Goal: Task Accomplishment & Management: Manage account settings

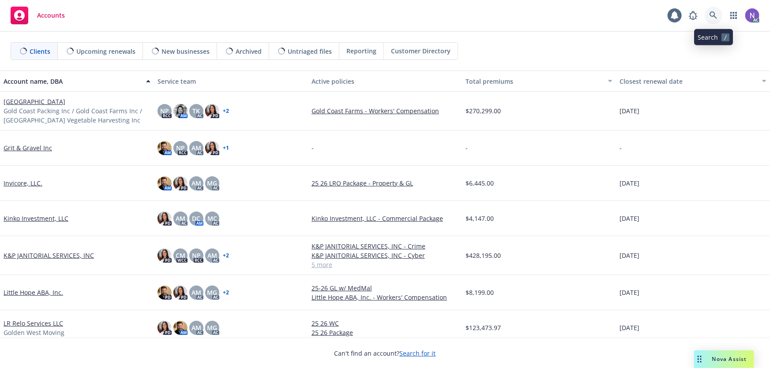
click at [711, 14] on icon at bounding box center [713, 15] width 8 height 8
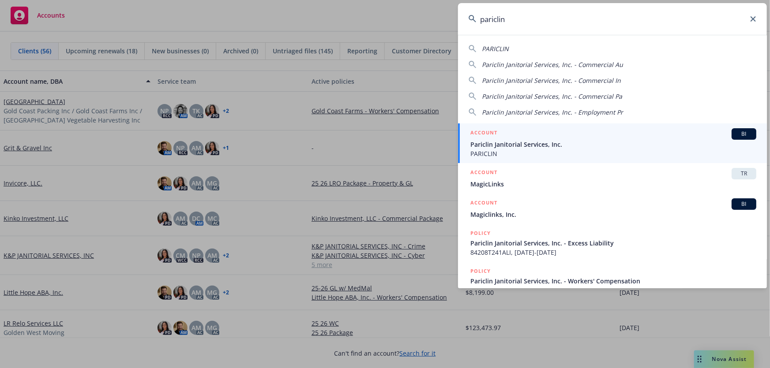
type input "pariclin"
click at [529, 142] on span "Pariclin Janitorial Services, Inc." at bounding box center [613, 144] width 286 height 9
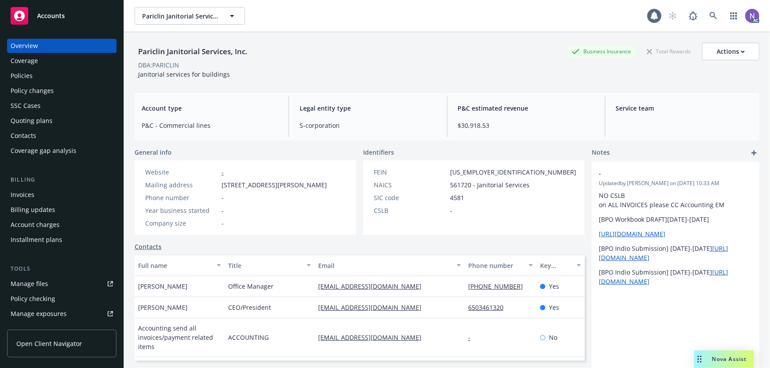
click at [49, 80] on div "Policies" at bounding box center [62, 76] width 102 height 14
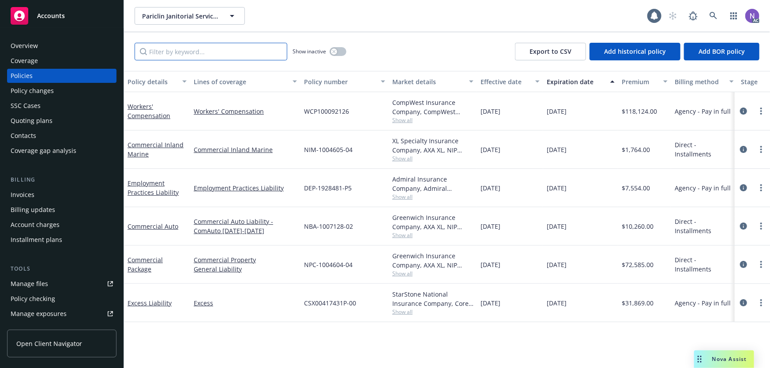
click at [208, 54] on input "Filter by keyword..." at bounding box center [211, 52] width 153 height 18
paste input "NIM-1004605-04"
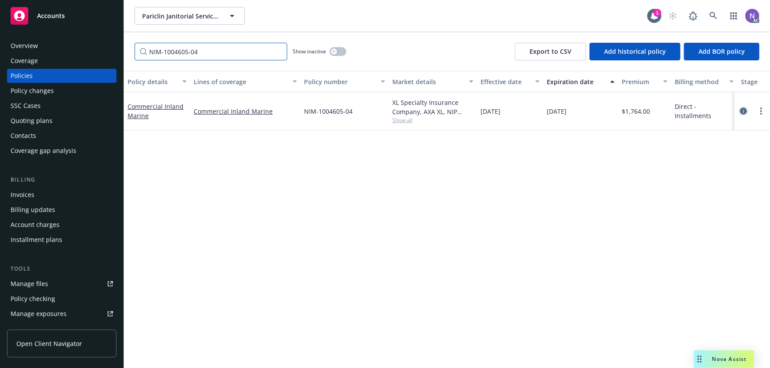
type input "NIM-1004605-04"
click at [747, 113] on icon "circleInformation" at bounding box center [743, 111] width 7 height 7
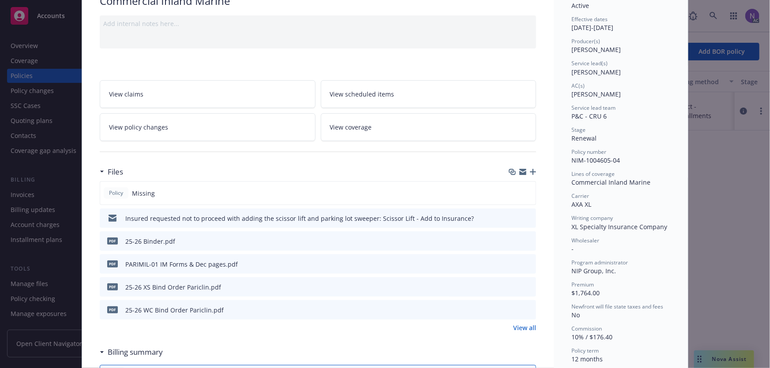
scroll to position [80, 0]
click at [528, 260] on icon "preview file" at bounding box center [528, 263] width 8 height 6
click at [525, 323] on link "View all" at bounding box center [524, 327] width 23 height 9
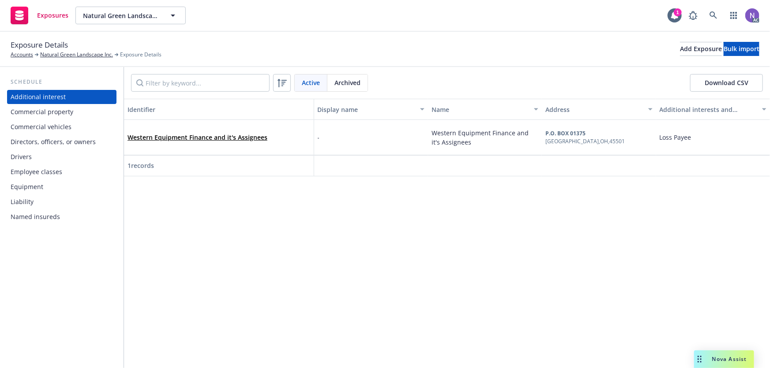
click at [71, 184] on div "Equipment" at bounding box center [62, 187] width 102 height 14
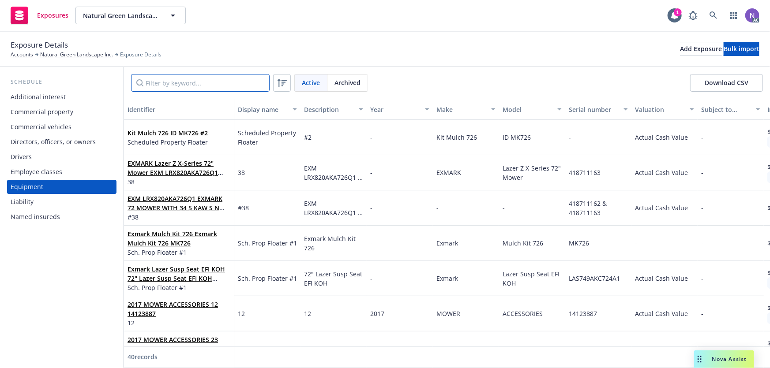
click at [171, 74] on input "Filter by keyword..." at bounding box center [200, 83] width 139 height 18
paste input "GO2490121601365B"
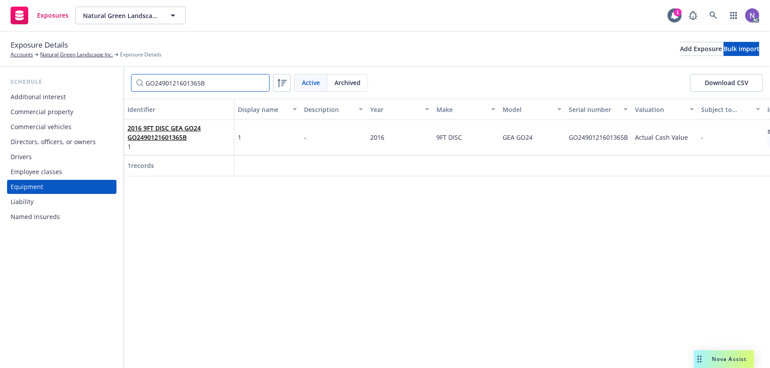
click at [206, 77] on input "GO2490121601365B" at bounding box center [200, 83] width 139 height 18
paste input "62CLJ00178"
click at [174, 78] on input "62CLJ00178" at bounding box center [200, 83] width 139 height 18
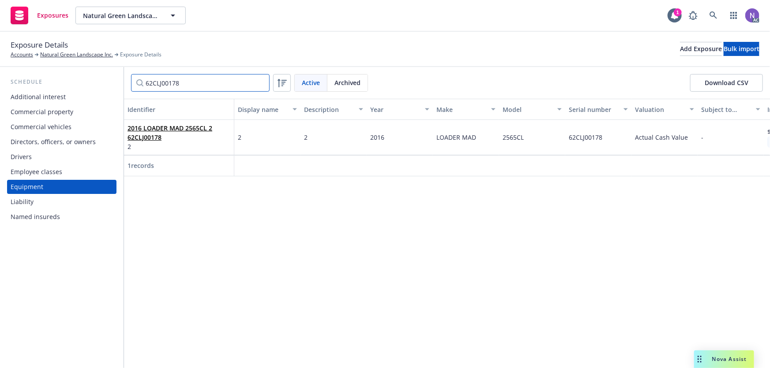
paste input "1M04X2XFCGM110086"
click at [163, 86] on input "1M04X2XFCGM110086" at bounding box center [200, 83] width 139 height 18
paste input "AGM110124"
click at [185, 86] on input "1M04X2XFAGM110124" at bounding box center [200, 83] width 139 height 18
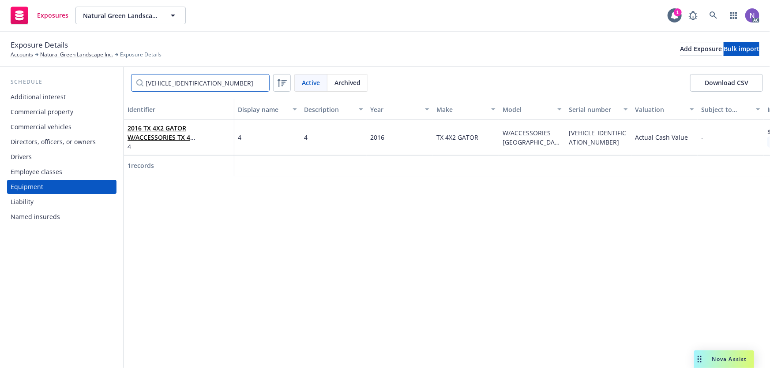
click at [185, 86] on input "1M04X2XFAGM110124" at bounding box center [200, 83] width 139 height 18
paste input "IM04X2XFAGM110186"
click at [182, 79] on input "IM04X2XFAGM110186" at bounding box center [200, 83] width 139 height 18
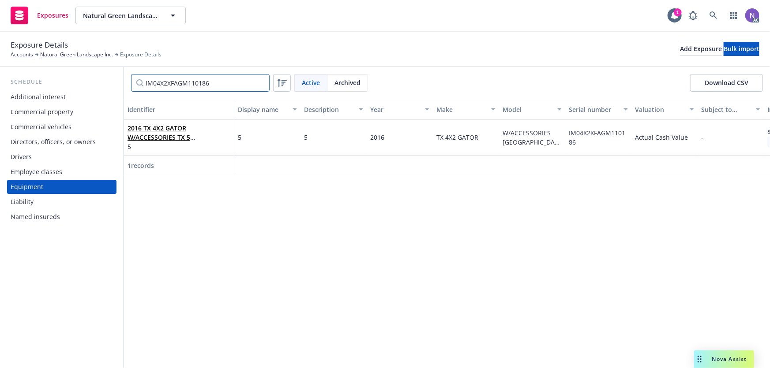
paste input "1M04X2XFLGM110190"
click at [241, 88] on input "1M04X2XFLGM110190" at bounding box center [200, 83] width 139 height 18
paste input "KGM110201"
click at [203, 83] on input "1M04X2XFKGM110201" at bounding box center [200, 83] width 139 height 18
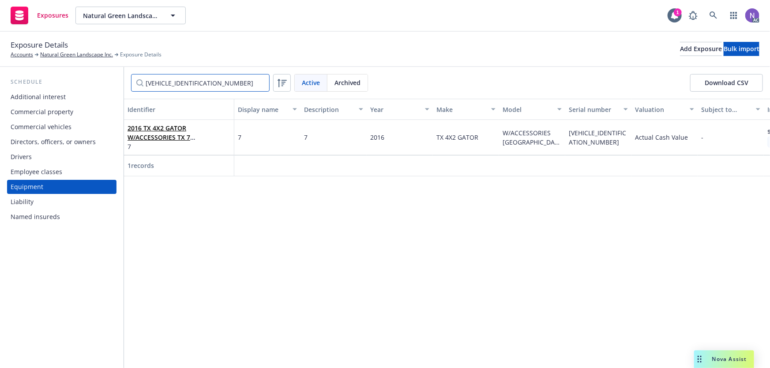
click at [203, 83] on input "1M04X2XFKGM110201" at bounding box center [200, 83] width 139 height 18
paste input "EGM110192"
click at [212, 82] on input "1M04X2XFEGM110192" at bounding box center [200, 83] width 139 height 18
paste input "VRF112Y1H1001096"
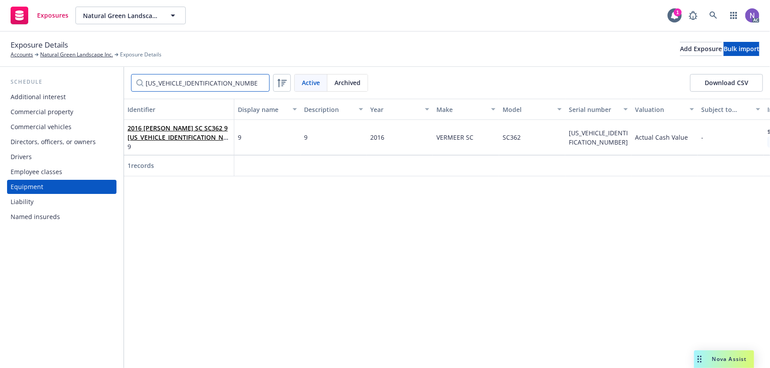
click at [171, 86] on input "1VRF112Y1H1001096" at bounding box center [200, 83] width 139 height 18
paste input "4123903"
type input "14123903"
click at [260, 82] on input "14123903" at bounding box center [200, 83] width 139 height 18
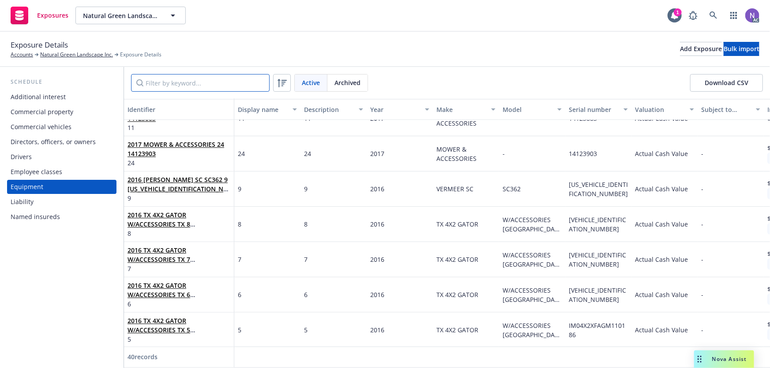
scroll to position [1163, 0]
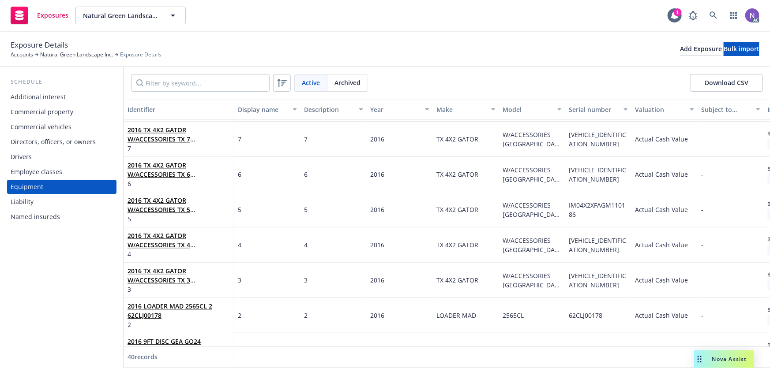
click at [272, 112] on div "Display name" at bounding box center [262, 109] width 49 height 9
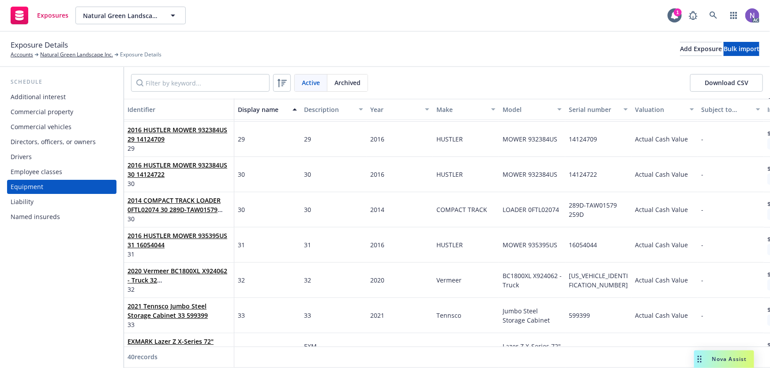
click at [272, 112] on div "Display name" at bounding box center [262, 109] width 49 height 9
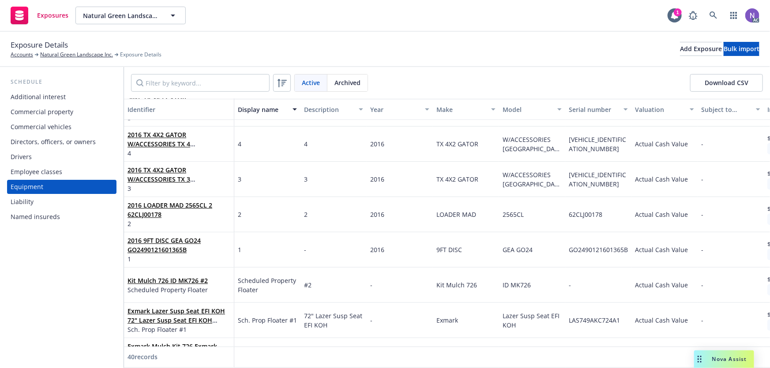
click at [269, 108] on div "Display name" at bounding box center [262, 109] width 49 height 9
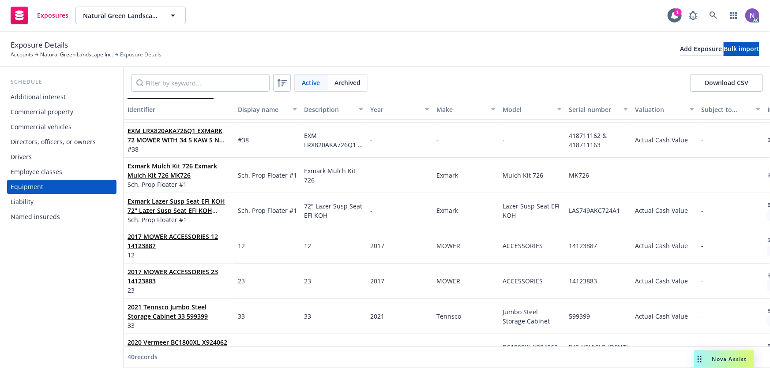
scroll to position [0, 0]
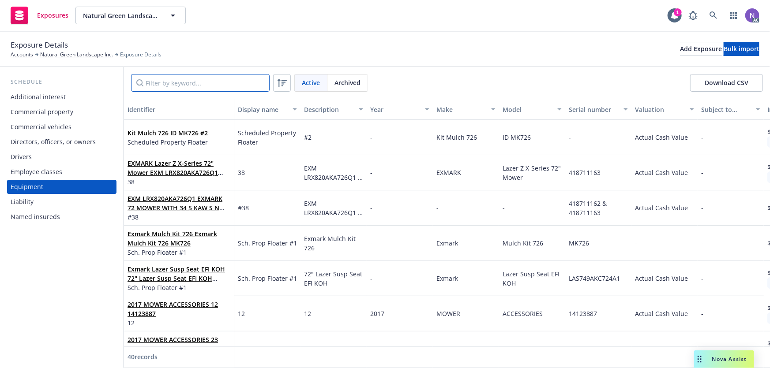
click at [186, 77] on input "Filter by keyword..." at bounding box center [200, 83] width 139 height 18
paste input "405453609"
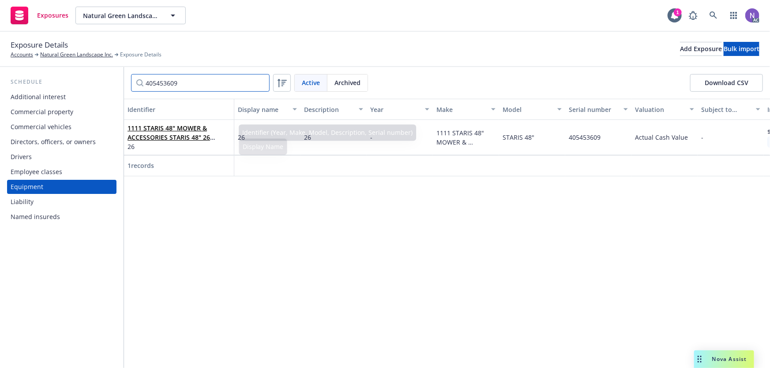
click at [172, 74] on input "405453609" at bounding box center [200, 83] width 139 height 18
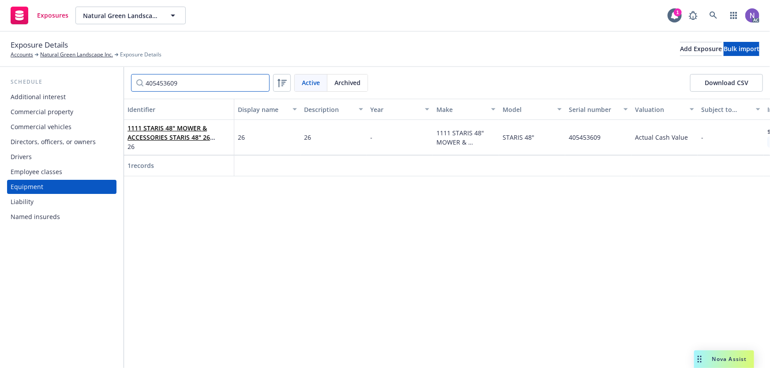
click at [172, 74] on input "405453609" at bounding box center [200, 83] width 139 height 18
paste input "10"
drag, startPoint x: 188, startPoint y: 83, endPoint x: 87, endPoint y: 76, distance: 100.8
click at [87, 76] on div "Schedule Additional interest Commercial property Commercial vehicles Directors,…" at bounding box center [385, 217] width 770 height 301
paste input "2019 John Deere 1600 WAM Mower & its accessories 123 15"
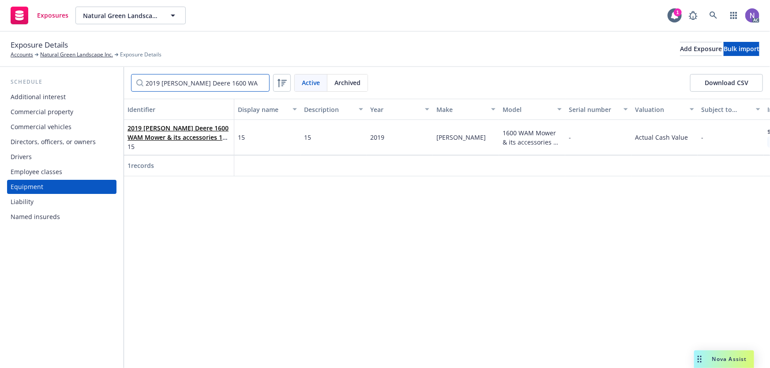
click at [162, 79] on input "2019 John Deere 1600 WAM Mower & its accessories 123 15" at bounding box center [200, 83] width 139 height 18
paste input "2020 Honda GX390 Tiller rear tine 20" wide 16791 16"
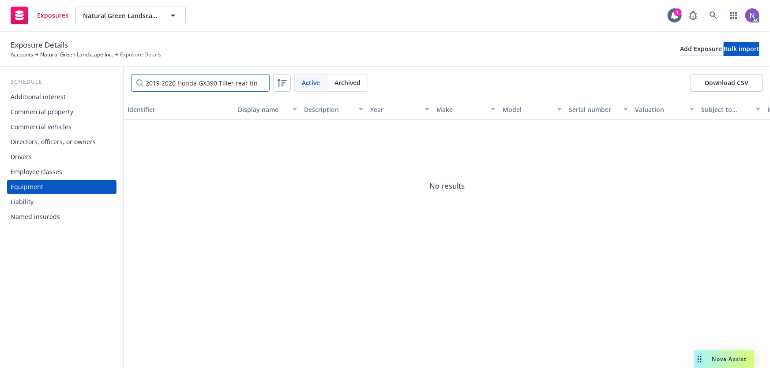
click at [173, 81] on input "2019 2020 Honda GX390 Tiller rear tine 20" wide 16791 16Deere 1600 WAM Mower & …" at bounding box center [200, 83] width 139 height 18
paste input "20 Honda GX390 Tiller rear tine 20" wide 16791 16"
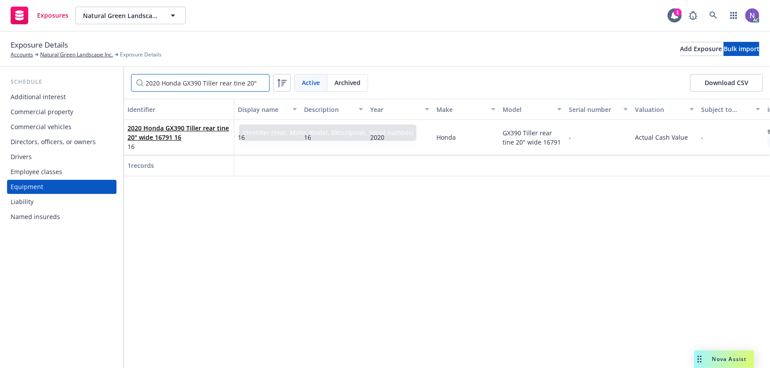
click at [159, 81] on input "2020 Honda GX390 Tiller rear tine 20" wide 16791 16" at bounding box center [200, 83] width 139 height 18
paste input "Big Tex 70TV-12 DV Trailer 17"
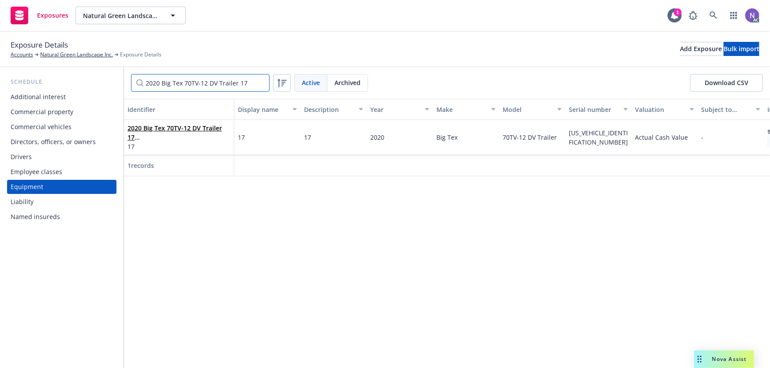
click at [161, 80] on input "2020 Big Tex 70TV-12 DV Trailer 17" at bounding box center [200, 83] width 139 height 18
paste input "Phoenix PH-Drymax LGR 18"
click at [173, 80] on input "2020 Phoenix PH-Drymax LGR 18" at bounding box center [200, 83] width 139 height 18
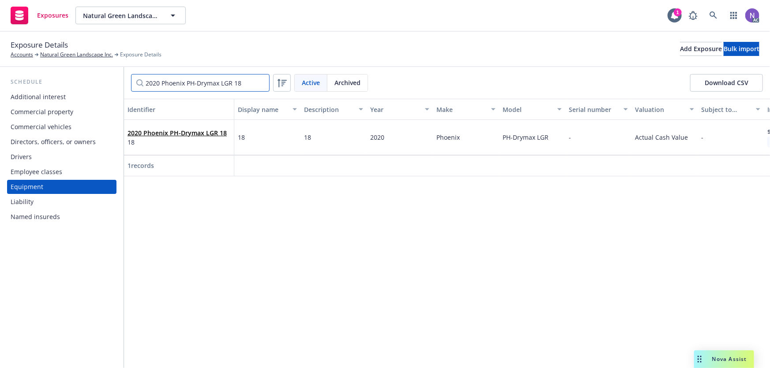
click at [173, 80] on input "2020 Phoenix PH-Drymax LGR 18" at bounding box center [200, 83] width 139 height 18
click at [173, 81] on input "2020 Phoenix PH-Drymax LGR 18" at bounding box center [200, 83] width 139 height 18
paste input "Liftmaster 24VDC Gate Operator- heave duty tbd 19"
click at [198, 83] on input "2020 Liftmaster 24VDC Gate Operator- heave duty tbd 19" at bounding box center [200, 83] width 139 height 18
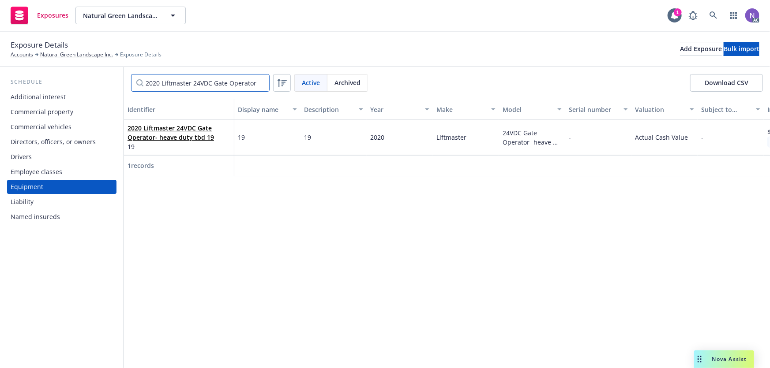
click at [198, 83] on input "2020 Liftmaster 24VDC Gate Operator- heave duty tbd 19" at bounding box center [200, 83] width 139 height 18
paste input "907799001"
click at [193, 85] on input "907799001" at bounding box center [200, 83] width 139 height 18
paste input "1111 Silvas Fuel Management System Super Box WIFI tbd 1111 Silvas Fuel Manageme…"
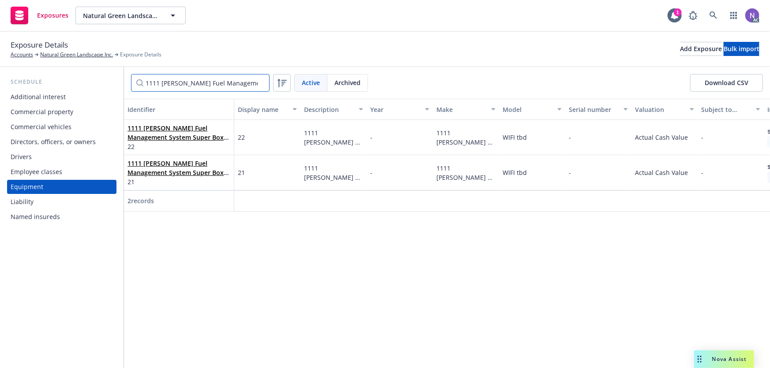
click at [220, 81] on input "1111 Silvas Fuel Management System Super Box WIFI tbd 1111 Silvas Fuel Manageme…" at bounding box center [200, 83] width 139 height 18
click at [220, 80] on input "1111 Silvas Fuel Management System Super Box WIFI tbd 1111 Silvas Fuel Manageme…" at bounding box center [200, 83] width 139 height 18
click at [220, 79] on input "1111 Silvas Fuel Management System Super Box WIFI tbd 1111 Silvas Fuel Manageme…" at bounding box center [200, 83] width 139 height 18
paste input "Tools-Employees with $2,500 per Item Max"
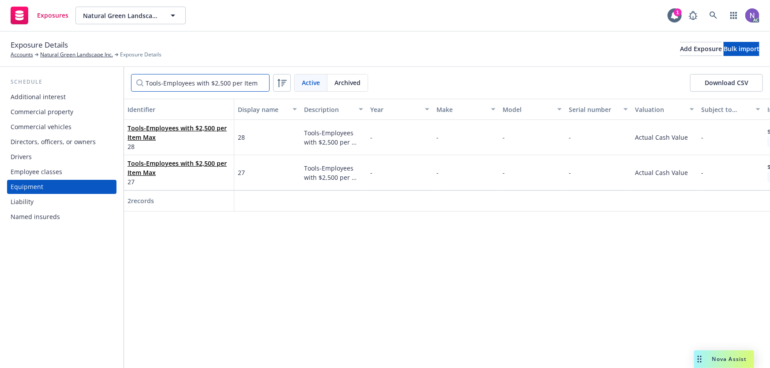
click at [172, 86] on input "Tools-Employees with $2,500 per Item Max" at bounding box center [200, 83] width 139 height 18
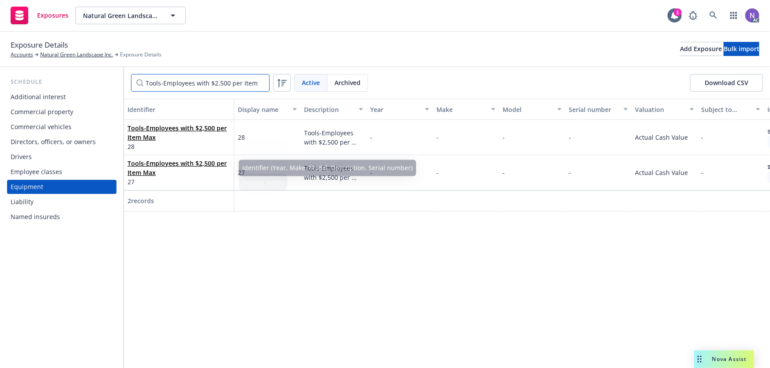
click at [188, 79] on input "Tools-Employees with $2,500 per Item Max" at bounding box center [200, 83] width 139 height 18
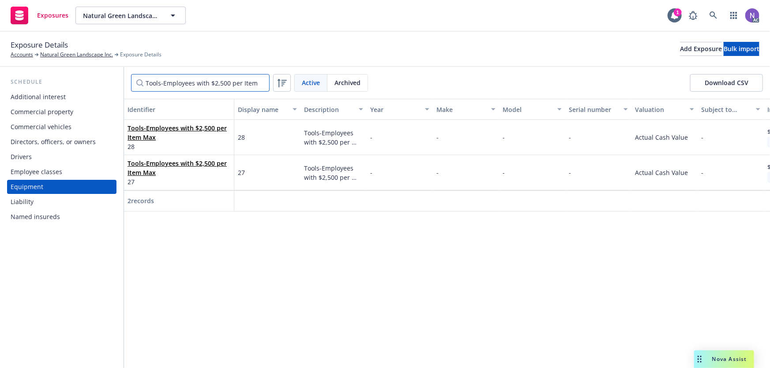
click at [189, 79] on input "Tools-Employees with $2,500 per Item Max" at bounding box center [200, 83] width 139 height 18
paste input "C65GCJ00697"
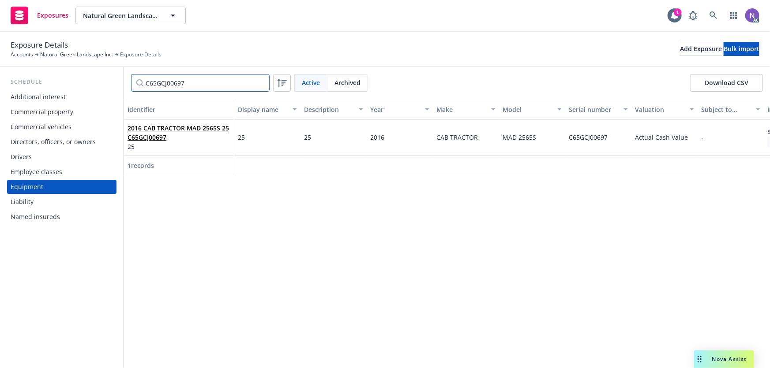
click at [183, 79] on input "C65GCJ00697" at bounding box center [200, 83] width 139 height 18
paste input "289D-TAW01579 259D"
click at [224, 85] on input "289D-TAW01579 259D" at bounding box center [200, 83] width 139 height 18
click at [222, 85] on input "289D-TAW01579 259D" at bounding box center [200, 83] width 139 height 18
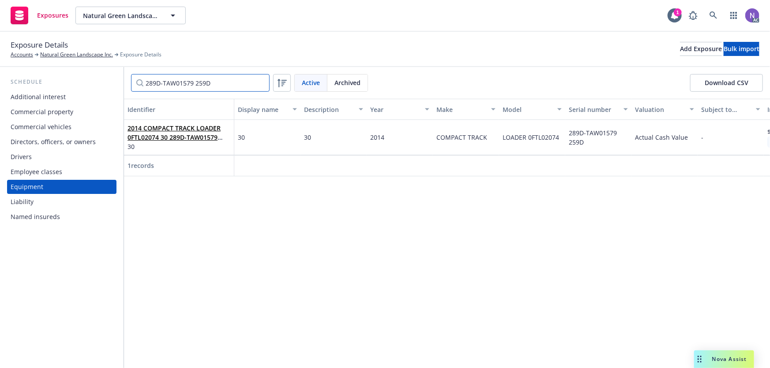
click at [220, 84] on input "289D-TAW01579 259D" at bounding box center [200, 83] width 139 height 18
click at [218, 84] on input "289D-TAW01579 259D" at bounding box center [200, 83] width 139 height 18
paste input "Filter by keyword..."
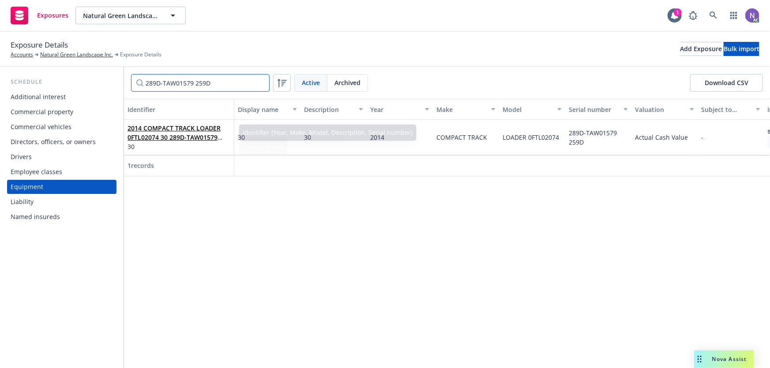
click at [208, 82] on input "289D-TAW01579 259D" at bounding box center [200, 83] width 139 height 18
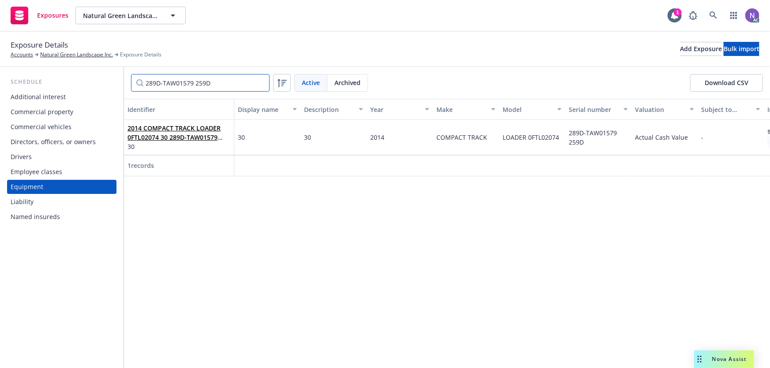
click at [208, 82] on input "289D-TAW01579 259D" at bounding box center [200, 83] width 139 height 18
paste input "1VR2181V2H1008458"
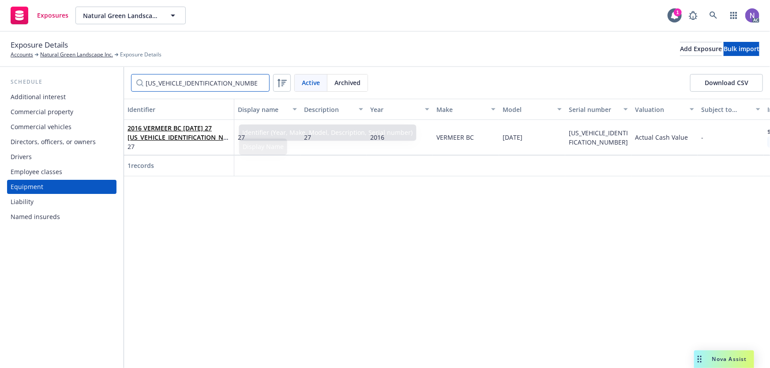
click at [188, 79] on input "1VR2181V2H1008458" at bounding box center [200, 83] width 139 height 18
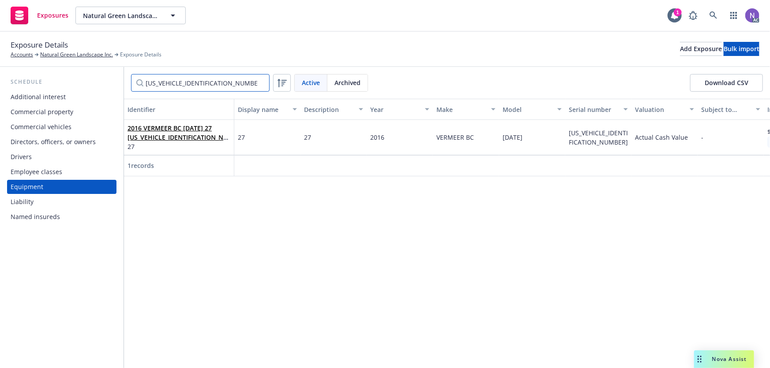
click at [188, 79] on input "1VR2181V2H1008458" at bounding box center [200, 83] width 139 height 18
paste input "4123889"
click at [181, 78] on input "14123889" at bounding box center [200, 83] width 139 height 18
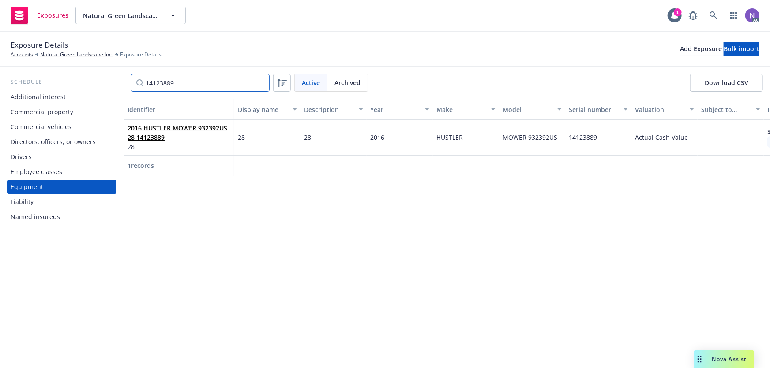
paste input "470"
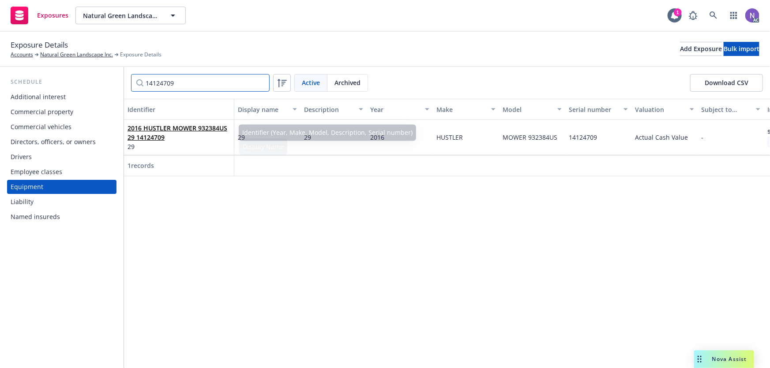
click at [197, 91] on input "14124709" at bounding box center [200, 83] width 139 height 18
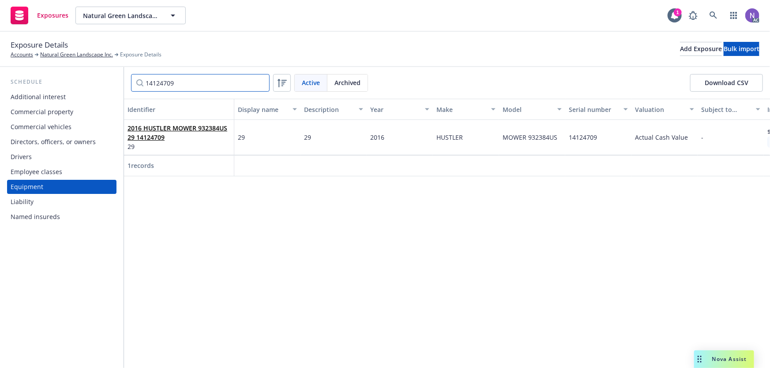
click at [197, 91] on input "14124709" at bounding box center [200, 83] width 139 height 18
paste input "22"
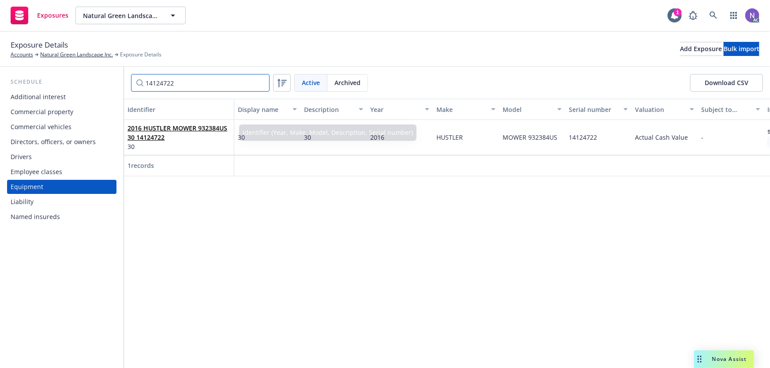
click at [199, 83] on input "14124722" at bounding box center [200, 83] width 139 height 18
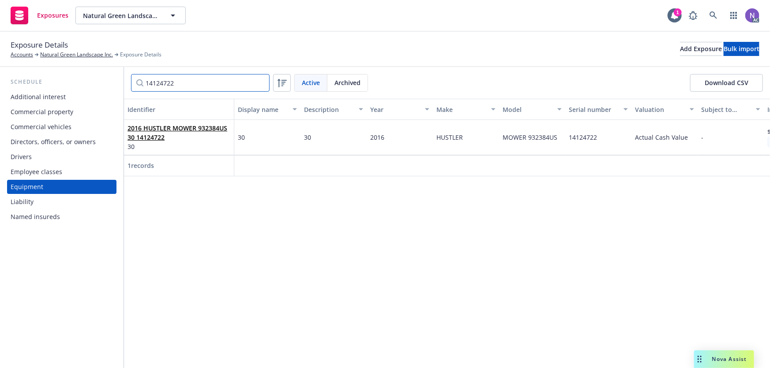
click at [199, 83] on input "14124722" at bounding box center [200, 83] width 139 height 18
paste input "6054044"
click at [212, 81] on input "16054044" at bounding box center [200, 83] width 139 height 18
paste input "VRY151Z0L1007409"
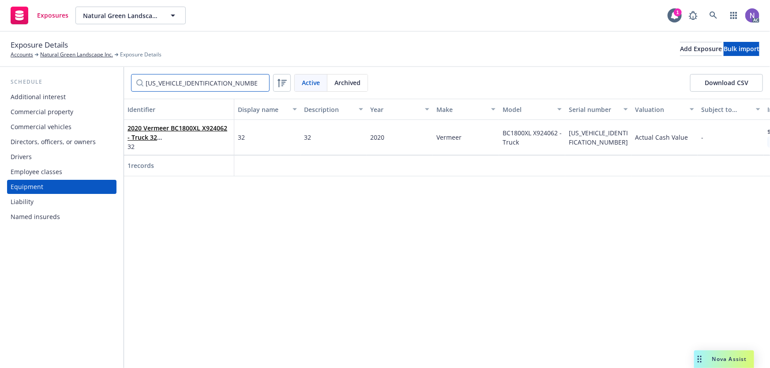
click at [207, 81] on input "[US_VEHICLE_IDENTIFICATION_NUMBER]" at bounding box center [200, 83] width 139 height 18
paste input "59939"
click at [213, 82] on input "599399" at bounding box center [200, 83] width 139 height 18
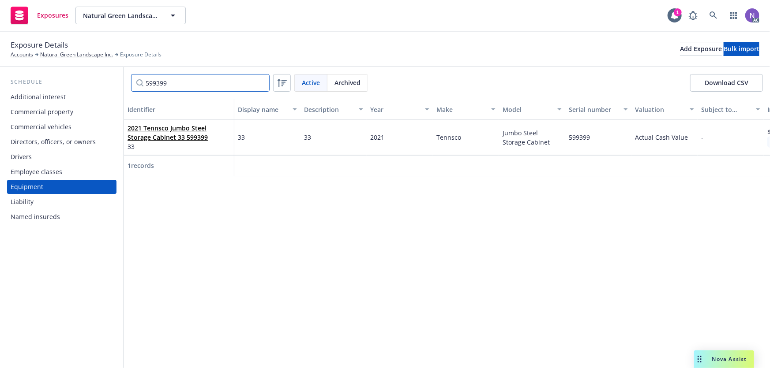
click at [213, 82] on input "599399" at bounding box center [200, 83] width 139 height 18
paste input "14123883"
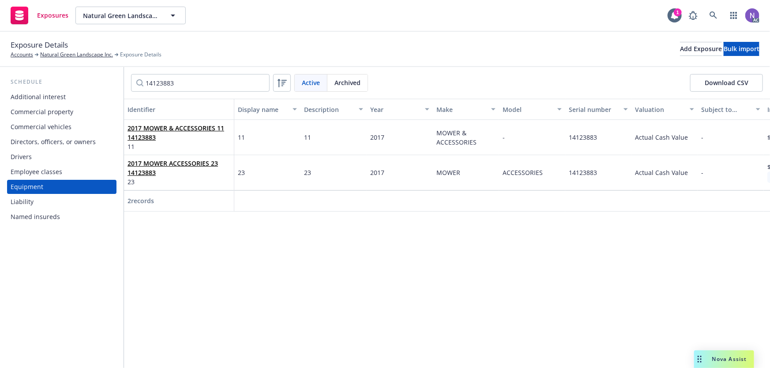
click at [203, 72] on div "14123883 Active Archived Download CSV" at bounding box center [447, 83] width 646 height 32
click at [206, 84] on input "14123883" at bounding box center [200, 83] width 139 height 18
click at [207, 84] on input "14123883" at bounding box center [200, 83] width 139 height 18
paste input "LAS749AKC724A1"
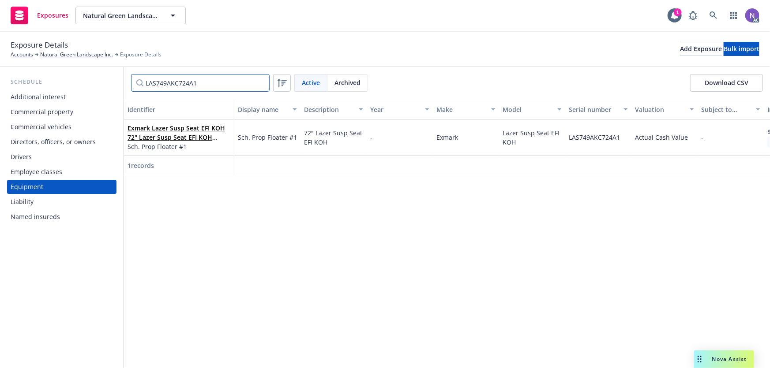
click at [188, 85] on input "LAS749AKC724A1" at bounding box center [200, 83] width 139 height 18
paste input "418711162"
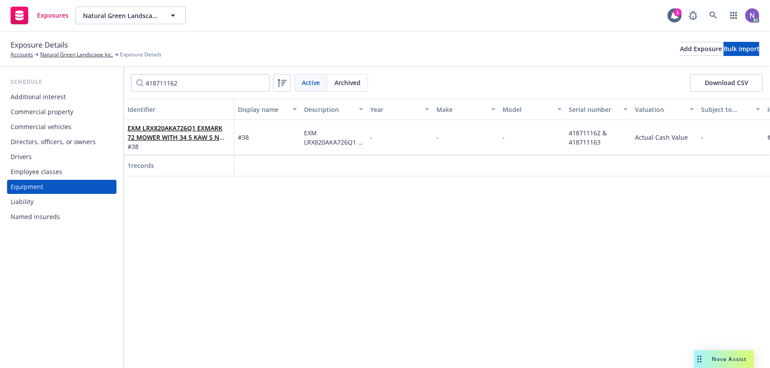
click at [160, 73] on div "418711162 Active Archived Download CSV" at bounding box center [447, 83] width 646 height 32
click at [164, 79] on input "418711162" at bounding box center [200, 83] width 139 height 18
paste input "3"
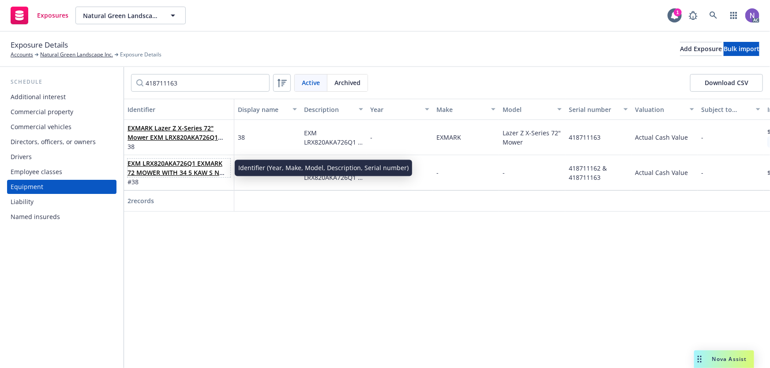
click at [163, 161] on link "EXM LRX820AKA726Q1 EXMARK 72 MOWER WITH 34 5 KAW S N 418711162; EXM LRX820AKA72…" at bounding box center [175, 195] width 95 height 73
click at [185, 166] on link "EXM LRX820AKA726Q1 EXMARK 72 MOWER WITH 34 5 KAW S N 418711162; EXM LRX820AKA72…" at bounding box center [175, 195] width 95 height 73
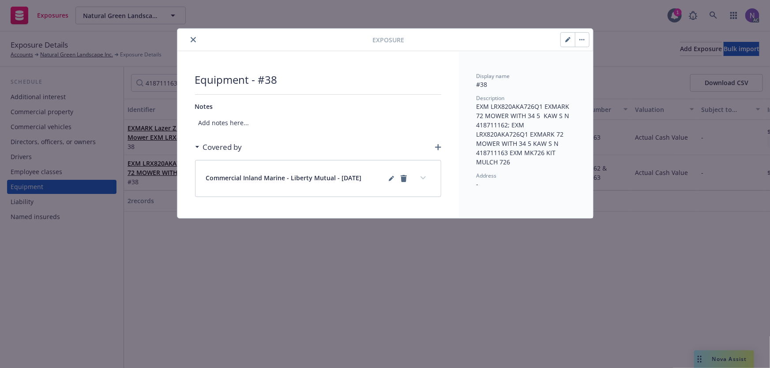
click at [582, 39] on icon "button" at bounding box center [582, 39] width 1 height 1
click at [582, 57] on link "Archive" at bounding box center [600, 64] width 50 height 18
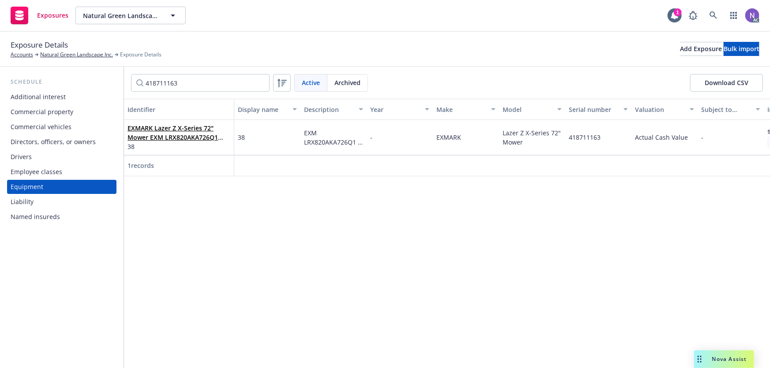
click at [348, 79] on span "Archived" at bounding box center [347, 82] width 26 height 9
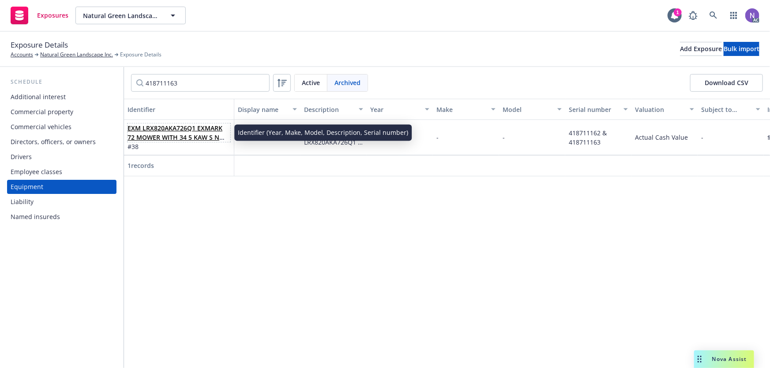
click at [200, 127] on link "EXM LRX820AKA726Q1 EXMARK 72 MOWER WITH 34 5 KAW S N 418711162; EXM LRX820AKA72…" at bounding box center [175, 160] width 95 height 73
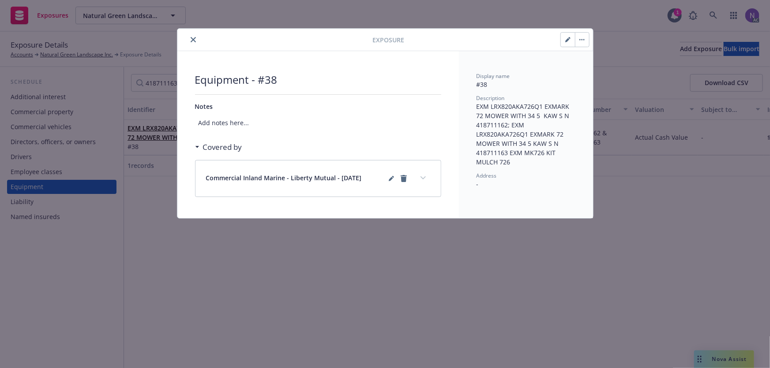
click at [582, 42] on button "button" at bounding box center [582, 40] width 14 height 14
click at [597, 59] on link "Unarchive" at bounding box center [604, 64] width 58 height 18
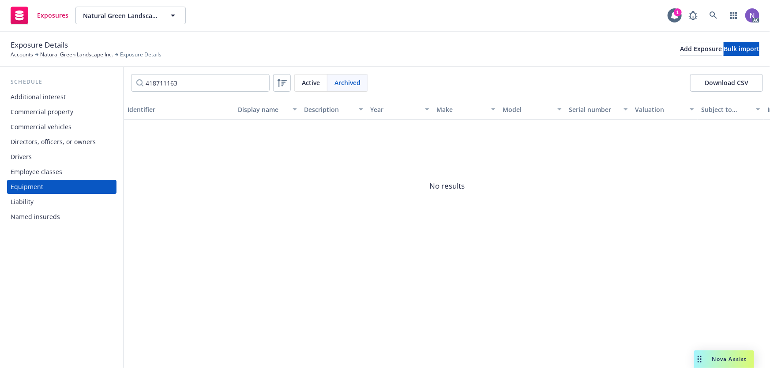
click at [314, 83] on span "Active" at bounding box center [311, 82] width 18 height 9
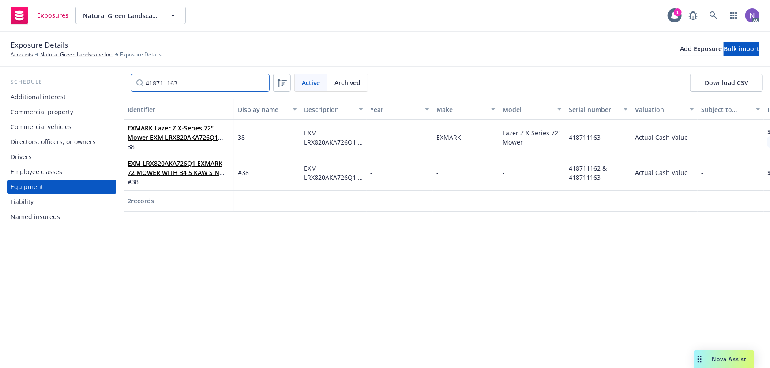
click at [212, 85] on input "418711163" at bounding box center [200, 83] width 139 height 18
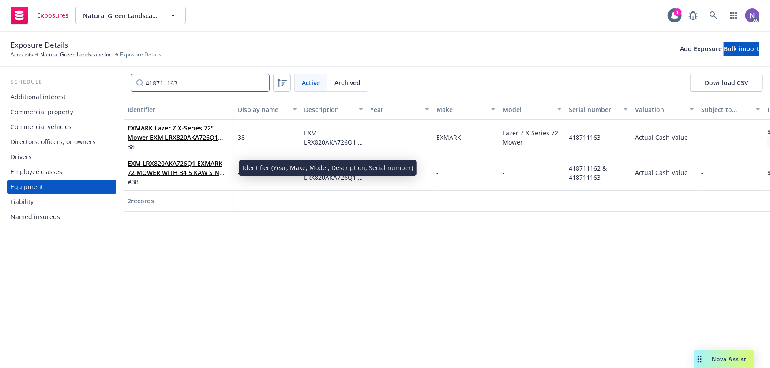
drag, startPoint x: 210, startPoint y: 75, endPoint x: 209, endPoint y: 85, distance: 9.7
click at [209, 77] on input "418711163" at bounding box center [200, 83] width 139 height 18
click at [209, 85] on input "418711163" at bounding box center [200, 83] width 139 height 18
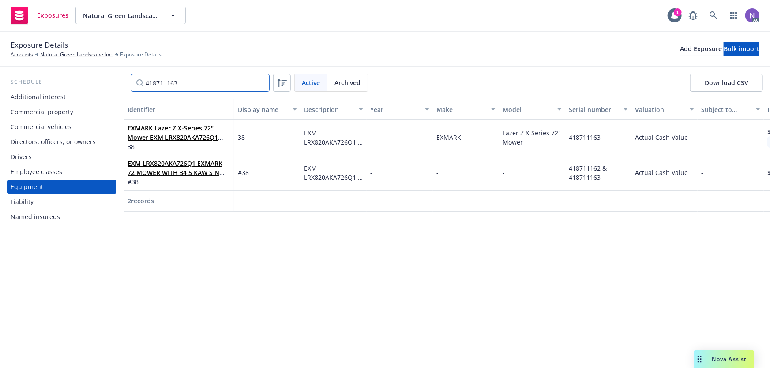
click at [209, 85] on input "418711163" at bounding box center [200, 83] width 139 height 18
paste input "Kit Mulch 726 ID MK726 #2"
type input "Kit Mulch 726 ID MK726 #2"
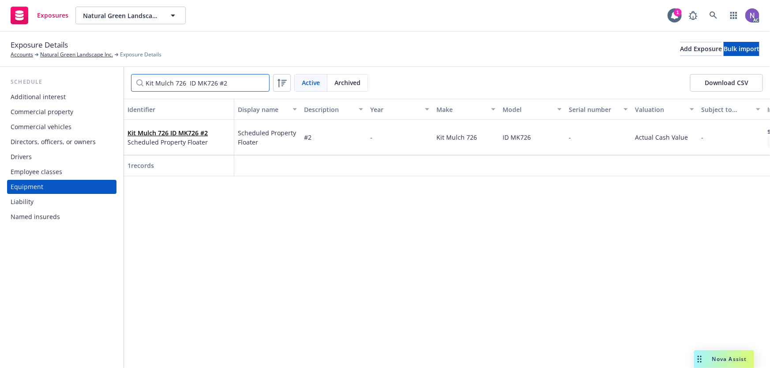
click at [261, 84] on input "Kit Mulch 726 ID MK726 #2" at bounding box center [200, 83] width 139 height 18
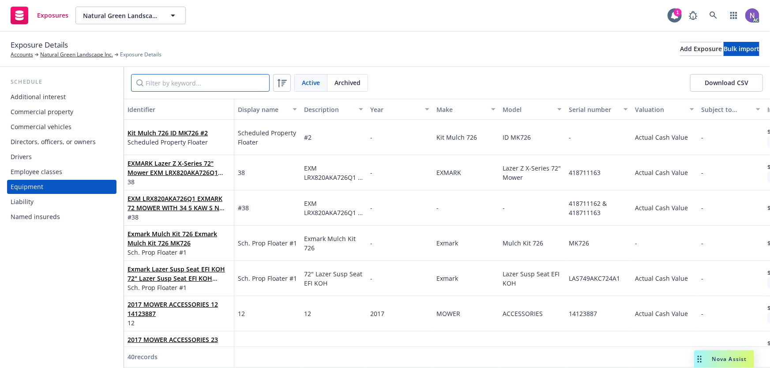
click at [225, 76] on input "Filter by keyword..." at bounding box center [200, 83] width 139 height 18
paste input "LAS749AKC724A1"
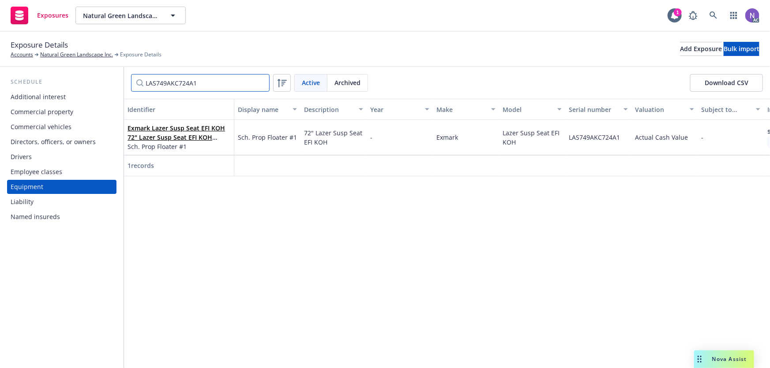
drag, startPoint x: 236, startPoint y: 76, endPoint x: 92, endPoint y: 75, distance: 143.8
click at [92, 75] on div "Schedule Additional interest Commercial property Commercial vehicles Directors,…" at bounding box center [385, 217] width 770 height 301
paste input "MK726"
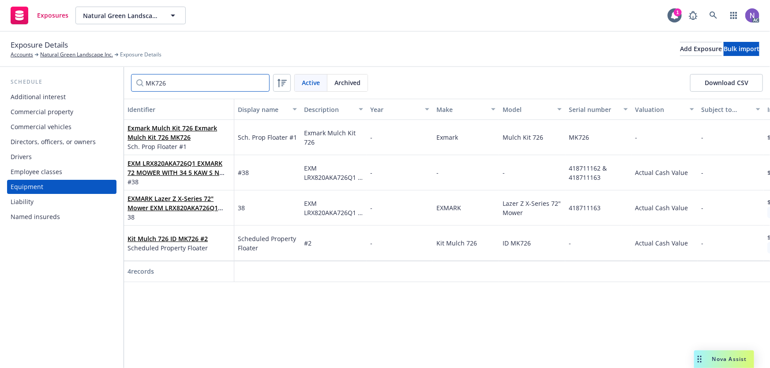
drag, startPoint x: 243, startPoint y: 84, endPoint x: 117, endPoint y: 86, distance: 125.8
click at [110, 85] on div "Schedule Additional interest Commercial property Commercial vehicles Directors,…" at bounding box center [385, 217] width 770 height 301
paste input "Kit Mulch 726 ID"
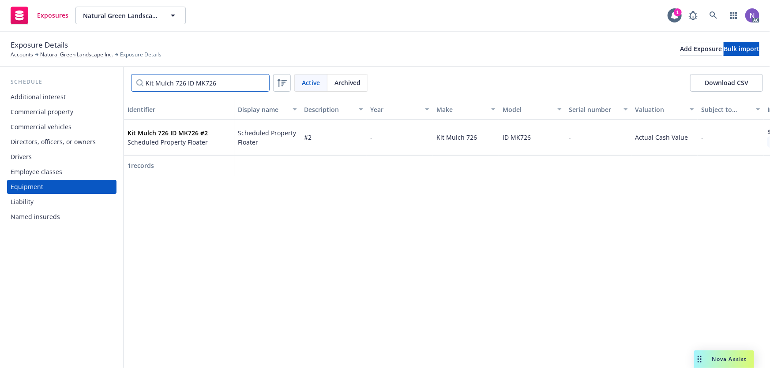
click at [229, 84] on input "Kit Mulch 726 ID MK726" at bounding box center [200, 83] width 139 height 18
click at [230, 86] on input "Kit Mulch 726 ID MK726" at bounding box center [200, 83] width 139 height 18
paste input "LRX820AKA726Q1"
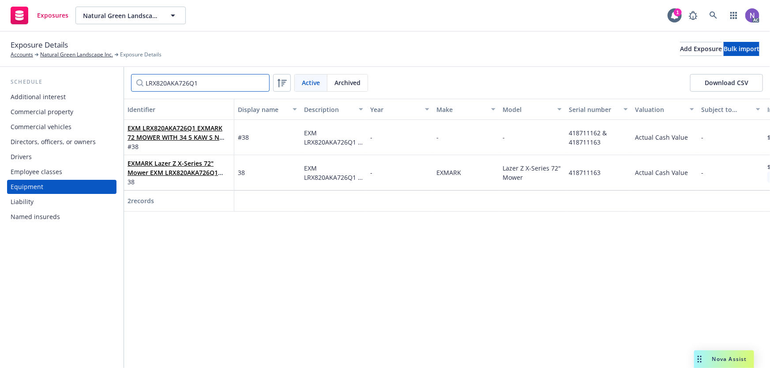
type input "LRX820AKA726Q1"
click at [262, 84] on input "LRX820AKA726Q1" at bounding box center [200, 83] width 139 height 18
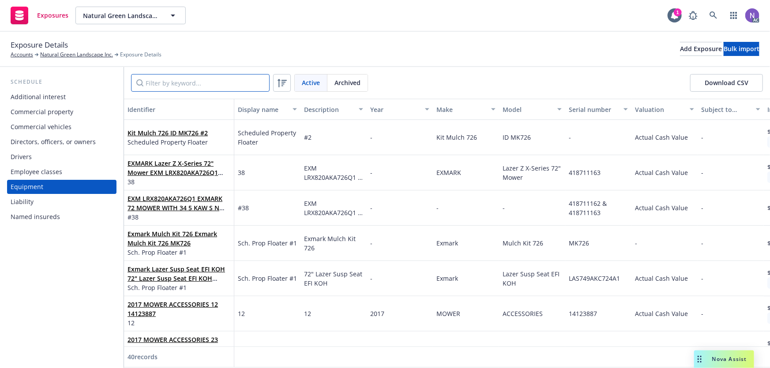
drag, startPoint x: 185, startPoint y: 83, endPoint x: 194, endPoint y: 83, distance: 8.8
click at [185, 83] on input "Filter by keyword..." at bounding box center [200, 83] width 139 height 18
paste input "GO2490121601365B"
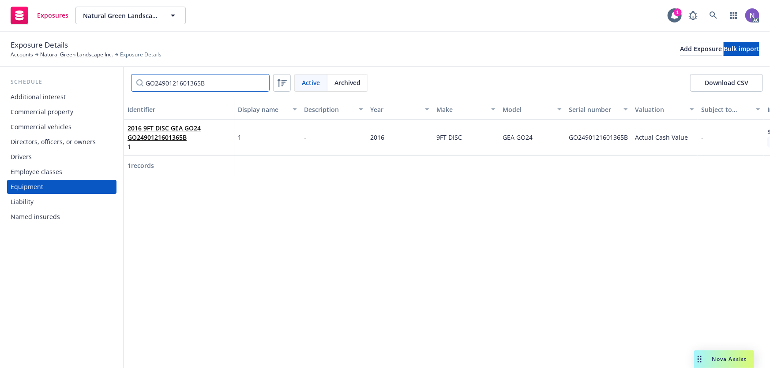
click at [200, 86] on input "GO2490121601365B" at bounding box center [200, 83] width 139 height 18
paste input "62CLJ00178"
click at [169, 79] on input "62CLJ00178" at bounding box center [200, 83] width 139 height 18
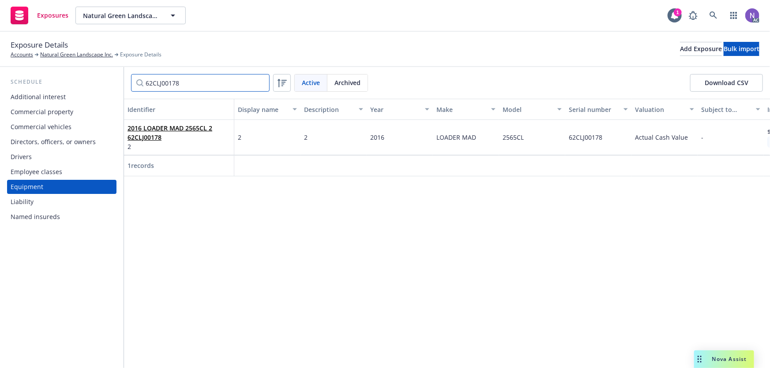
paste input "1M04X2XFCGM110086"
click at [195, 75] on input "1M04X2XFCGM110086" at bounding box center [200, 83] width 139 height 18
click at [194, 77] on input "1M04X2XFCGM110086" at bounding box center [200, 83] width 139 height 18
click at [194, 75] on input "1M04X2XFCGM110086" at bounding box center [200, 83] width 139 height 18
click at [205, 83] on input "1M04X2XFCGM110086" at bounding box center [200, 83] width 139 height 18
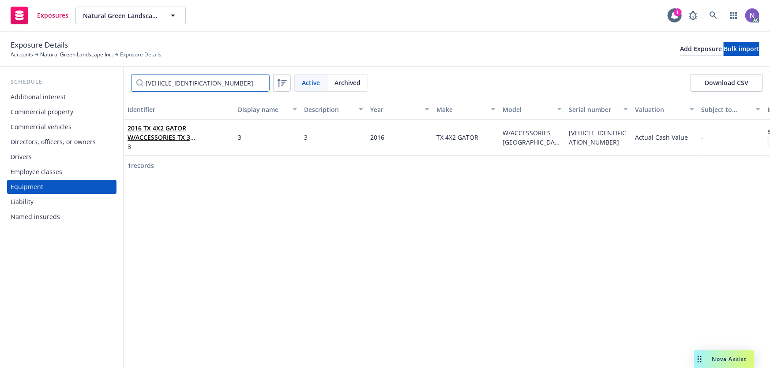
click at [205, 83] on input "1M04X2XFCGM110086" at bounding box center [200, 83] width 139 height 18
paste input "AGM110124"
click at [232, 79] on input "1M04X2XFAGM110124" at bounding box center [200, 83] width 139 height 18
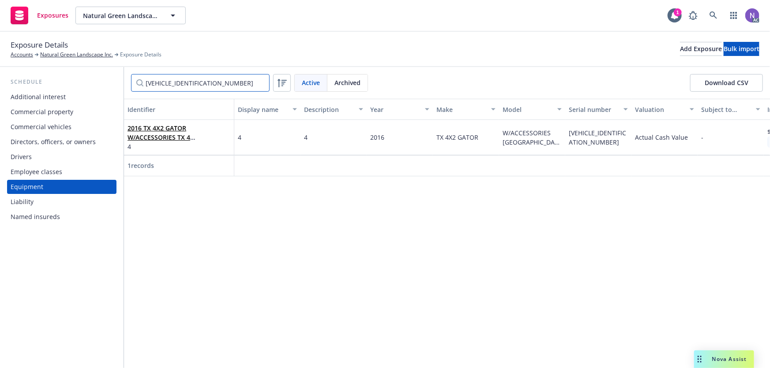
paste input "IM04X2XFAGM110186"
click at [225, 84] on input "IM04X2XFAGM110186" at bounding box center [200, 83] width 139 height 18
paste input "1M04X2XFLGM110190"
click at [201, 80] on input "1M04X2XFLGM110190" at bounding box center [200, 83] width 139 height 18
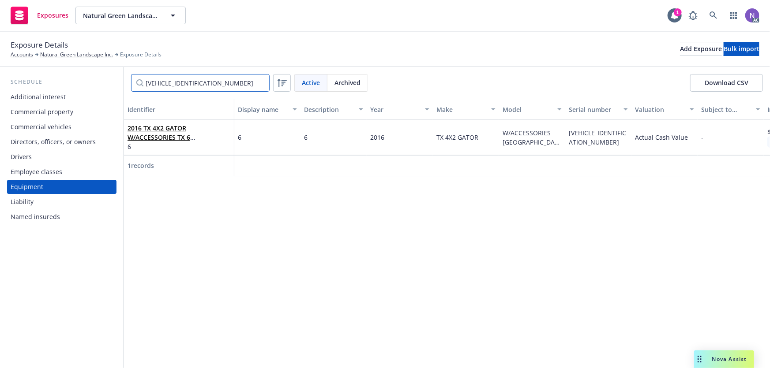
click at [201, 80] on input "1M04X2XFLGM110190" at bounding box center [200, 83] width 139 height 18
paste input "KGM110201"
click at [198, 85] on input "1M04X2XFKGM110201" at bounding box center [200, 83] width 139 height 18
paste input "EGM110192"
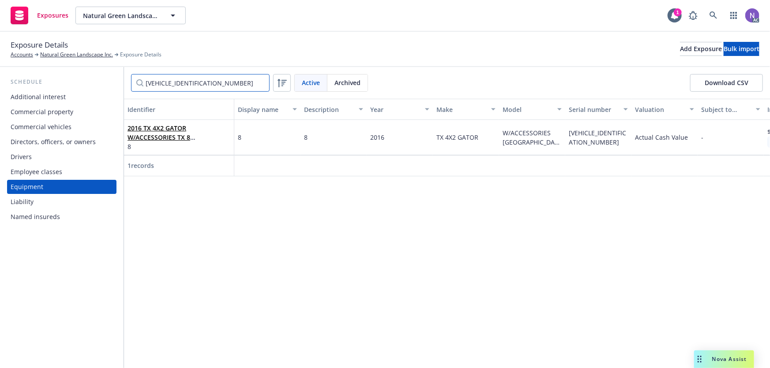
click at [197, 79] on input "1M04X2XFEGM110192" at bounding box center [200, 83] width 139 height 18
paste input "VRF112Y1H1001096"
click at [190, 80] on input "1VRF112Y1H1001096" at bounding box center [200, 83] width 139 height 18
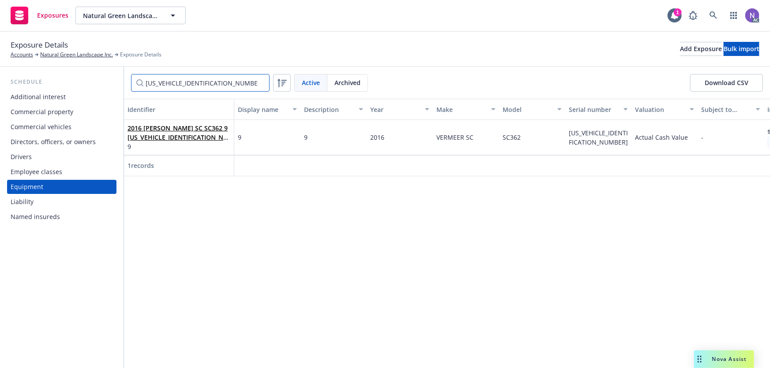
click at [190, 80] on input "1VRF112Y1H1001096" at bounding box center [200, 83] width 139 height 18
paste input "4123903"
click at [212, 84] on input "14123903" at bounding box center [200, 83] width 139 height 18
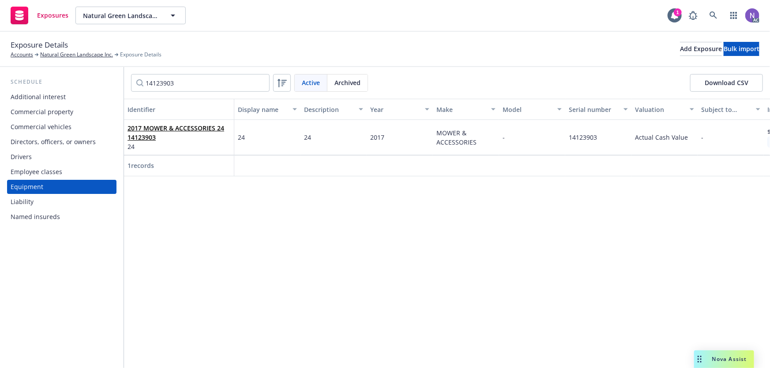
click at [338, 75] on div "Archived" at bounding box center [347, 83] width 40 height 17
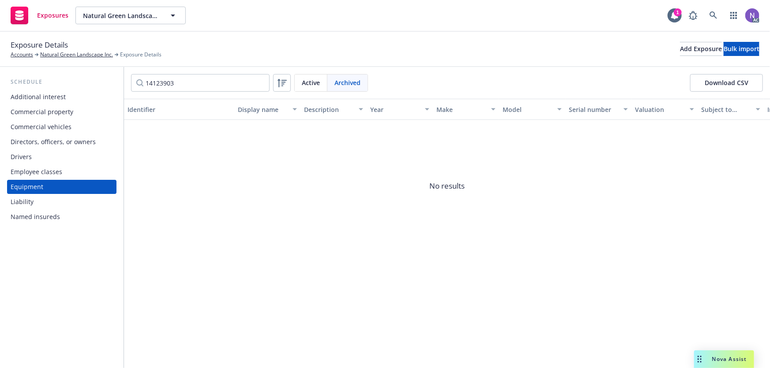
click at [310, 86] on span "Active" at bounding box center [311, 82] width 18 height 9
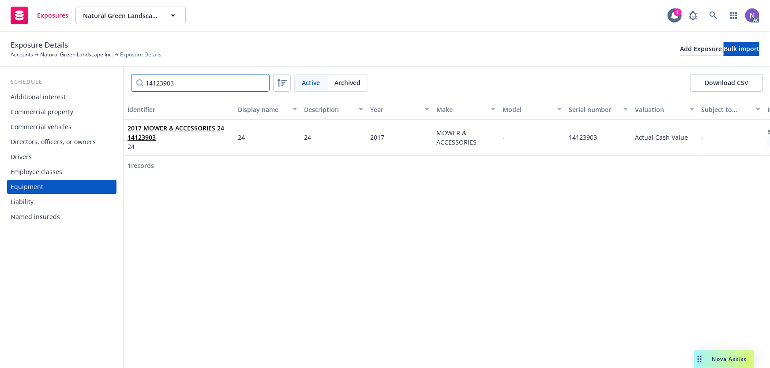
click at [199, 84] on input "14123903" at bounding box center [200, 83] width 139 height 18
paste input "GO2490121601365B"
click at [212, 84] on input "GO2490121601365B" at bounding box center [200, 83] width 139 height 18
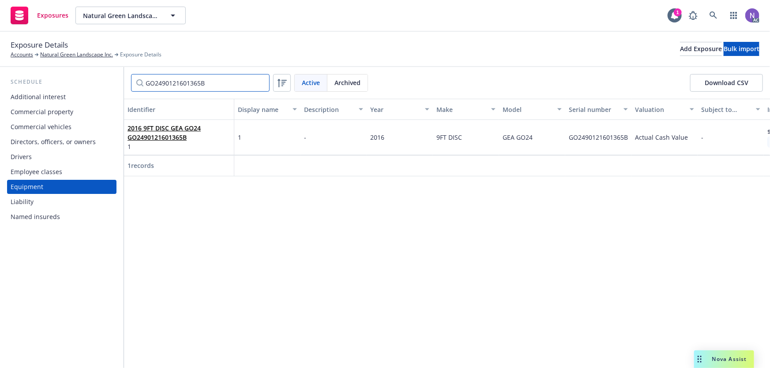
paste input "62CLJ00178"
click at [252, 87] on input "62CLJ00178" at bounding box center [200, 83] width 139 height 18
paste input "1M04X2XFCGM110086"
click at [228, 81] on input "1M04X2XFCGM110086" at bounding box center [200, 83] width 139 height 18
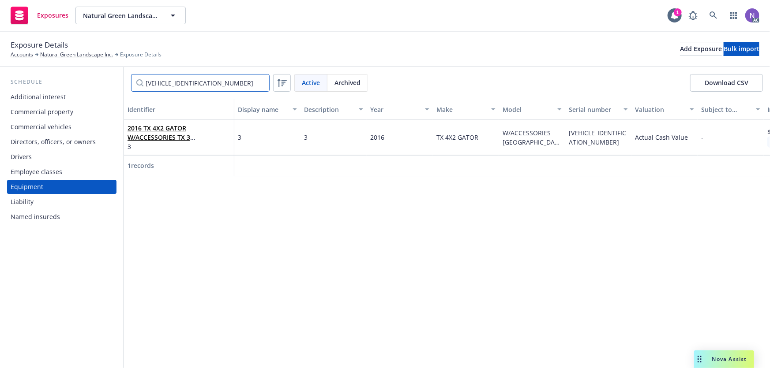
click at [228, 81] on input "1M04X2XFCGM110086" at bounding box center [200, 83] width 139 height 18
paste input "AGM110124"
click at [231, 83] on input "1M04X2XFAGM110124" at bounding box center [200, 83] width 139 height 18
paste input "IM04X2XFAGM110186"
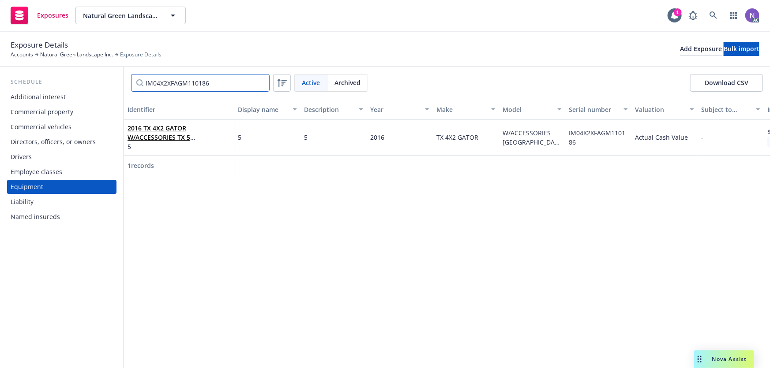
click at [213, 77] on input "IM04X2XFAGM110186" at bounding box center [200, 83] width 139 height 18
click at [211, 79] on input "IM04X2XFAGM110186" at bounding box center [200, 83] width 139 height 18
paste input "1M04X2XFLGM110190"
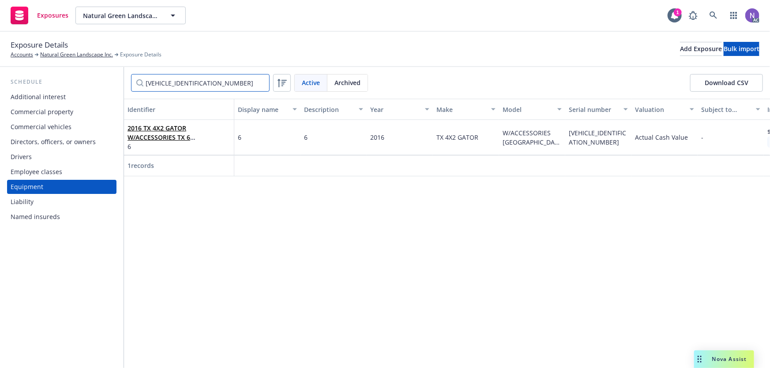
click at [206, 84] on input "1M04X2XFLGM110190" at bounding box center [200, 83] width 139 height 18
paste input "KGM110201"
click at [222, 78] on input "1M04X2XFKGM110201" at bounding box center [200, 83] width 139 height 18
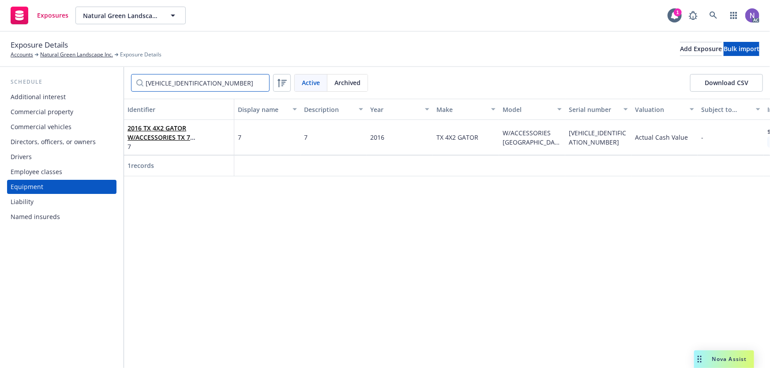
paste input "EGM110192"
click at [227, 81] on input "1M04X2XFEGM110192" at bounding box center [200, 83] width 139 height 18
paste input "VRF112Y1H1001096"
click at [233, 84] on input "1VRF112Y1H1001096" at bounding box center [200, 83] width 139 height 18
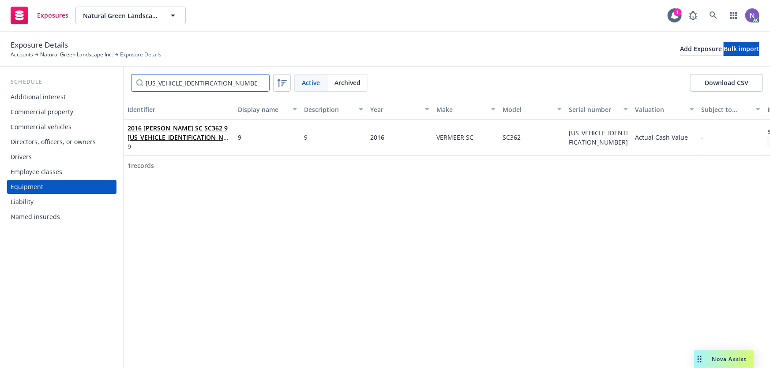
click at [233, 84] on input "1VRF112Y1H1001096" at bounding box center [200, 83] width 139 height 18
paste input "4123903"
click at [236, 82] on input "14123903" at bounding box center [200, 83] width 139 height 18
paste input "88"
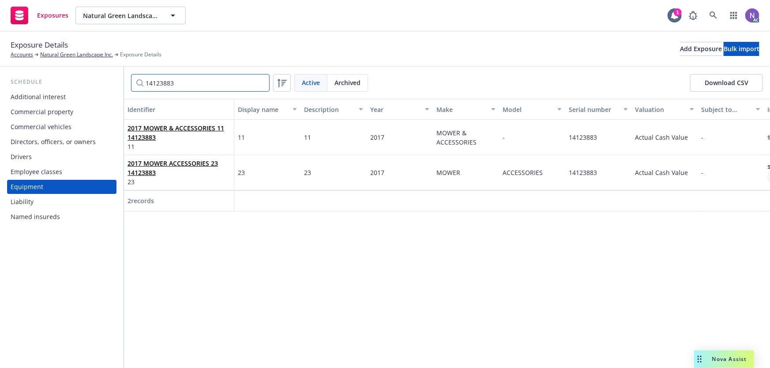
click at [225, 85] on input "14123883" at bounding box center [200, 83] width 139 height 18
paste input "1111 Silvas Fuel Management System Super Box -WIFI tbd"
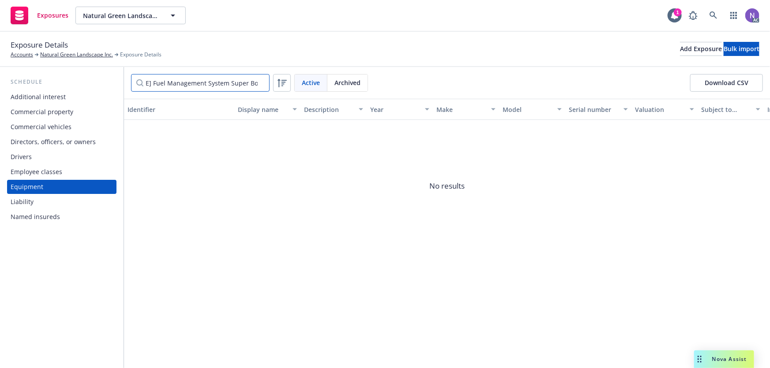
type input "1111 Silvas Fuel Management System Super Box -WIFI tbd"
click at [338, 79] on span "Archived" at bounding box center [347, 82] width 26 height 9
click at [312, 85] on span "Active" at bounding box center [311, 82] width 18 height 9
click at [354, 82] on span "Archived" at bounding box center [347, 82] width 26 height 9
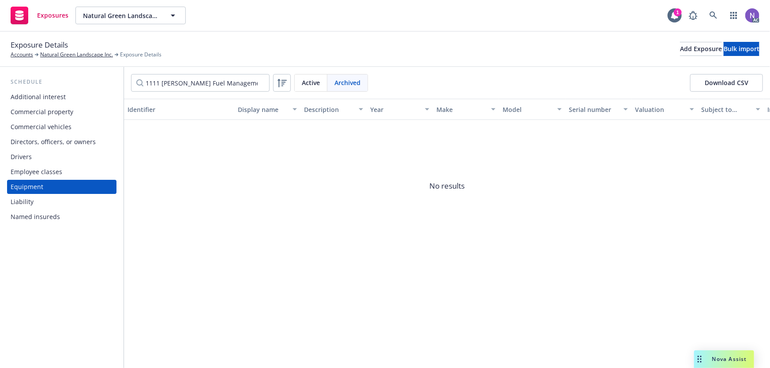
click at [309, 84] on span "Active" at bounding box center [311, 82] width 18 height 9
click at [254, 85] on input "1111 Silvas Fuel Management System Super Box -WIFI tbd" at bounding box center [200, 83] width 139 height 18
click at [260, 81] on input "1111 Silvas Fuel Management System Super Box -WIFI tbd" at bounding box center [200, 83] width 139 height 18
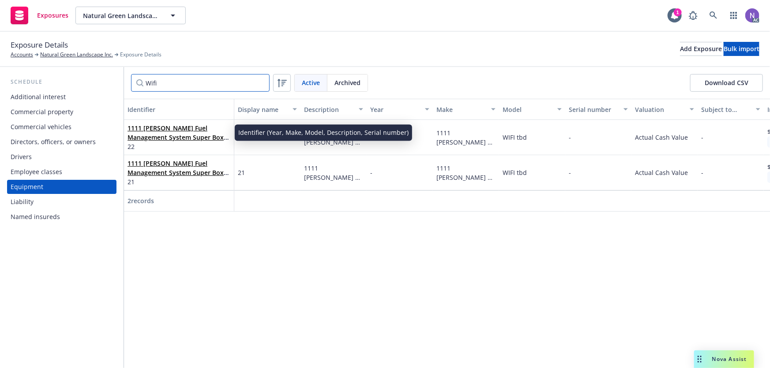
type input "Wifi"
click at [193, 137] on link "1111 Silvas Fuel Management System Super Box WIFI tbd 1111 Silvas Fuel Manageme…" at bounding box center [176, 146] width 97 height 45
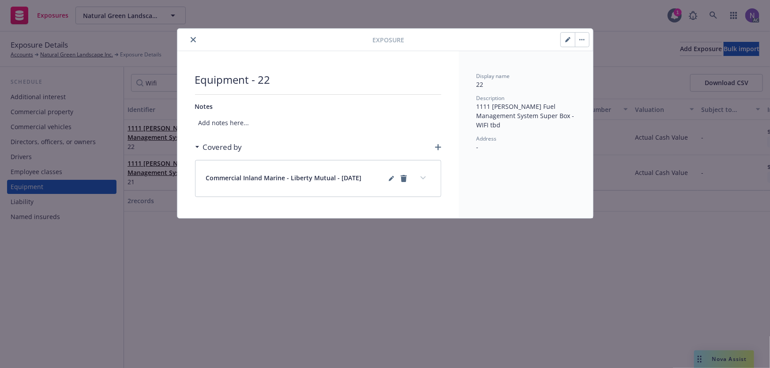
click at [580, 38] on button "button" at bounding box center [582, 40] width 14 height 14
click at [591, 59] on link "Archive" at bounding box center [600, 64] width 50 height 18
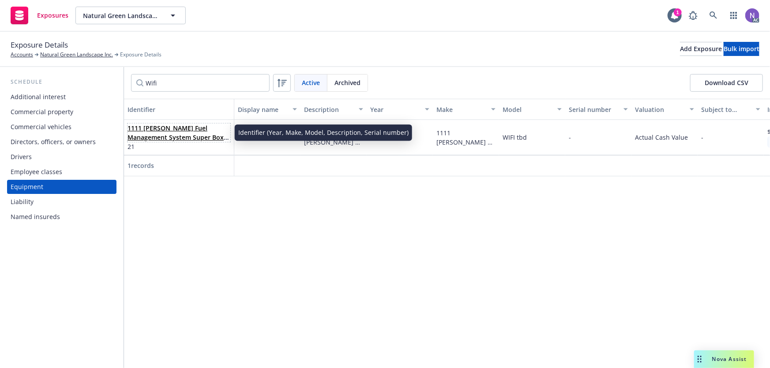
click at [175, 134] on link "1111 Silvas Fuel Management System Super Box WIFI tbd 1111 Silvas Fuel Manageme…" at bounding box center [176, 146] width 97 height 45
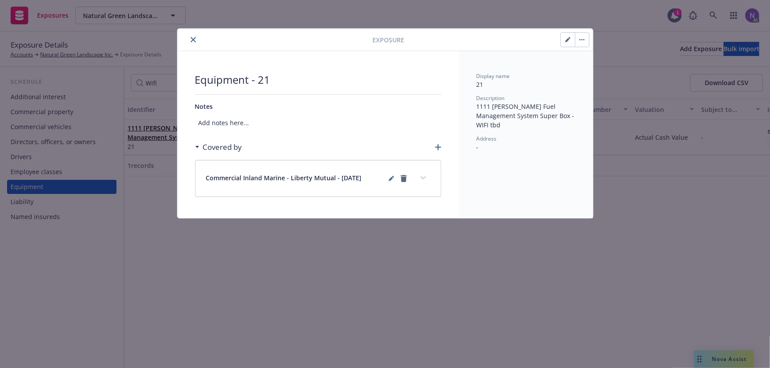
click at [582, 41] on button "button" at bounding box center [582, 40] width 14 height 14
click at [595, 60] on link "Archive" at bounding box center [600, 64] width 50 height 18
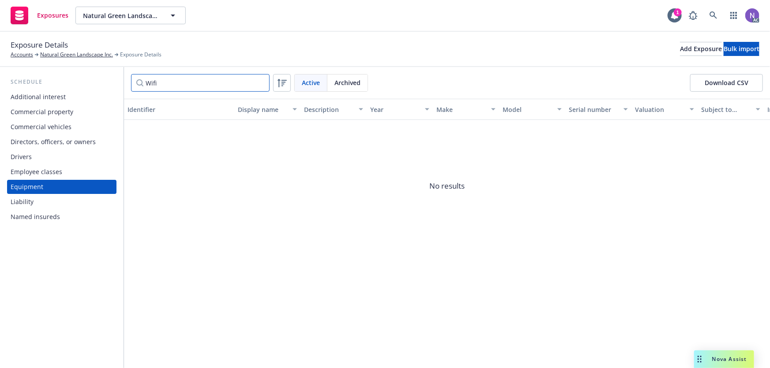
click at [261, 83] on input "Wifi" at bounding box center [200, 83] width 139 height 18
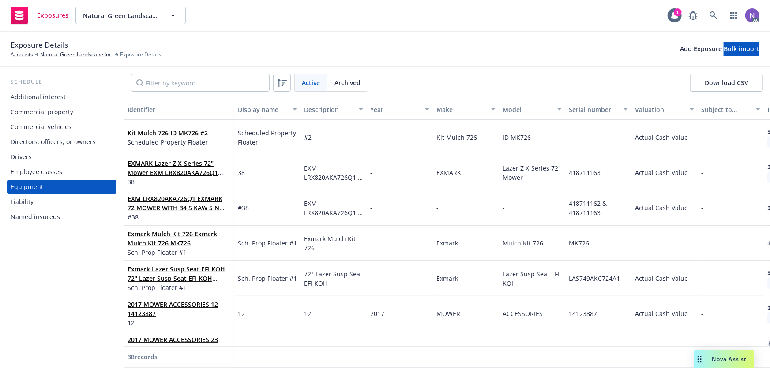
click at [728, 87] on button "Download CSV" at bounding box center [726, 83] width 73 height 18
click at [196, 73] on div "Active Archived Download CSV" at bounding box center [447, 83] width 646 height 32
click at [194, 78] on input "Filter by keyword..." at bounding box center [200, 83] width 139 height 18
paste input "418711163"
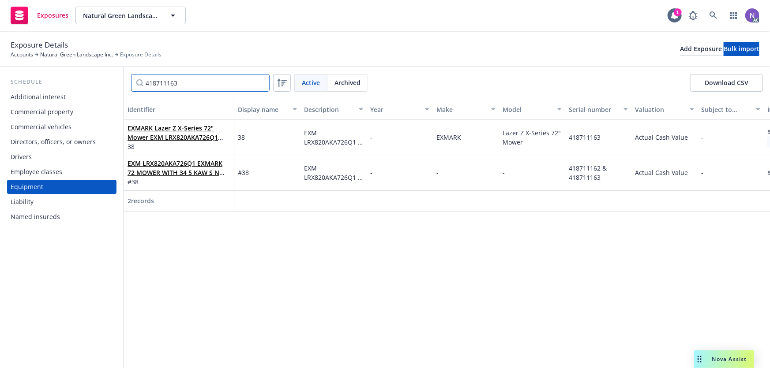
drag, startPoint x: 174, startPoint y: 79, endPoint x: 79, endPoint y: 74, distance: 95.0
click at [81, 74] on div "Schedule Additional interest Commercial property Commercial vehicles Directors,…" at bounding box center [385, 217] width 770 height 301
paste input "Kit Mulch 726"
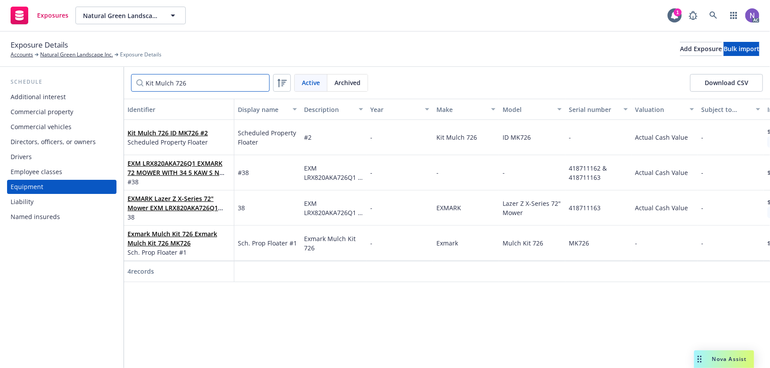
click at [195, 82] on input "Kit Mulch 726" at bounding box center [200, 83] width 139 height 18
drag, startPoint x: 185, startPoint y: 83, endPoint x: 157, endPoint y: 91, distance: 29.9
click at [137, 92] on div "Kit Mulch 726 Active Archived Download CSV" at bounding box center [447, 83] width 646 height 32
type input "Kit Mulch 726"
click at [260, 84] on input "Kit Mulch 726" at bounding box center [200, 83] width 139 height 18
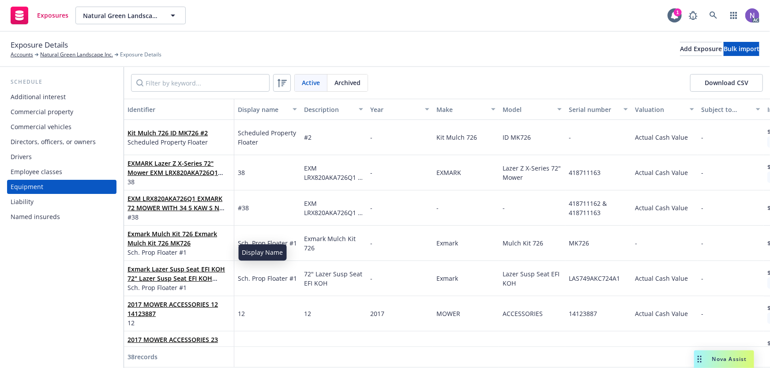
click at [204, 257] on div "Exmark Mulch Kit 726 Exmark Mulch Kit 726 MK726 Sch. Prop Floater #1" at bounding box center [179, 243] width 110 height 35
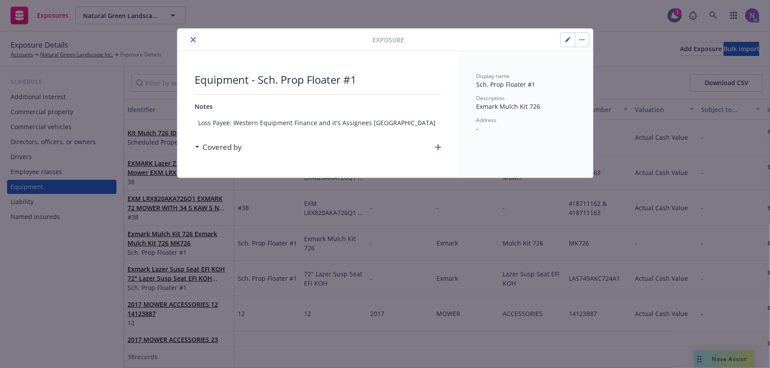
click at [563, 36] on button "button" at bounding box center [568, 40] width 14 height 14
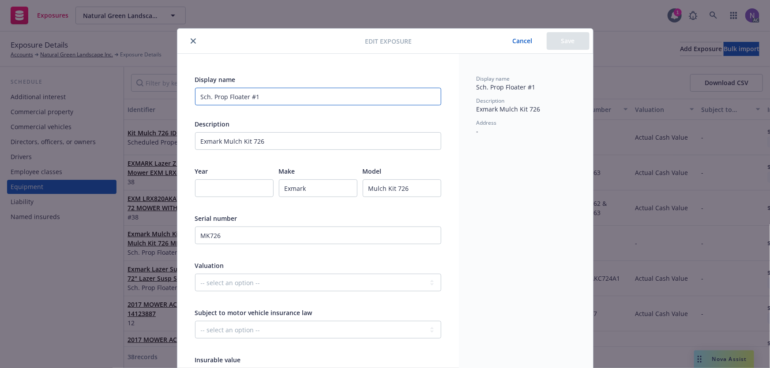
click at [280, 98] on input "Sch. Prop Floater #1" at bounding box center [318, 97] width 246 height 18
type textarea "x"
type input "Sch. Prop Floater #"
type textarea "x"
type input "Sch. Prop Floater #2"
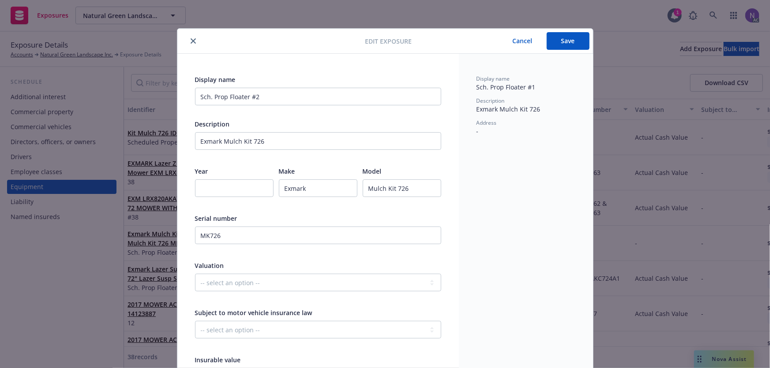
click at [576, 30] on div "Edit exposure Cancel Save" at bounding box center [385, 41] width 416 height 25
click at [569, 38] on button "Save" at bounding box center [568, 41] width 43 height 18
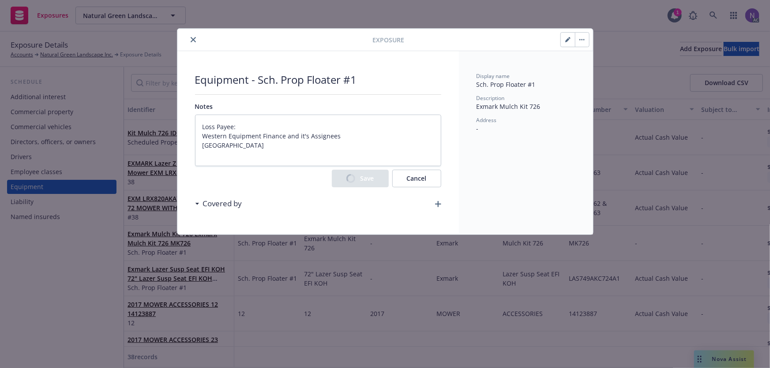
type textarea "x"
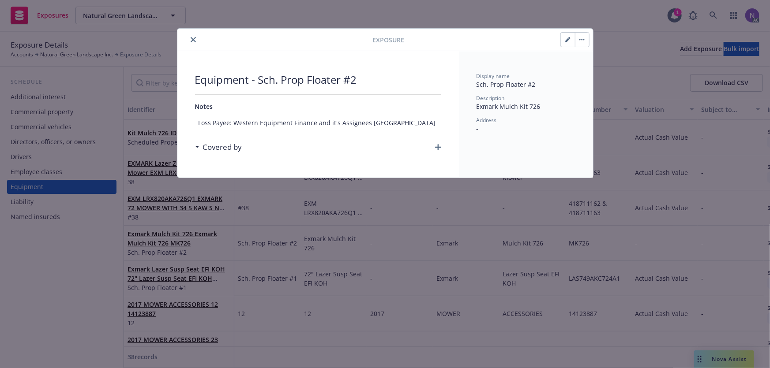
click at [191, 38] on icon "close" at bounding box center [193, 39] width 5 height 5
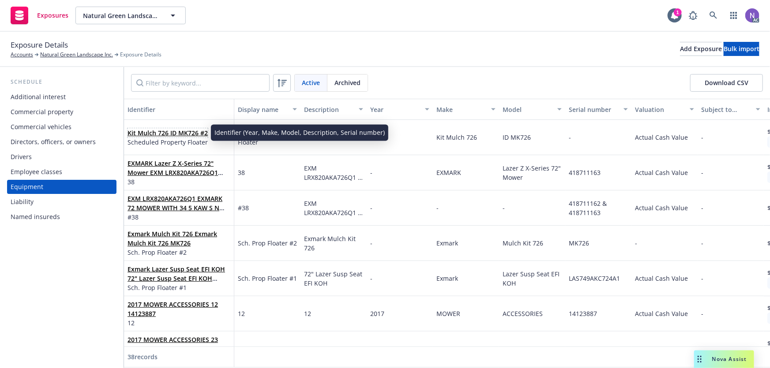
click at [167, 135] on link "Kit Mulch 726 ID MK726 #2" at bounding box center [168, 133] width 80 height 8
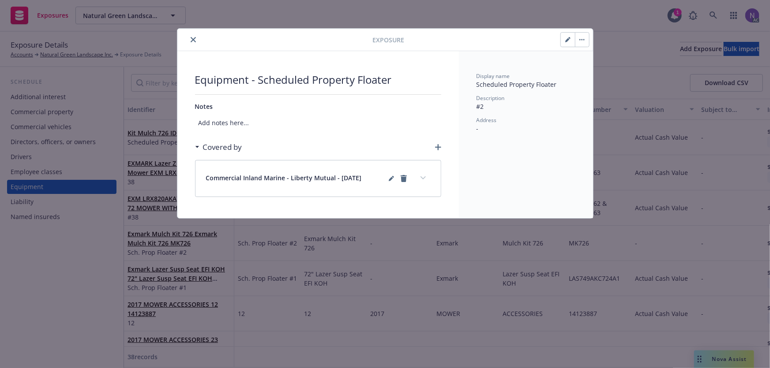
click at [579, 40] on icon "button" at bounding box center [579, 39] width 1 height 1
click at [596, 64] on link "Archive" at bounding box center [600, 64] width 50 height 18
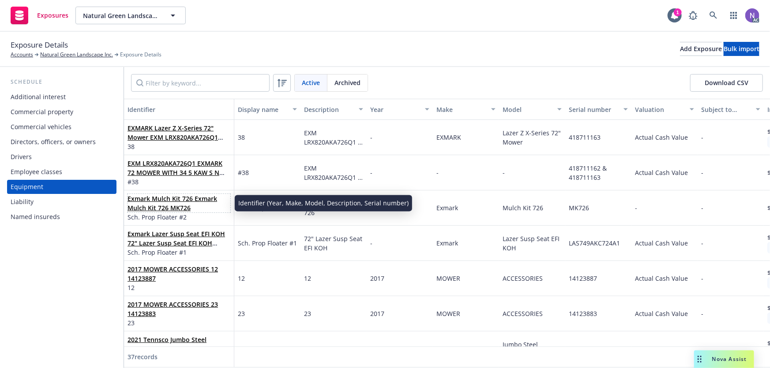
click at [162, 210] on link "Exmark Mulch Kit 726 Exmark Mulch Kit 726 MK726" at bounding box center [173, 204] width 90 height 18
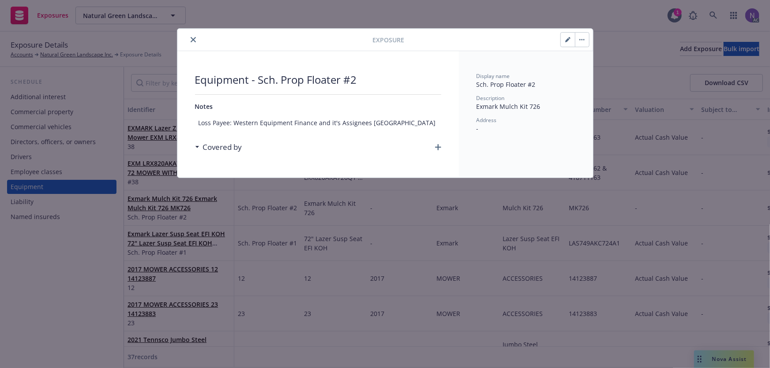
click at [395, 157] on div "Covered by" at bounding box center [318, 147] width 246 height 19
click at [222, 153] on h3 "Covered by" at bounding box center [222, 147] width 39 height 11
click at [205, 153] on h3 "Covered by" at bounding box center [222, 147] width 39 height 11
click at [436, 150] on icon "button" at bounding box center [438, 147] width 6 height 6
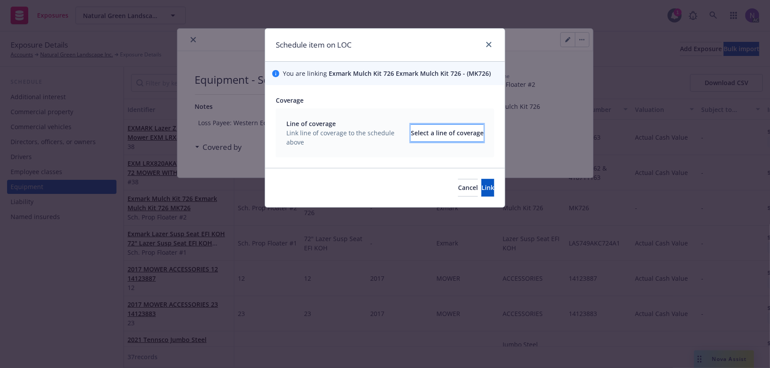
click at [428, 128] on div "Select a line of coverage" at bounding box center [447, 133] width 73 height 17
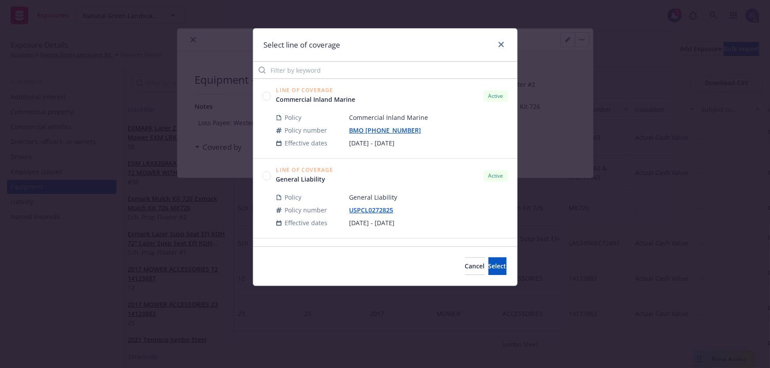
click at [266, 96] on circle at bounding box center [266, 96] width 8 height 8
click at [496, 269] on button "Select" at bounding box center [497, 267] width 18 height 18
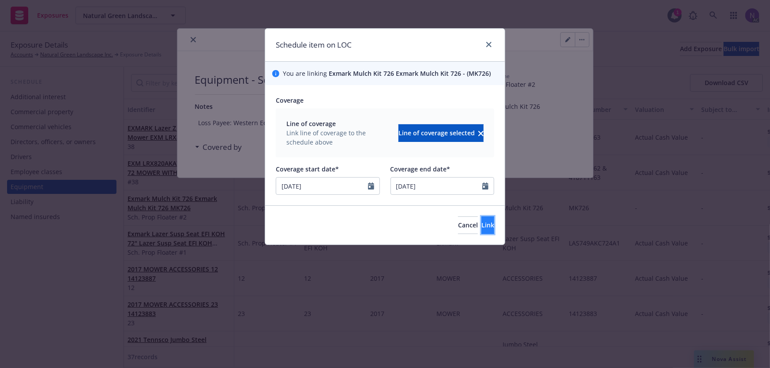
click at [481, 229] on button "Link" at bounding box center [487, 226] width 13 height 18
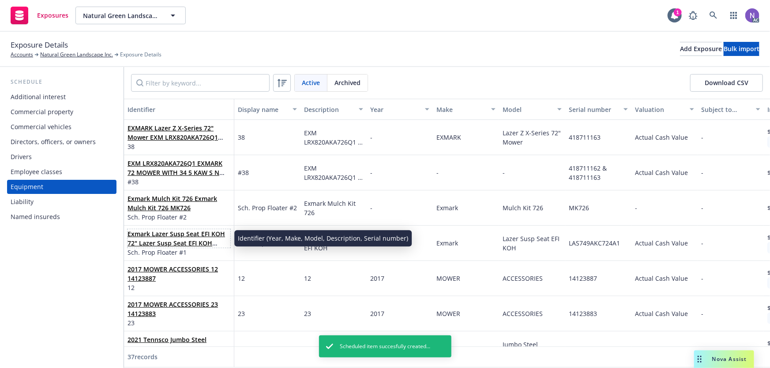
click at [170, 237] on link "Exmark Lazer Susp Seat EFI KOH 72" Lazer Susp Seat EFI KOH LAS749AKC724A1" at bounding box center [177, 243] width 98 height 27
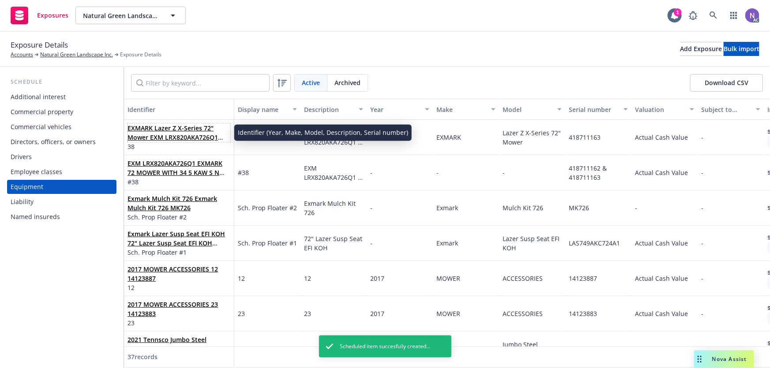
click at [160, 135] on link "EXMARK Lazer Z X-Series 72" Mower EXM LRX820AKA726Q1 EXMARK 72 MOWER WITH 34 5 …" at bounding box center [176, 146] width 96 height 45
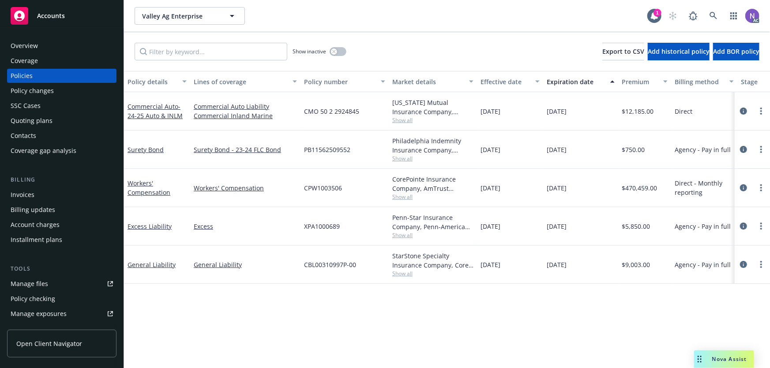
click at [73, 94] on div "Policy changes" at bounding box center [62, 91] width 102 height 14
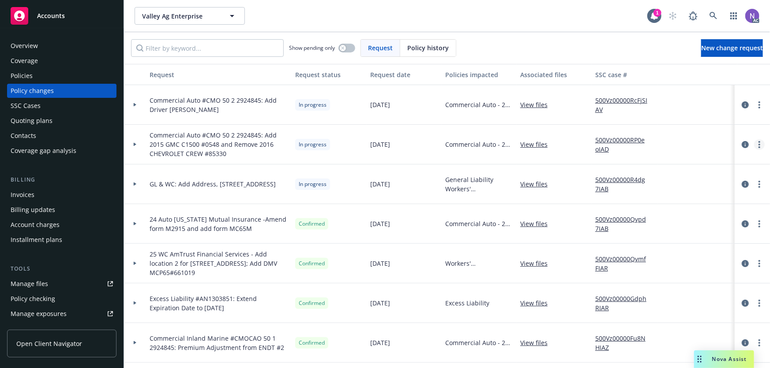
click at [756, 144] on link "more" at bounding box center [759, 144] width 11 height 11
click at [653, 211] on link "Resume workflow" at bounding box center [682, 215] width 151 height 18
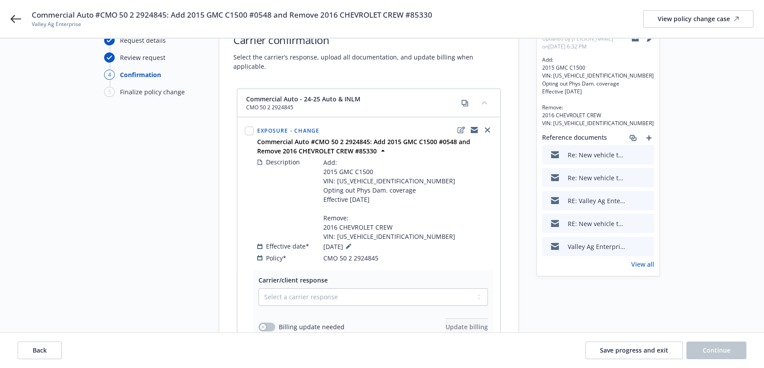
scroll to position [40, 0]
click at [358, 291] on select "Select a carrier response Accepted Accepted with revision No endorsement needed…" at bounding box center [373, 296] width 229 height 18
select select "ACCEPTED"
click at [259, 287] on select "Select a carrier response Accepted Accepted with revision No endorsement needed…" at bounding box center [373, 296] width 229 height 18
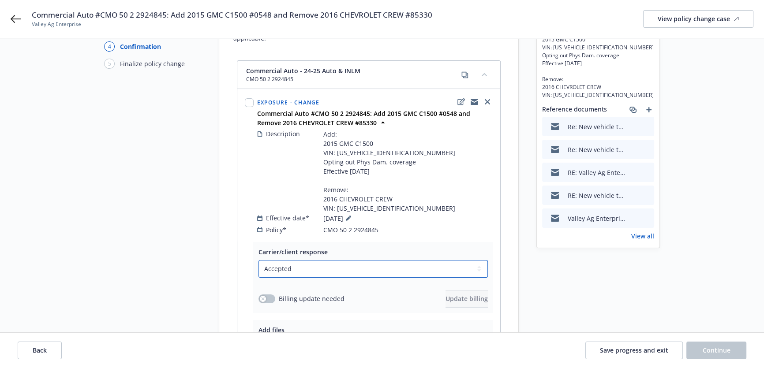
scroll to position [160, 0]
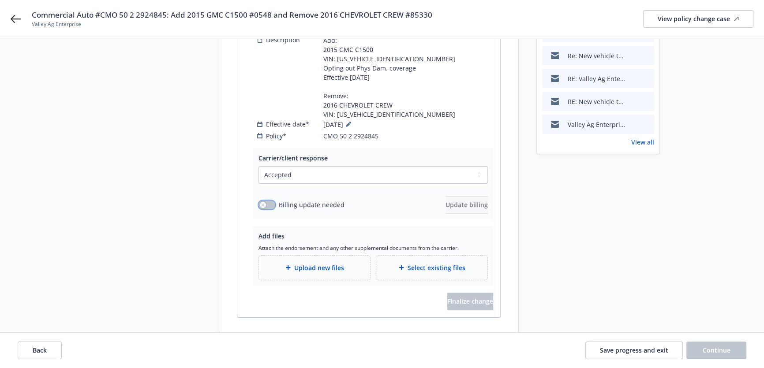
click at [261, 203] on icon "button" at bounding box center [263, 205] width 4 height 4
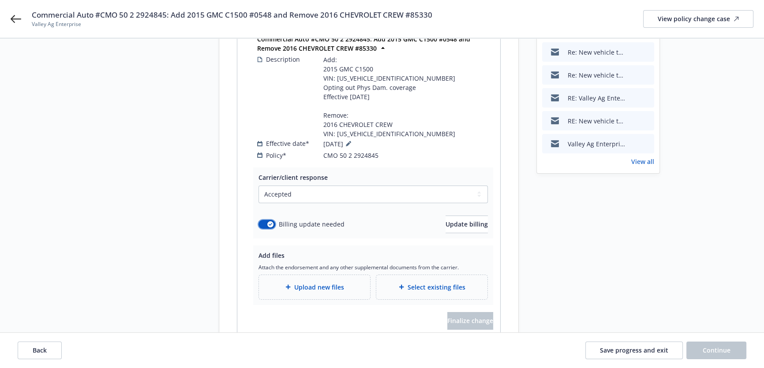
scroll to position [80, 0]
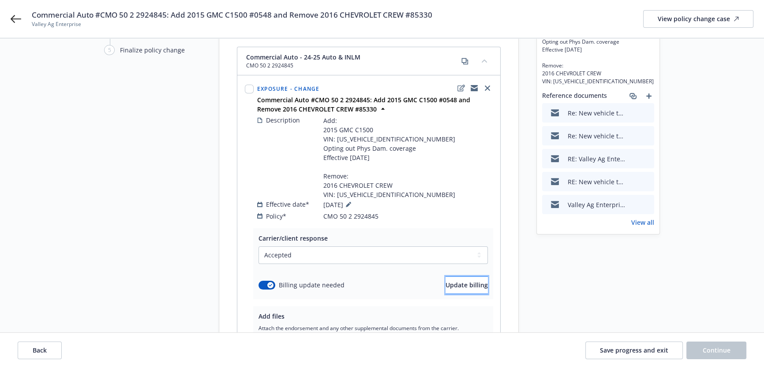
click at [457, 277] on button "Update billing" at bounding box center [467, 286] width 42 height 18
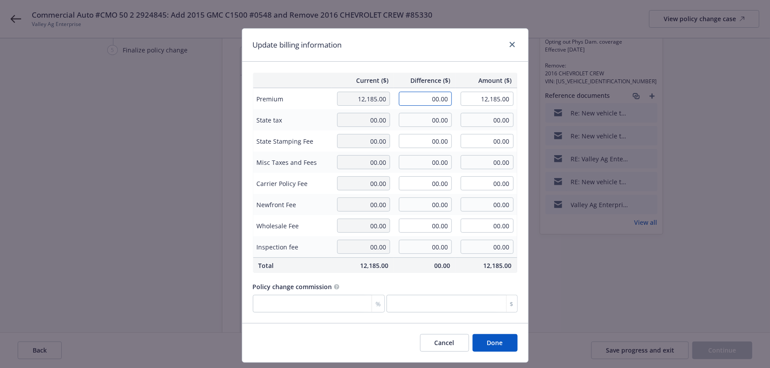
click at [430, 97] on input "00.00" at bounding box center [425, 99] width 53 height 14
paste input "123"
type input "-123.00"
type input "12,062.00"
click at [459, 61] on div "Update billing information" at bounding box center [385, 45] width 286 height 33
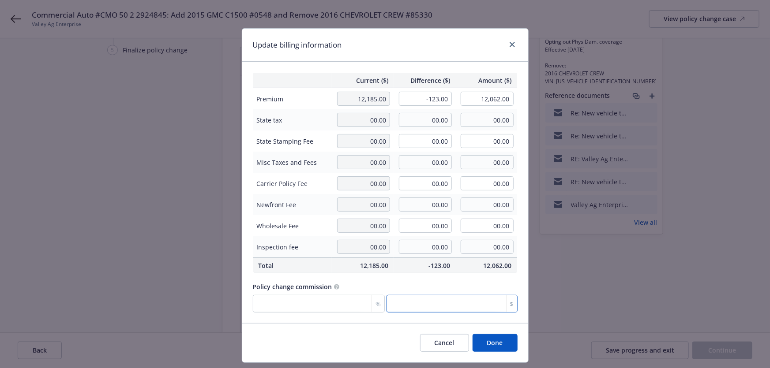
click at [471, 296] on input "number" at bounding box center [452, 304] width 131 height 18
type input "0"
click at [468, 289] on div "Policy change commission" at bounding box center [385, 286] width 265 height 9
drag, startPoint x: 450, startPoint y: 98, endPoint x: 445, endPoint y: 99, distance: 5.2
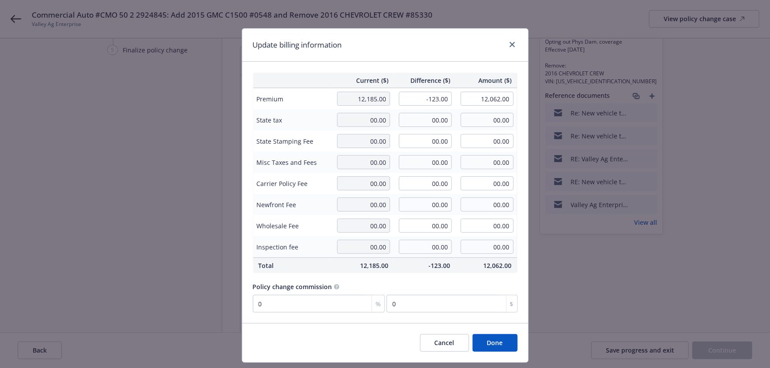
click at [445, 99] on td "-123.00" at bounding box center [425, 99] width 62 height 22
drag, startPoint x: 446, startPoint y: 99, endPoint x: 427, endPoint y: 100, distance: 19.0
click at [427, 100] on input "-123.00" at bounding box center [425, 99] width 53 height 14
paste input "116"
click at [422, 98] on input "116" at bounding box center [425, 99] width 53 height 14
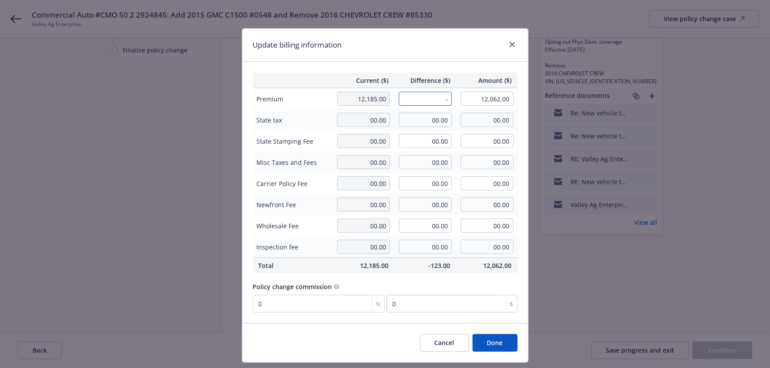
paste input "116"
type input "-116.00"
type input "12,069.00"
click at [459, 304] on input "0" at bounding box center [452, 304] width 131 height 18
click at [493, 346] on button "Done" at bounding box center [495, 343] width 45 height 18
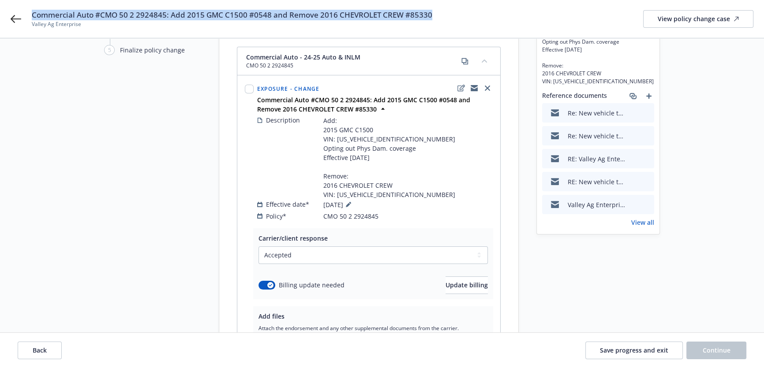
drag, startPoint x: 435, startPoint y: 14, endPoint x: 34, endPoint y: 19, distance: 401.1
click at [34, 19] on div "Commercial Auto #CMO 50 2 2924845: Add 2015 GMC C1500 #0548 and Remove 2016 CHE…" at bounding box center [393, 19] width 722 height 19
copy span "Commercial Auto #CMO 50 2 2924845: Add 2015 GMC C1500 #0548 and Remove 2016 CHE…"
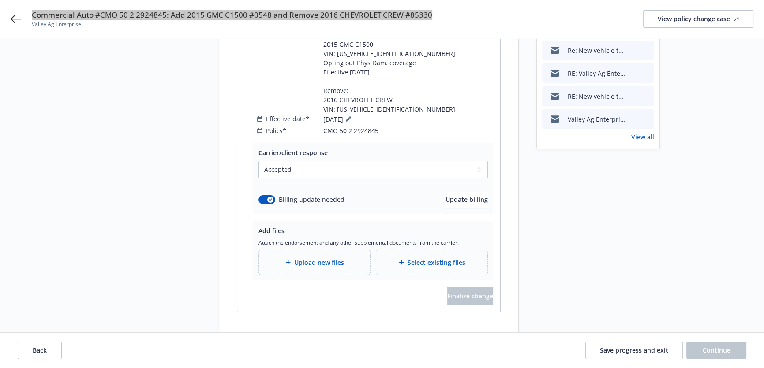
scroll to position [175, 0]
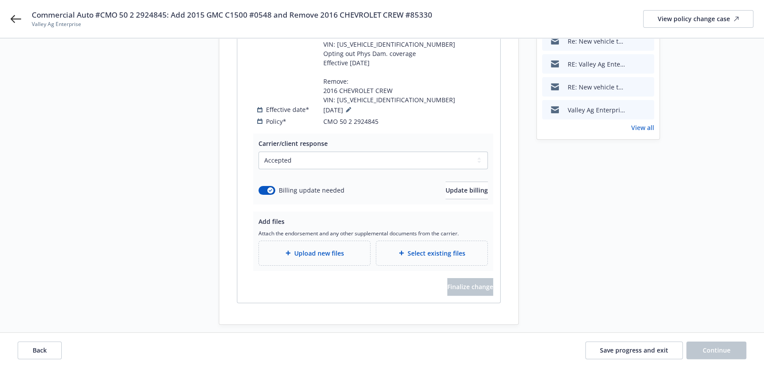
click at [303, 241] on div "Upload new files" at bounding box center [314, 253] width 111 height 24
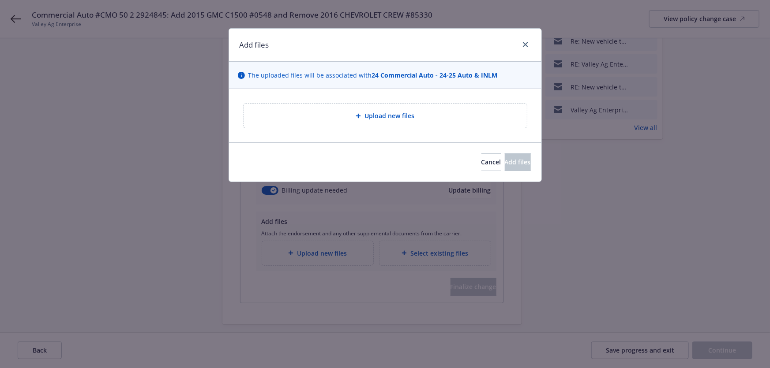
click at [386, 118] on span "Upload new files" at bounding box center [389, 115] width 50 height 9
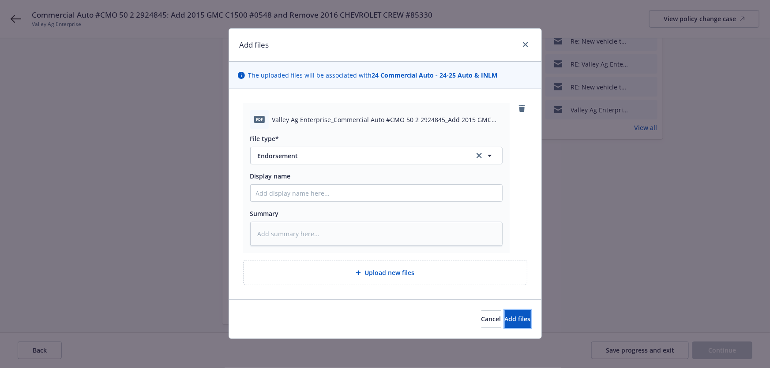
click at [505, 324] on button "Add files" at bounding box center [518, 320] width 26 height 18
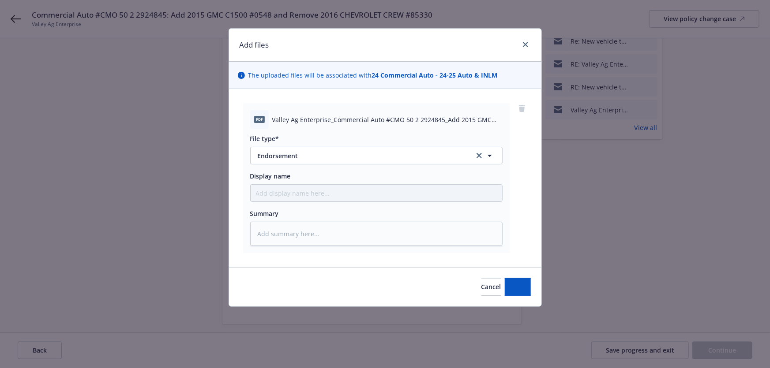
type textarea "x"
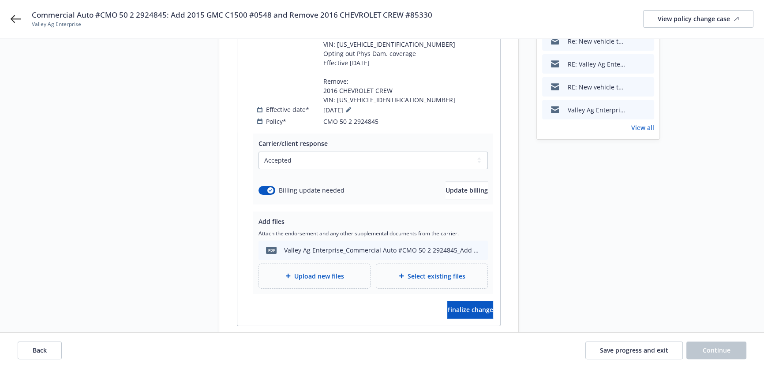
click at [435, 190] on div "Carrier/client response Select a carrier response Accepted Accepted with revisi…" at bounding box center [373, 169] width 240 height 71
click at [446, 186] on span "Update billing" at bounding box center [467, 190] width 42 height 8
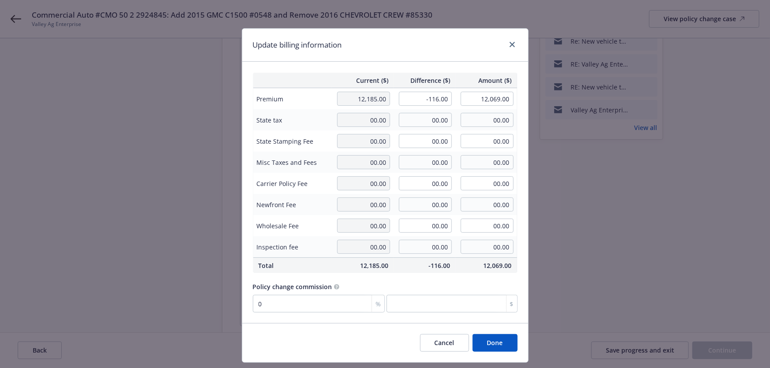
click at [490, 344] on button "Done" at bounding box center [495, 343] width 45 height 18
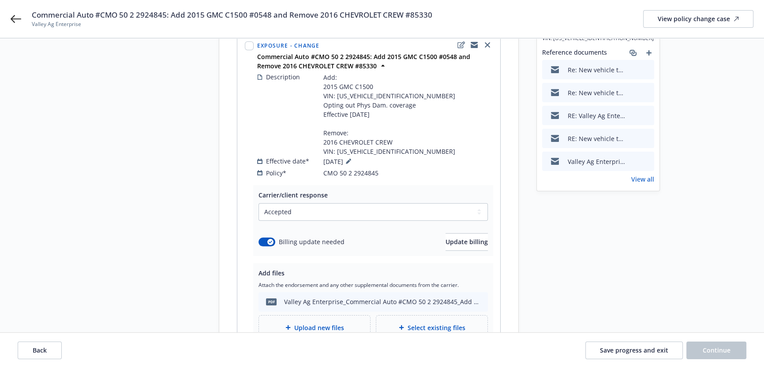
scroll to position [0, 0]
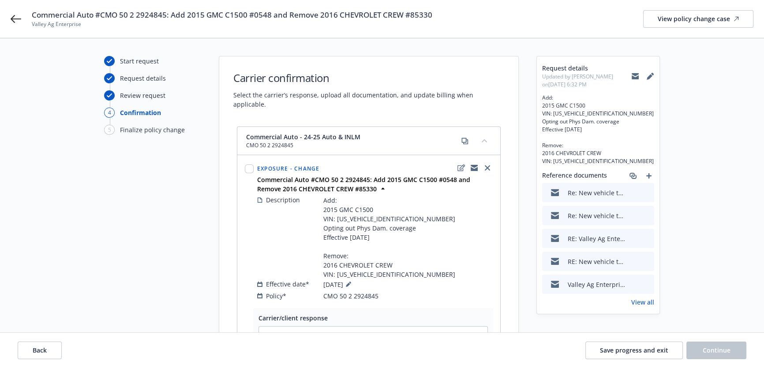
click at [646, 191] on icon "preview file" at bounding box center [646, 192] width 8 height 6
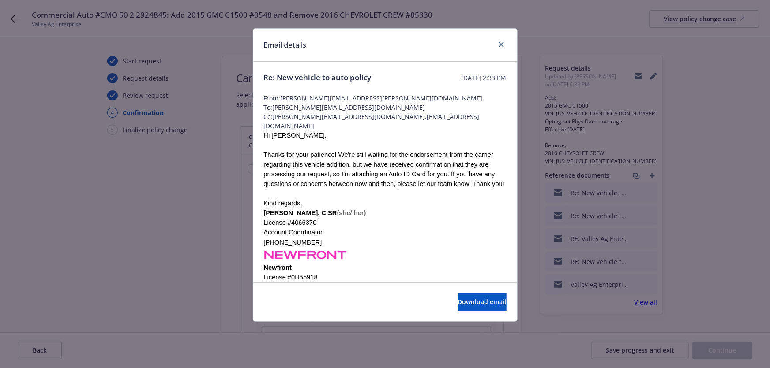
click at [335, 80] on span "Re: New vehicle to auto policy" at bounding box center [318, 77] width 108 height 11
copy span "Re: New vehicle to auto policy"
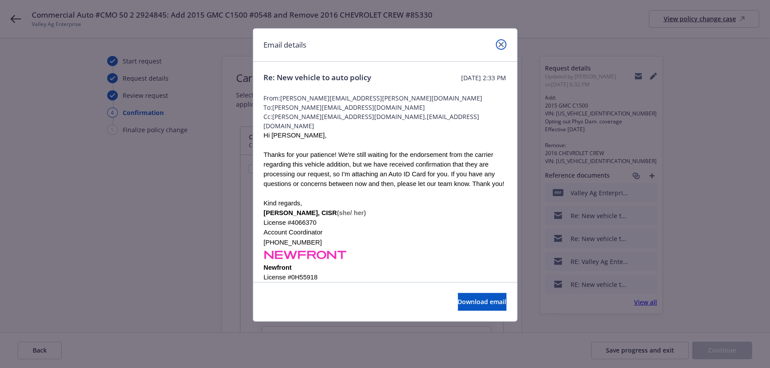
click at [500, 44] on icon "close" at bounding box center [501, 44] width 5 height 5
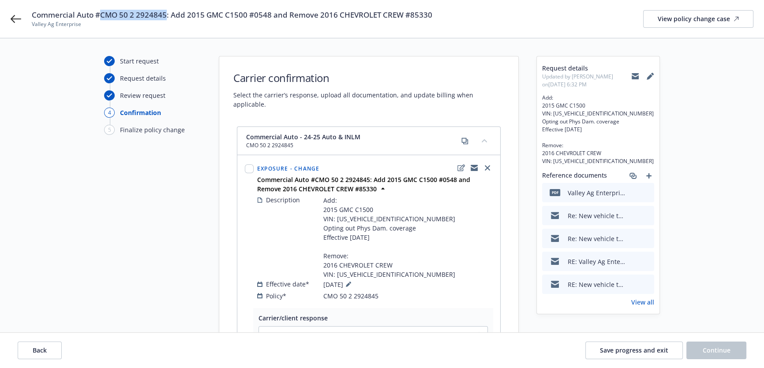
drag, startPoint x: 165, startPoint y: 13, endPoint x: 98, endPoint y: 18, distance: 67.2
click at [98, 18] on span "Commercial Auto #CMO 50 2 2924845: Add 2015 GMC C1500 #0548 and Remove 2016 CHE…" at bounding box center [232, 15] width 401 height 11
copy span "CMO 50 2 2924845"
click at [184, 18] on span "Commercial Auto #CMO 50 2 2924845: Add 2015 GMC C1500 #0548 and Remove 2016 CHE…" at bounding box center [232, 15] width 401 height 11
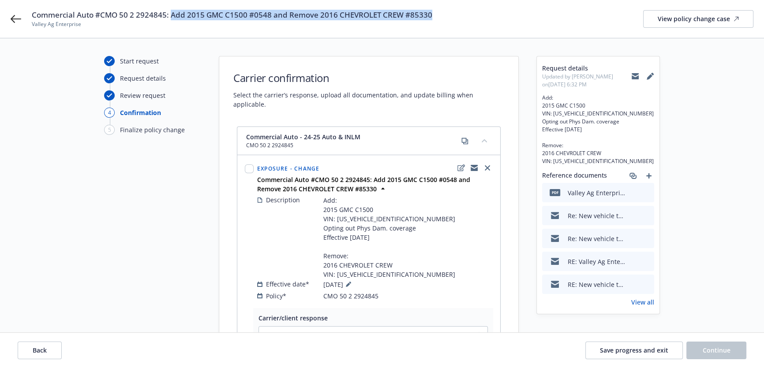
drag, startPoint x: 171, startPoint y: 15, endPoint x: 436, endPoint y: 13, distance: 265.6
click at [436, 13] on div "Commercial Auto #CMO 50 2 2924845: Add 2015 GMC C1500 #0548 and Remove 2016 CHE…" at bounding box center [393, 19] width 722 height 19
copy span "Add 2015 GMC C1500 #0548 and Remove 2016 CHEVROLET CREW #85330"
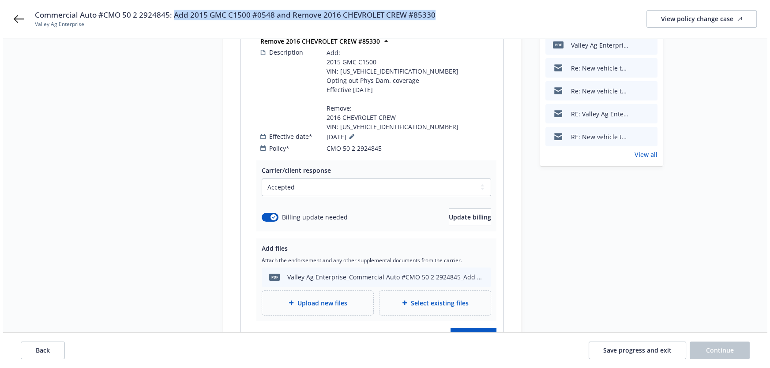
scroll to position [198, 0]
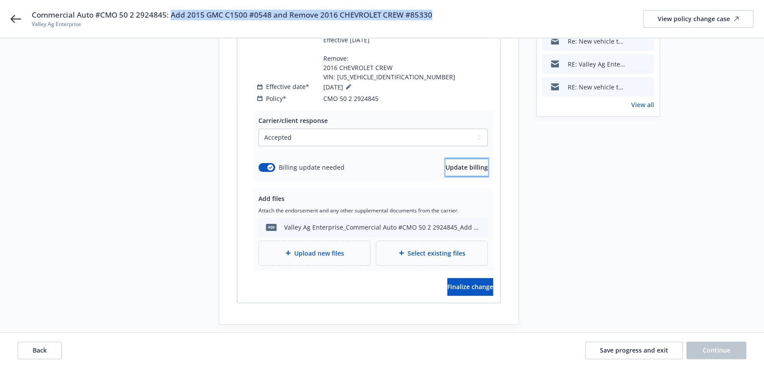
click at [458, 163] on span "Update billing" at bounding box center [467, 167] width 42 height 8
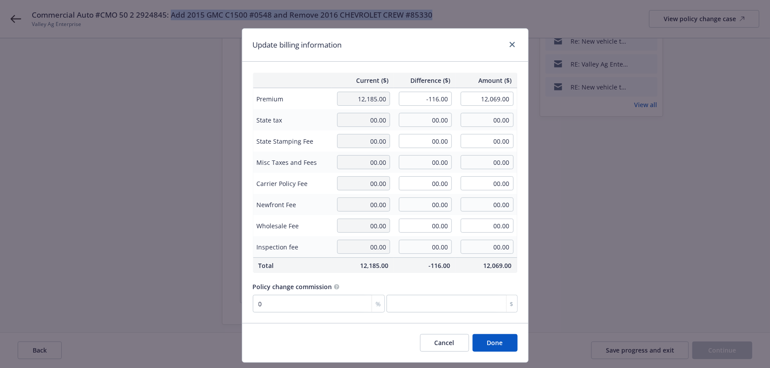
click at [492, 346] on button "Done" at bounding box center [495, 343] width 45 height 18
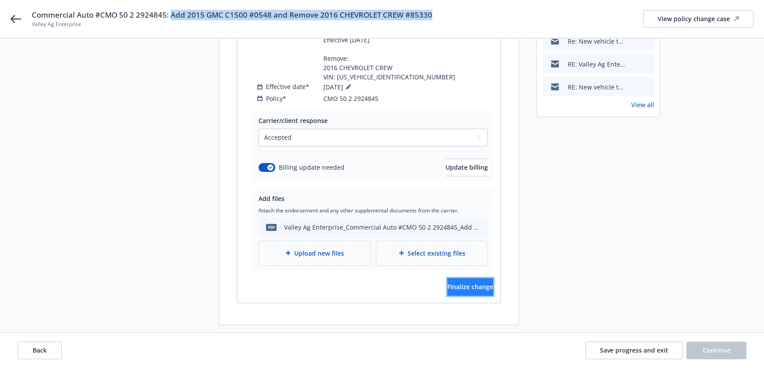
click at [464, 283] on span "Finalize change" at bounding box center [470, 287] width 46 height 8
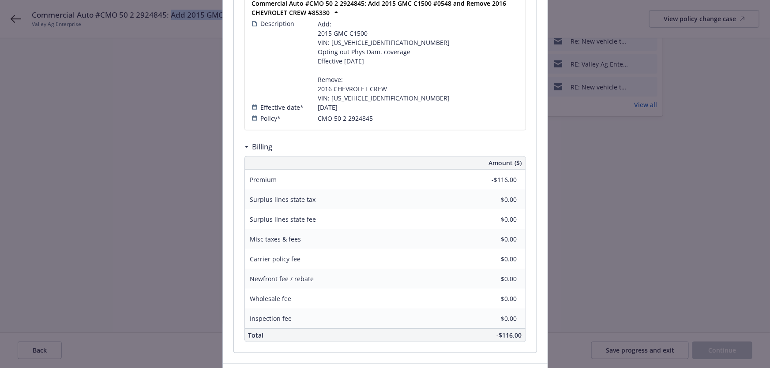
scroll to position [274, 0]
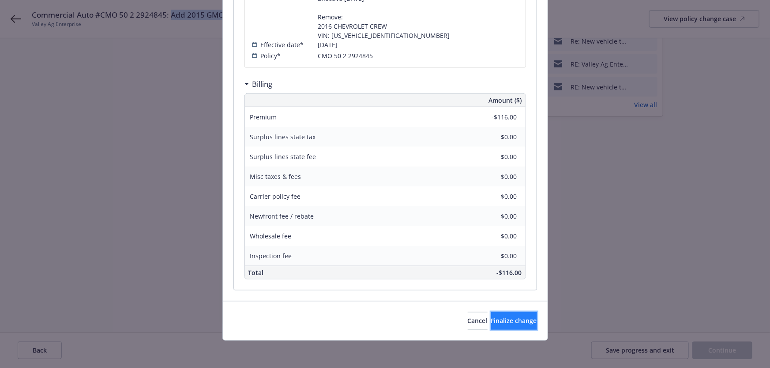
drag, startPoint x: 506, startPoint y: 319, endPoint x: 521, endPoint y: 278, distance: 42.7
click at [507, 319] on span "Finalize change" at bounding box center [514, 321] width 46 height 8
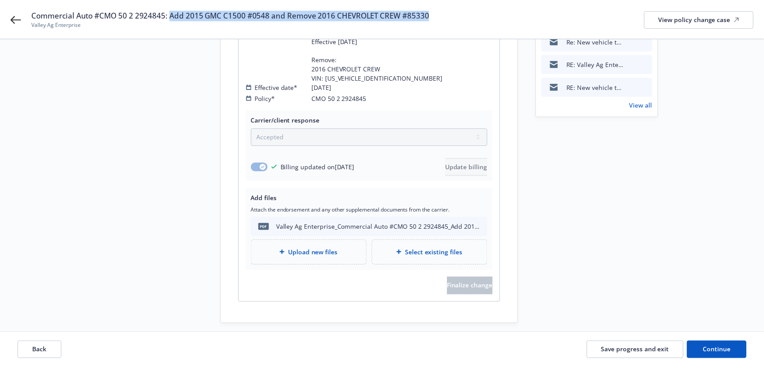
scroll to position [197, 0]
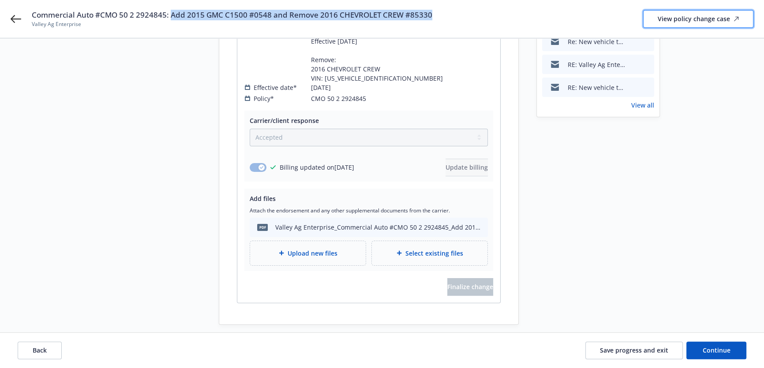
click at [696, 22] on div "View policy change case" at bounding box center [698, 19] width 81 height 17
click at [694, 350] on button "Continue" at bounding box center [717, 351] width 60 height 18
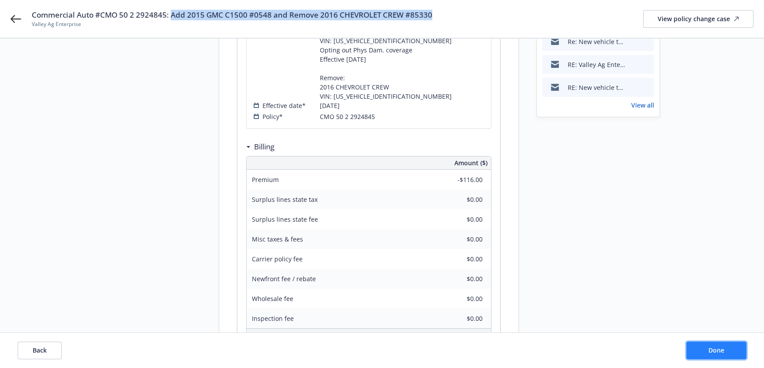
click at [716, 353] on span "Done" at bounding box center [717, 350] width 16 height 8
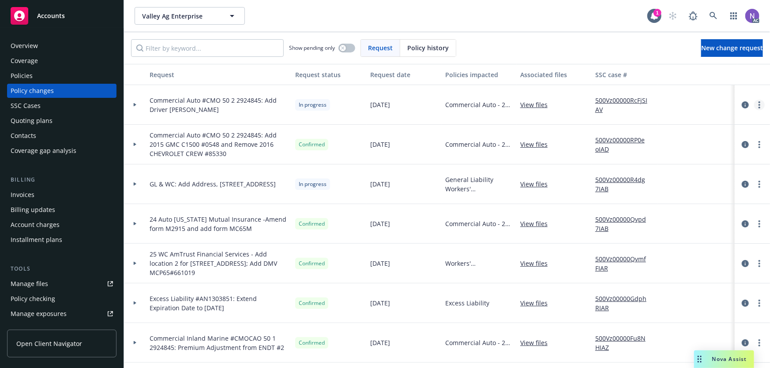
click at [757, 103] on link "more" at bounding box center [759, 105] width 11 height 11
click at [677, 175] on link "Resume workflow" at bounding box center [682, 176] width 151 height 18
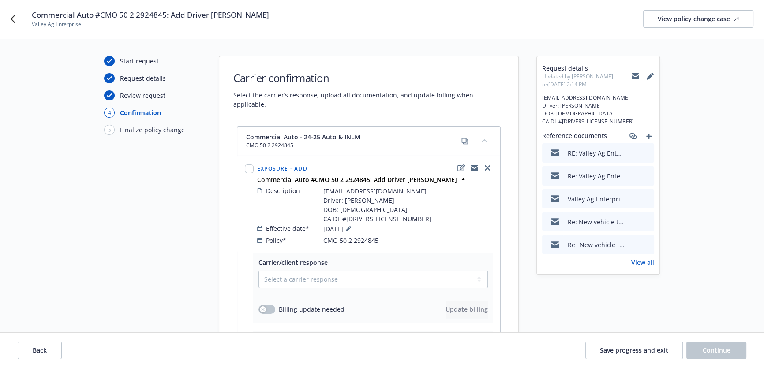
click at [647, 154] on icon "preview file" at bounding box center [646, 153] width 8 height 6
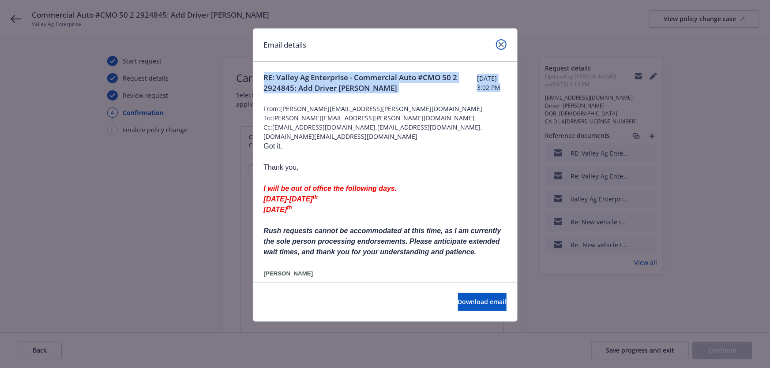
drag, startPoint x: 500, startPoint y: 44, endPoint x: 415, endPoint y: 140, distance: 128.5
click at [440, 111] on div "Email details RE: Valley Ag Enterprise - Commercial Auto #CMO 50 2 2924845: Add…" at bounding box center [385, 175] width 265 height 294
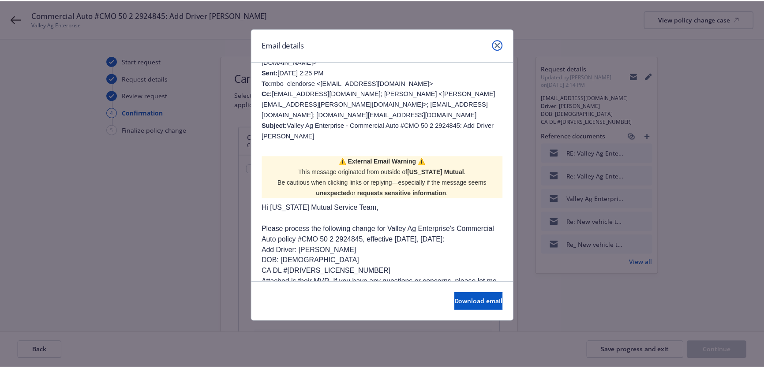
scroll to position [361, 0]
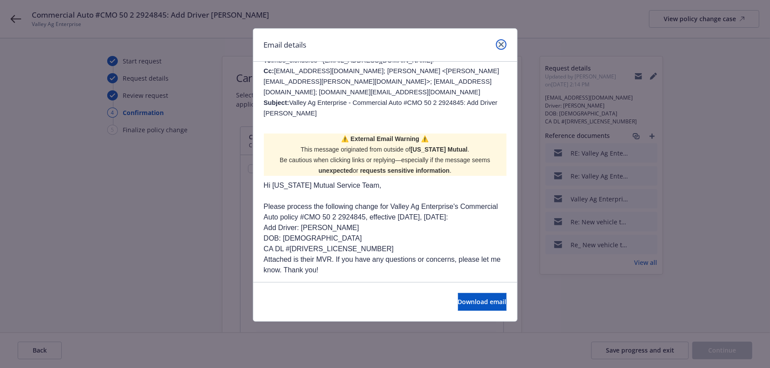
click at [501, 44] on icon "close" at bounding box center [501, 44] width 5 height 5
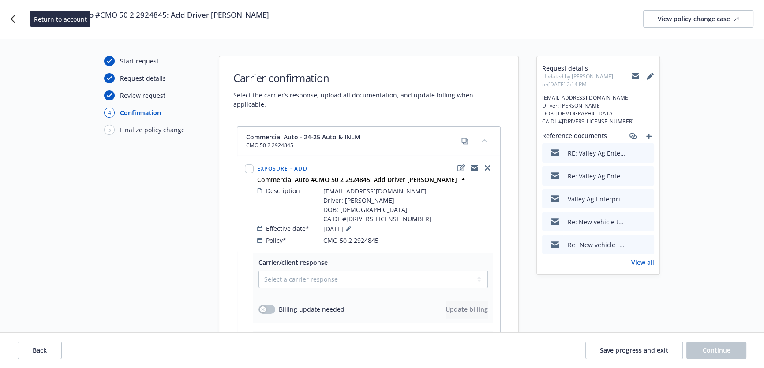
drag, startPoint x: 17, startPoint y: 16, endPoint x: 182, endPoint y: 32, distance: 166.2
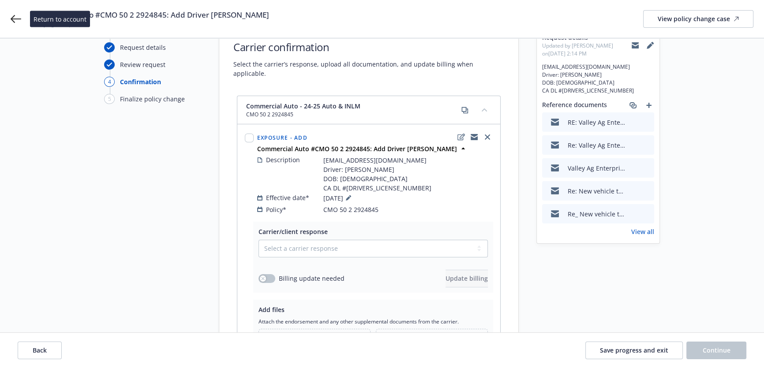
scroll to position [119, 0]
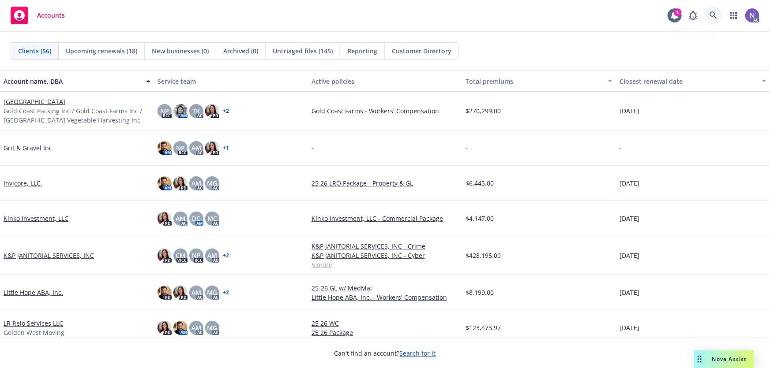
click at [710, 18] on icon at bounding box center [713, 15] width 8 height 8
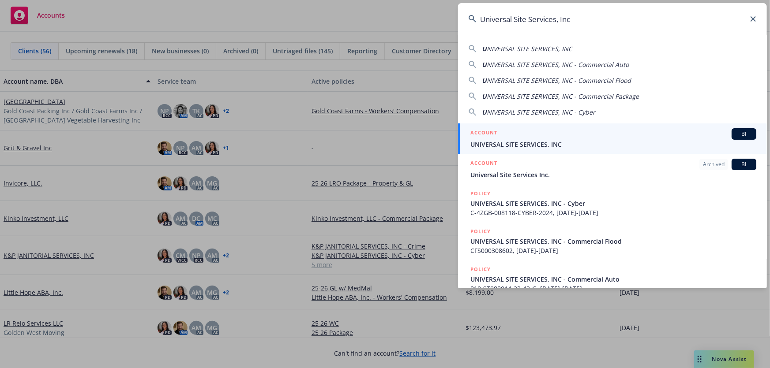
type input "Universal Site Services, Inc"
click at [574, 138] on div "ACCOUNT BI" at bounding box center [613, 133] width 286 height 11
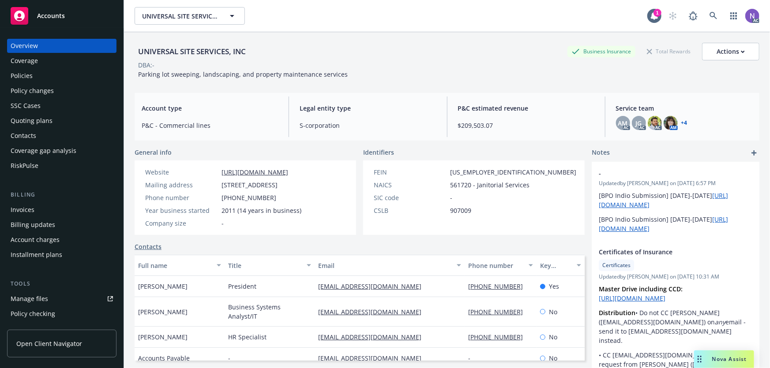
click at [61, 120] on div "Quoting plans" at bounding box center [62, 121] width 102 height 14
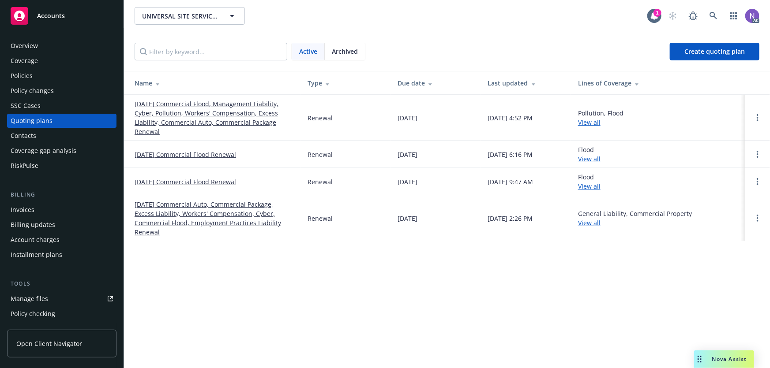
click at [62, 95] on div "Policy changes" at bounding box center [62, 91] width 102 height 14
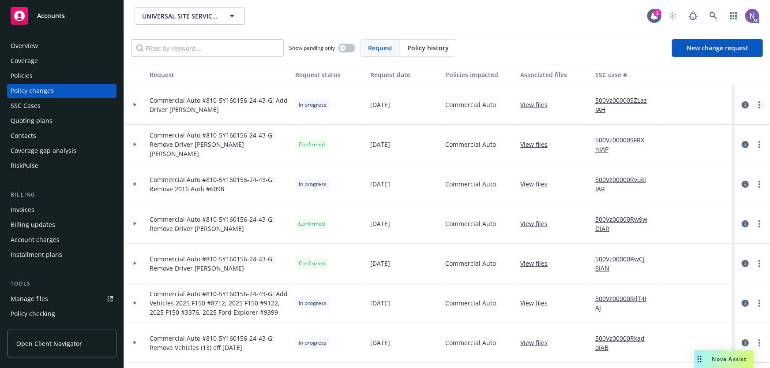
click at [754, 103] on link "more" at bounding box center [759, 105] width 11 height 11
click at [687, 176] on link "Resume workflow" at bounding box center [682, 176] width 151 height 18
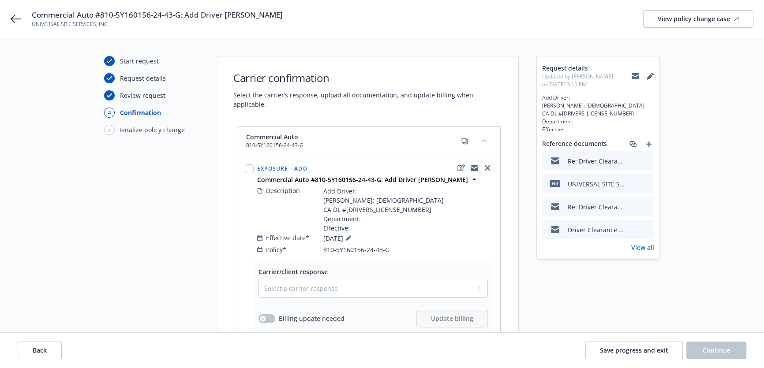
click at [649, 78] on icon at bounding box center [650, 77] width 6 height 6
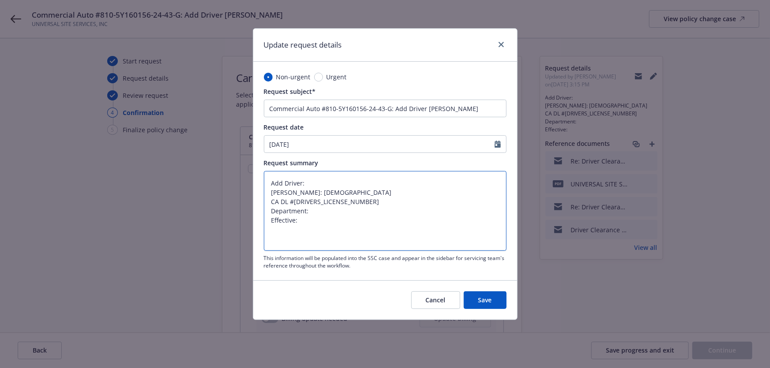
click at [325, 233] on textarea "Add Driver: Peter Mathieu DOB: 03/05/1964 CA DL #A4628659 Department: Effective:" at bounding box center [385, 211] width 243 height 80
type textarea "x"
paste textarea "10/6/2025"
type textarea "Add Driver: Peter Mathieu DOB: 03/05/1964 CA DL #A4628659 Department: Effective…"
type textarea "x"
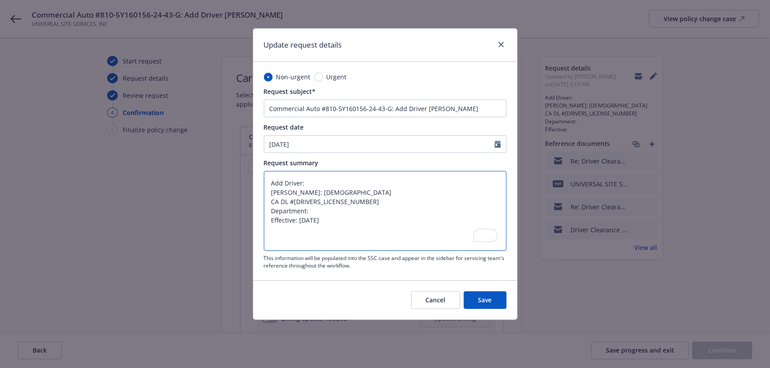
click at [308, 229] on textarea "Add Driver: Peter Mathieu DOB: 03/05/1964 CA DL #A4628659 Department: Effective…" at bounding box center [385, 211] width 243 height 80
type textarea "Add Driver: Peter Mathieu DOB: 03/05/1964 CA DL #A4628659 Department: Effective…"
type textarea "x"
type textarea "Add Driver: Peter Mathieu DOB: 03/05/1964 CA DL #A4628659 Department: Effective…"
type textarea "x"
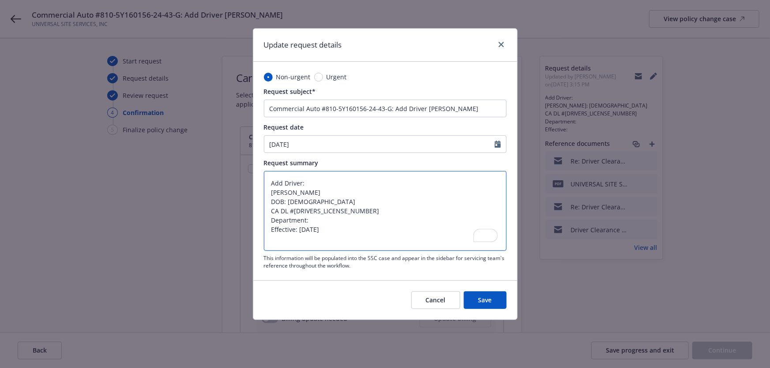
click at [342, 221] on textarea "Add Driver: Peter Mathieu DOB: 03/05/1964 CA DL #A4628659 Department: Effective…" at bounding box center [385, 211] width 243 height 80
paste textarea "Corporate"
type textarea "Add Driver: [PERSON_NAME]: [DEMOGRAPHIC_DATA] CA DL #[DRIVERS_LICENSE_NUMBER] D…"
type textarea "x"
drag, startPoint x: 359, startPoint y: 230, endPoint x: 217, endPoint y: 173, distance: 153.4
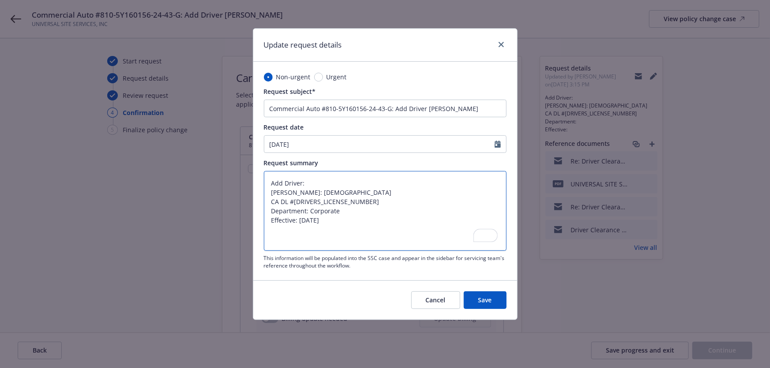
click at [217, 173] on div "Update request details Non-urgent Urgent Request subject* Commercial Auto #810-…" at bounding box center [385, 184] width 770 height 368
type textarea "Add Driver: [PERSON_NAME]: [DEMOGRAPHIC_DATA] CA DL #[DRIVERS_LICENSE_NUMBER] D…"
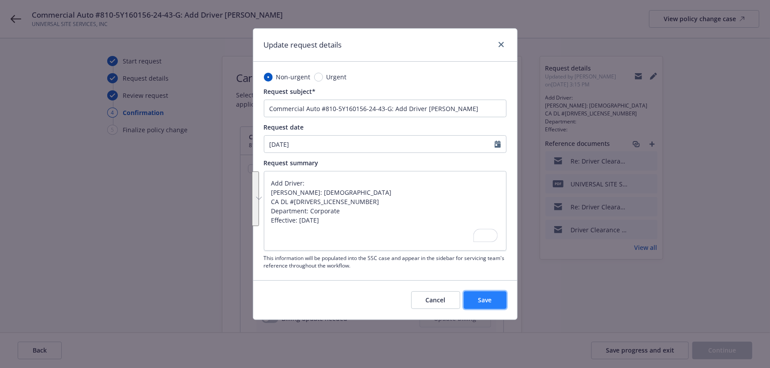
click at [499, 303] on button "Save" at bounding box center [485, 301] width 43 height 18
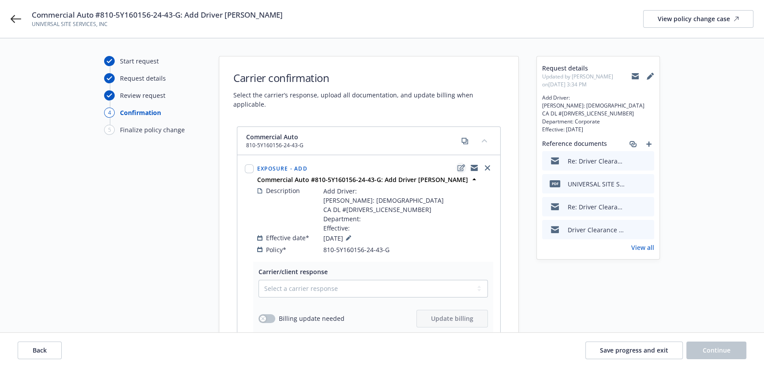
click at [460, 165] on icon "edit" at bounding box center [462, 168] width 8 height 7
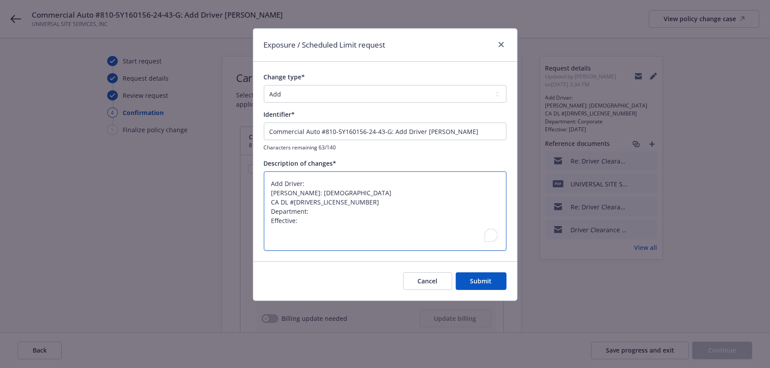
click at [380, 238] on textarea "Add Driver: Peter Mathieu DOB: 03/05/1964 CA DL #A4628659 Department: Effective:" at bounding box center [385, 212] width 243 height 80
paste textarea "Corporate Effective: 10/06/2025"
type textarea "x"
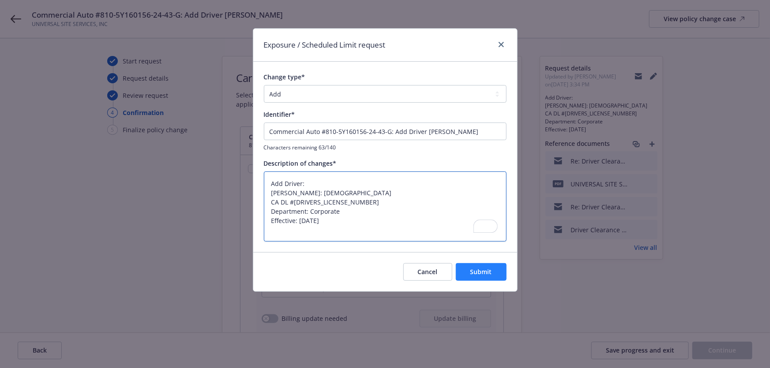
type textarea "Add Driver: [PERSON_NAME]: [DEMOGRAPHIC_DATA] CA DL #[DRIVERS_LICENSE_NUMBER] D…"
click at [484, 270] on span "Submit" at bounding box center [481, 272] width 22 height 8
type textarea "x"
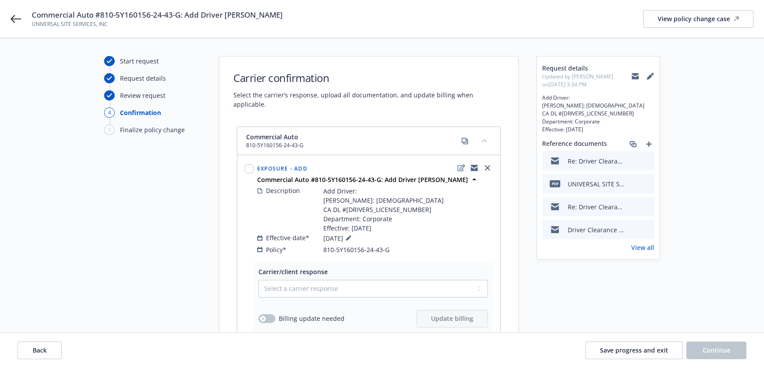
click at [635, 77] on icon at bounding box center [635, 77] width 7 height 4
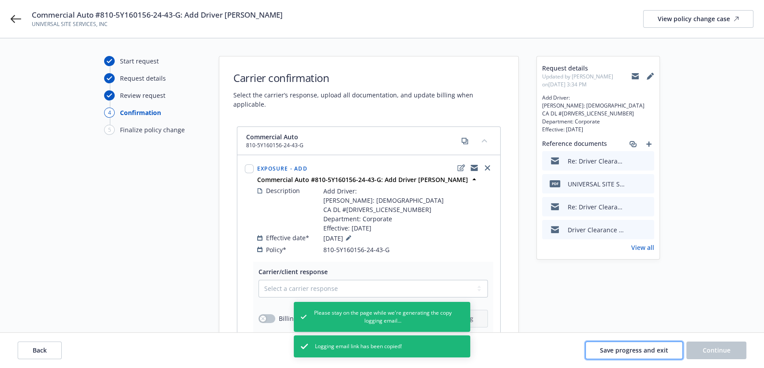
click at [618, 350] on span "Save progress and exit" at bounding box center [634, 350] width 68 height 8
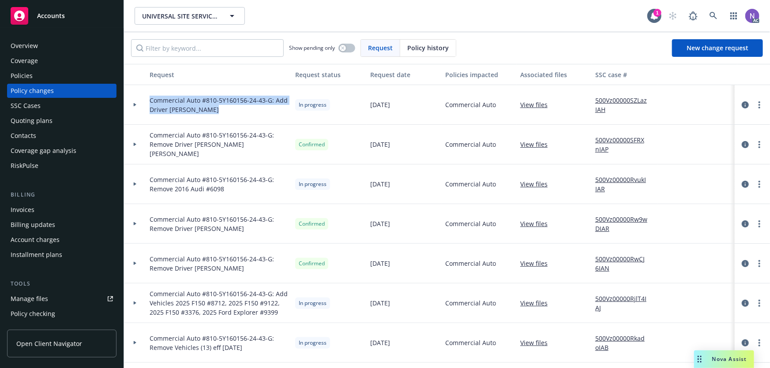
drag, startPoint x: 216, startPoint y: 109, endPoint x: 141, endPoint y: 94, distance: 76.1
click at [141, 94] on div "Commercial Auto #810-5Y160156-24-43-G: Add Driver Peter Mathieu In progress 09/…" at bounding box center [580, 105] width 913 height 40
copy span "Commercial Auto #810-5Y160156-24-43-G: Add Driver [PERSON_NAME]"
click at [205, 113] on span "Commercial Auto #810-5Y160156-24-43-G: Add Driver [PERSON_NAME]" at bounding box center [219, 105] width 139 height 19
click at [755, 104] on link "more" at bounding box center [759, 105] width 11 height 11
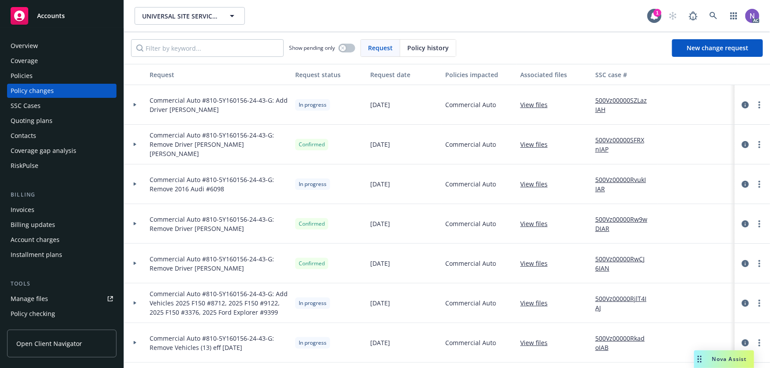
click at [648, 169] on link "Resume workflow" at bounding box center [682, 176] width 151 height 18
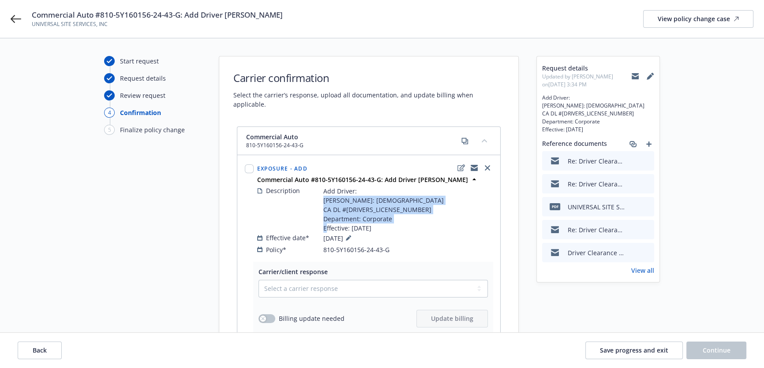
drag, startPoint x: 384, startPoint y: 227, endPoint x: 316, endPoint y: 195, distance: 75.0
click at [316, 195] on div "Description Add Driver: Peter Mathieu DOB: 03/05/1964 CA DL #A4628659 Departmen…" at bounding box center [375, 209] width 236 height 47
copy span "Peter Mathieu DOB: 03/05/1964 CA DL #A4628659 Department: Corporate Effective: …"
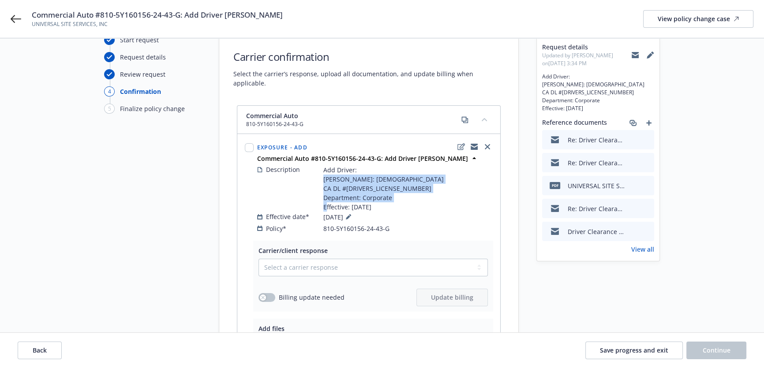
scroll to position [80, 0]
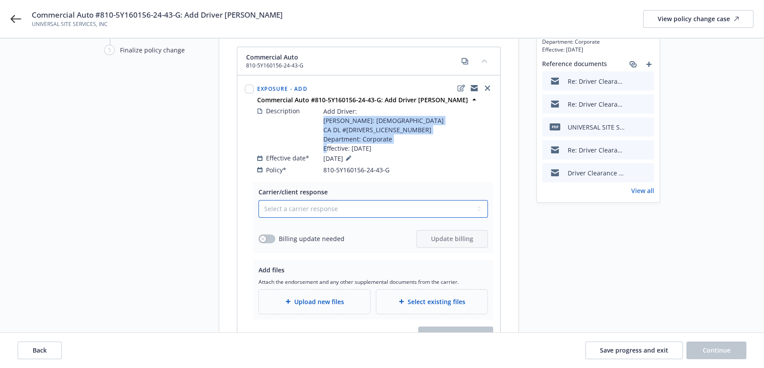
click at [325, 200] on select "Select a carrier response Accepted Accepted with revision No endorsement needed…" at bounding box center [373, 209] width 229 height 18
click at [328, 204] on select "Select a carrier response Accepted Accepted with revision No endorsement needed…" at bounding box center [373, 209] width 229 height 18
select select "NO_ENDORSEMENT_NEEDED"
click at [259, 200] on select "Select a carrier response Accepted Accepted with revision No endorsement needed…" at bounding box center [373, 209] width 229 height 18
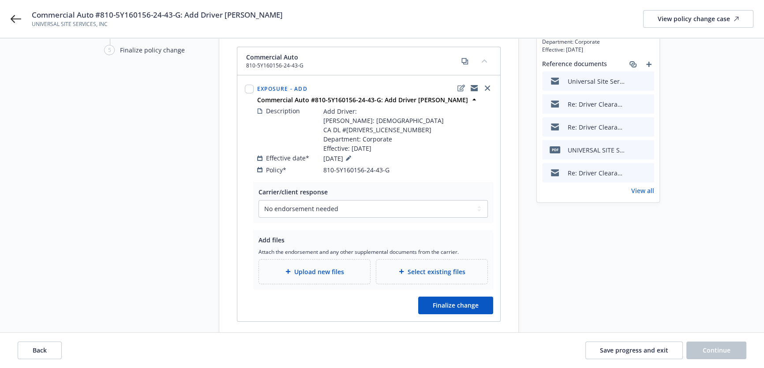
click at [368, 159] on div "Effective date* 09/22/2025" at bounding box center [375, 158] width 236 height 11
drag, startPoint x: 390, startPoint y: 148, endPoint x: 320, endPoint y: 150, distance: 70.6
click at [320, 150] on div "Description Add Driver: Peter Mathieu DOB: 03/05/1964 CA DL #A4628659 Departmen…" at bounding box center [375, 129] width 236 height 47
copy span "Effective: 10/06/2025"
drag, startPoint x: 394, startPoint y: 139, endPoint x: 511, endPoint y: 37, distance: 155.8
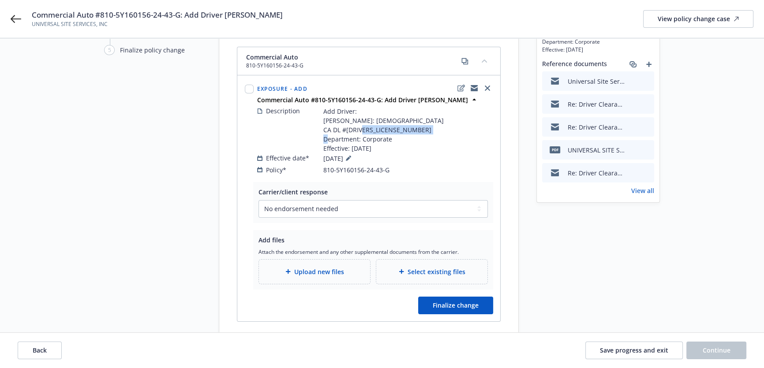
click at [311, 137] on div "Description Add Driver: Peter Mathieu DOB: 03/05/1964 CA DL #A4628659 Departmen…" at bounding box center [375, 129] width 236 height 47
copy span "Department: Corporate"
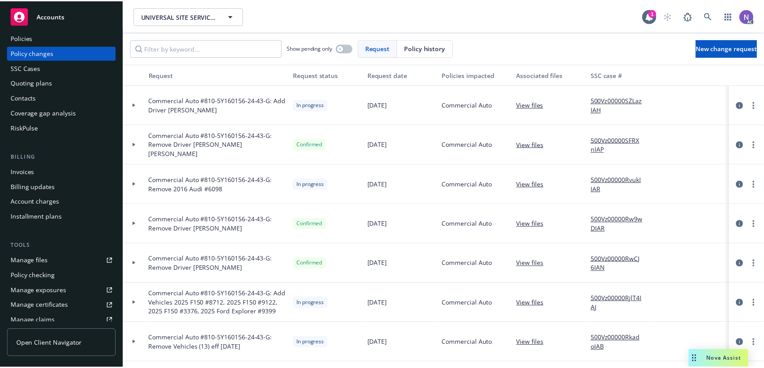
scroll to position [40, 0]
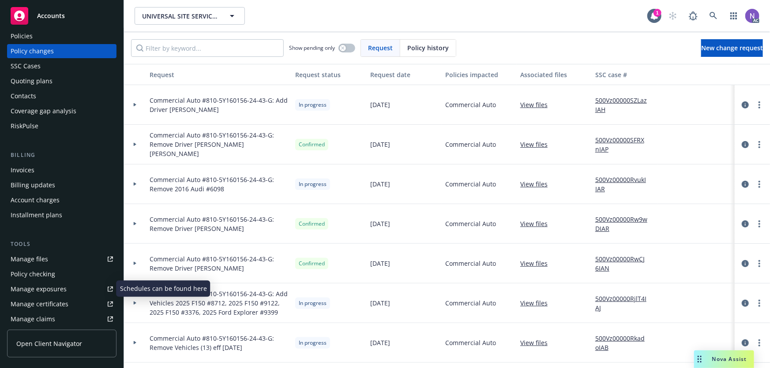
click at [62, 290] on div "Manage exposures" at bounding box center [39, 289] width 56 height 14
click at [758, 103] on icon "more" at bounding box center [759, 104] width 2 height 7
click at [653, 179] on link "Resume workflow" at bounding box center [682, 176] width 151 height 18
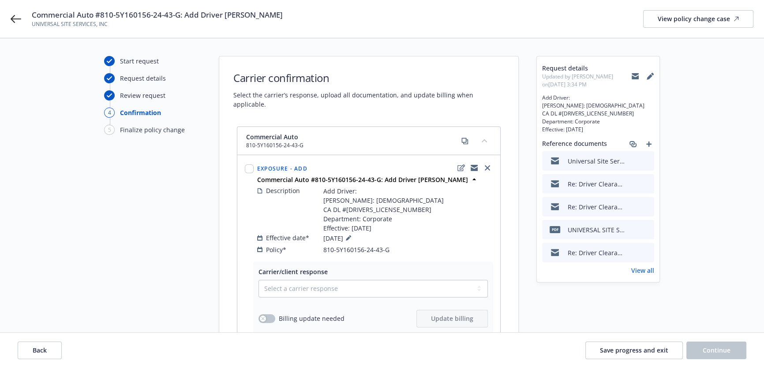
click at [548, 106] on span "Add Driver: [PERSON_NAME]: [DEMOGRAPHIC_DATA] CA DL #[DRIVERS_LICENSE_NUMBER] D…" at bounding box center [598, 114] width 112 height 40
copy span "[PERSON_NAME]"
click at [579, 103] on span "Add Driver: [PERSON_NAME]: [DEMOGRAPHIC_DATA] CA DL #[DRIVERS_LICENSE_NUMBER] D…" at bounding box center [598, 114] width 112 height 40
drag, startPoint x: 572, startPoint y: 104, endPoint x: 545, endPoint y: 105, distance: 26.5
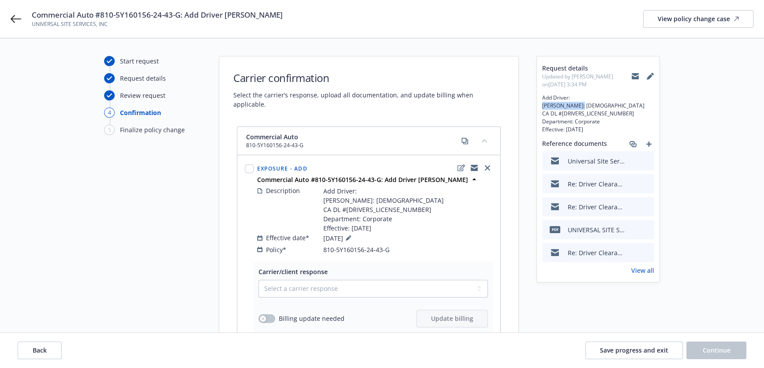
click at [545, 105] on span "Add Driver: [PERSON_NAME]: [DEMOGRAPHIC_DATA] CA DL #[DRIVERS_LICENSE_NUMBER] D…" at bounding box center [598, 114] width 112 height 40
copy span "[PERSON_NAME]"
drag, startPoint x: 585, startPoint y: 115, endPoint x: 556, endPoint y: 116, distance: 28.7
click at [556, 116] on span "Add Driver: [PERSON_NAME]: [DEMOGRAPHIC_DATA] CA DL #[DRIVERS_LICENSE_NUMBER] D…" at bounding box center [598, 114] width 112 height 40
copy span "[DATE]"
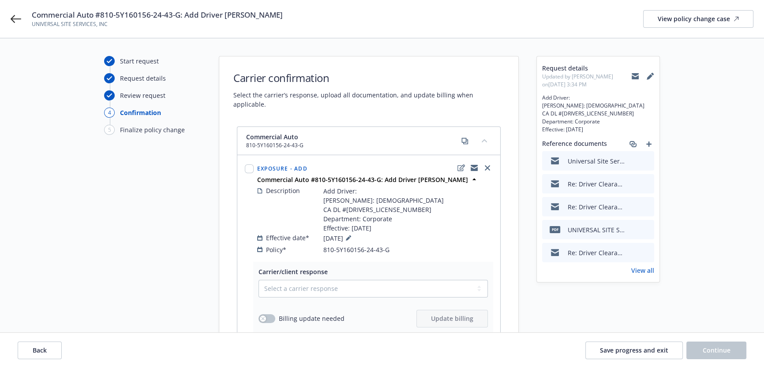
click at [574, 122] on span "Add Driver: [PERSON_NAME]: [DEMOGRAPHIC_DATA] CA DL #[DRIVERS_LICENSE_NUMBER] D…" at bounding box center [598, 114] width 112 height 40
copy span "A4628659"
click at [585, 129] on span "Add Driver: [PERSON_NAME]: [DEMOGRAPHIC_DATA] CA DL #[DRIVERS_LICENSE_NUMBER] D…" at bounding box center [598, 114] width 112 height 40
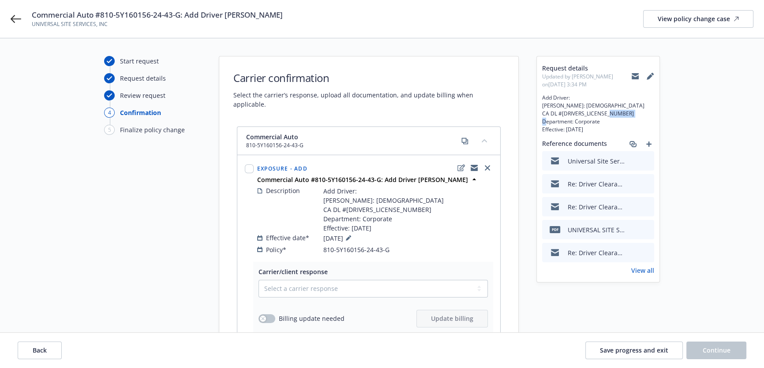
copy span "Corporate"
click at [329, 191] on span "Add Driver: [PERSON_NAME]: [DEMOGRAPHIC_DATA] CA DL #[DRIVERS_LICENSE_NUMBER] D…" at bounding box center [383, 210] width 120 height 46
copy span "[PERSON_NAME]"
click at [353, 188] on span "Add Driver: [PERSON_NAME]: [DEMOGRAPHIC_DATA] CA DL #[DRIVERS_LICENSE_NUMBER] D…" at bounding box center [383, 210] width 120 height 46
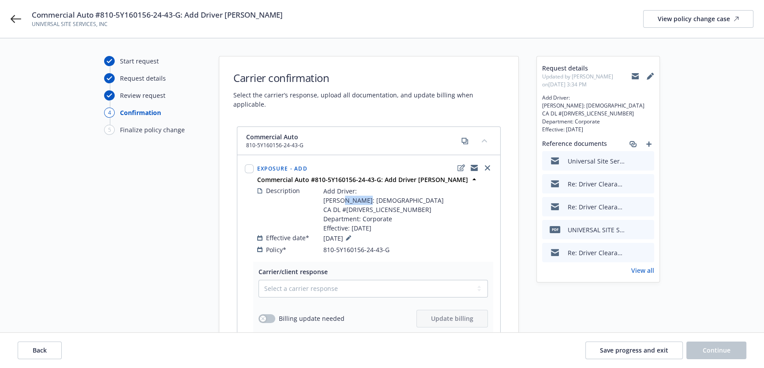
click at [353, 188] on span "Add Driver: [PERSON_NAME]: [DEMOGRAPHIC_DATA] CA DL #[DRIVERS_LICENSE_NUMBER] D…" at bounding box center [383, 210] width 120 height 46
copy span "[PERSON_NAME]"
drag, startPoint x: 375, startPoint y: 200, endPoint x: 341, endPoint y: 203, distance: 33.6
click at [341, 203] on span "Add Driver: [PERSON_NAME]: [DEMOGRAPHIC_DATA] CA DL #[DRIVERS_LICENSE_NUMBER] D…" at bounding box center [383, 210] width 120 height 46
copy span "[DATE]"
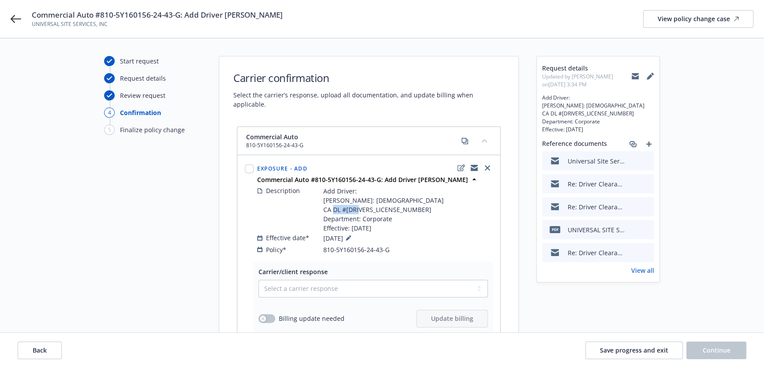
drag, startPoint x: 368, startPoint y: 208, endPoint x: 345, endPoint y: 210, distance: 23.5
click at [345, 210] on span "Add Driver: [PERSON_NAME]: [DEMOGRAPHIC_DATA] CA DL #[DRIVERS_LICENSE_NUMBER] D…" at bounding box center [383, 210] width 120 height 46
copy span "A4628659"
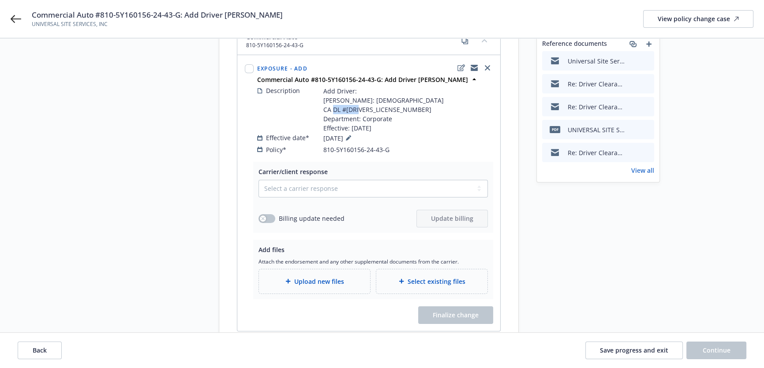
scroll to position [120, 0]
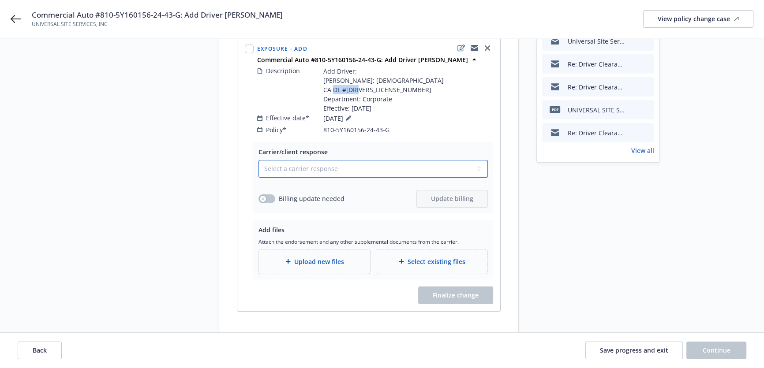
click at [379, 165] on select "Select a carrier response Accepted Accepted with revision No endorsement needed…" at bounding box center [373, 169] width 229 height 18
select select "NO_ENDORSEMENT_NEEDED"
click at [259, 172] on select "Select a carrier response Accepted Accepted with revision No endorsement needed…" at bounding box center [373, 169] width 229 height 18
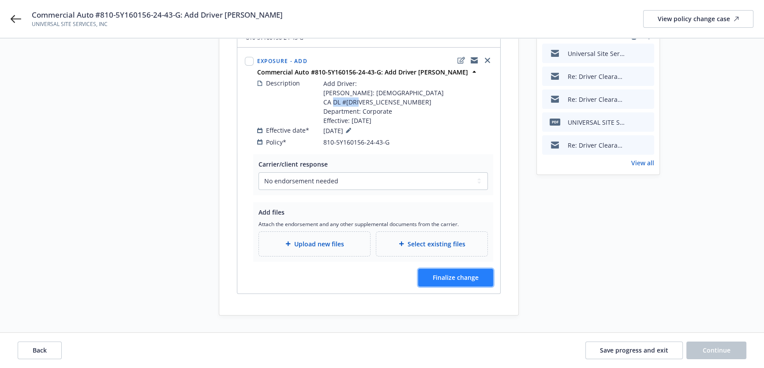
click at [456, 277] on span "Finalize change" at bounding box center [456, 278] width 46 height 8
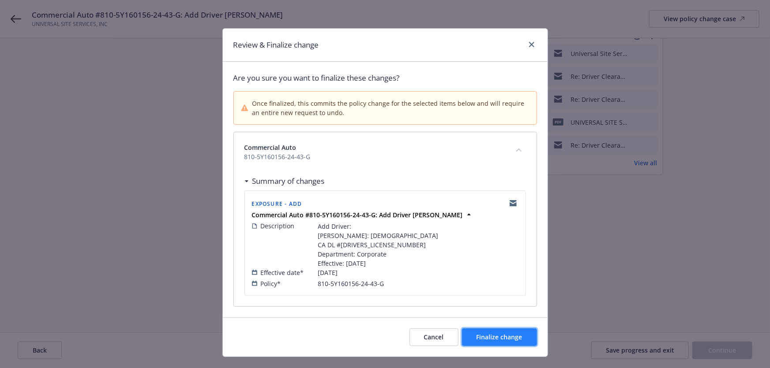
click at [515, 341] on span "Finalize change" at bounding box center [500, 337] width 46 height 8
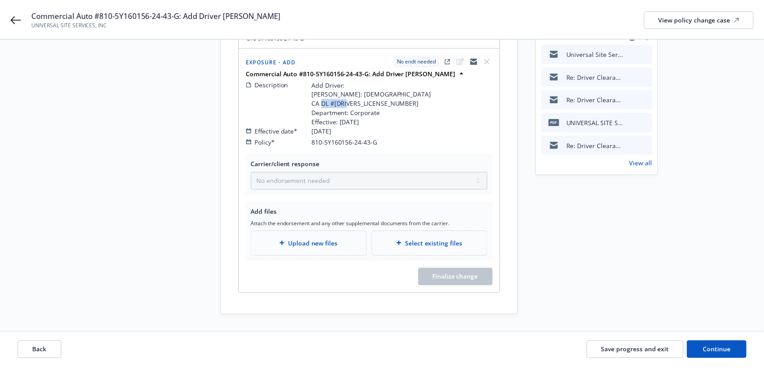
scroll to position [107, 0]
click at [711, 354] on span "Continue" at bounding box center [717, 350] width 28 height 8
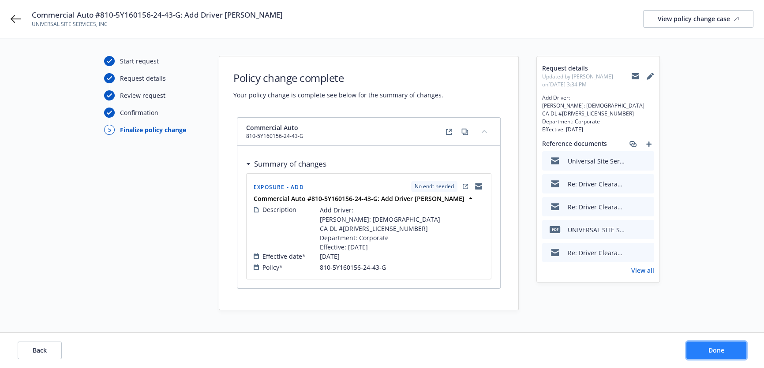
click at [710, 351] on span "Done" at bounding box center [717, 350] width 16 height 8
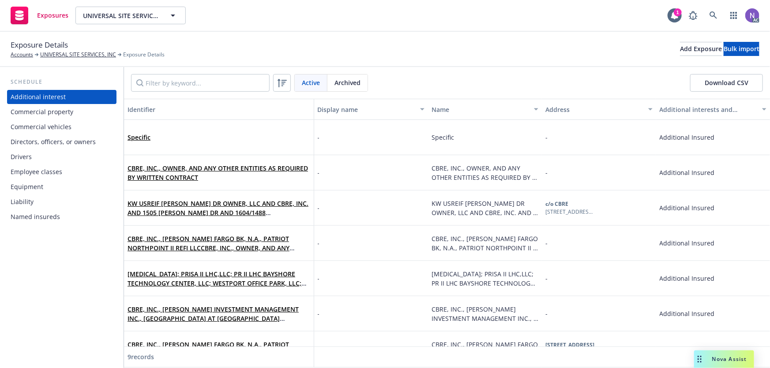
click at [41, 163] on div "Drivers" at bounding box center [62, 157] width 102 height 14
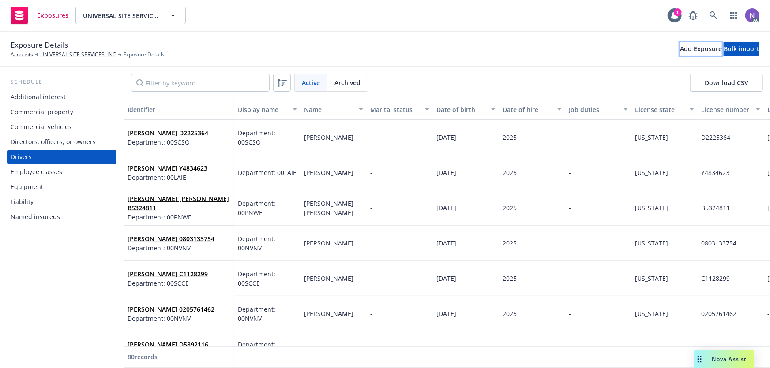
click at [680, 47] on div "Add Exposure" at bounding box center [701, 48] width 42 height 13
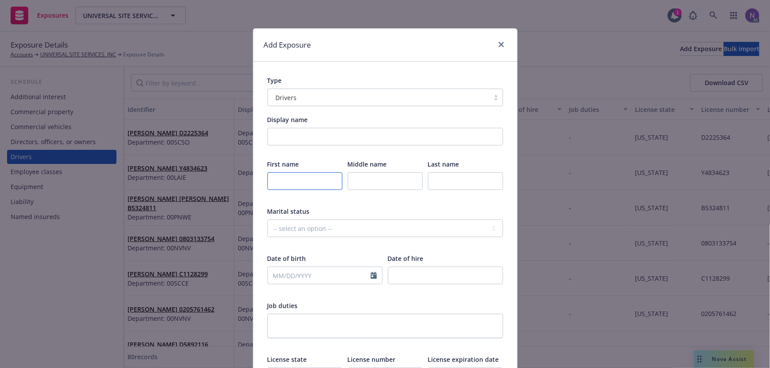
click at [275, 179] on input "text" at bounding box center [304, 182] width 75 height 18
paste input "Peter"
type input "Peter"
click at [432, 180] on input "text" at bounding box center [465, 182] width 75 height 18
paste input "Mathieu"
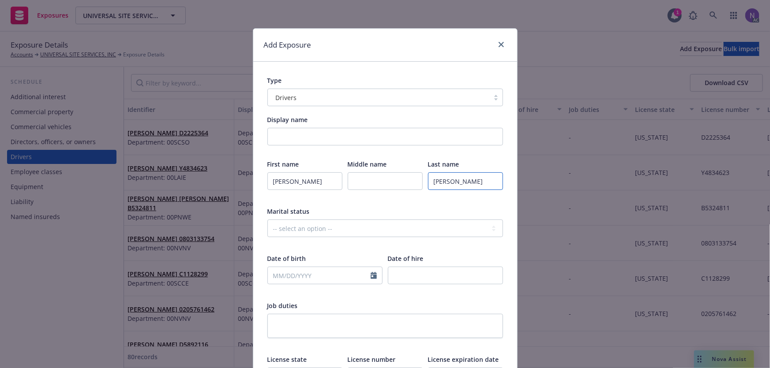
type input "Mathieu"
select select "9"
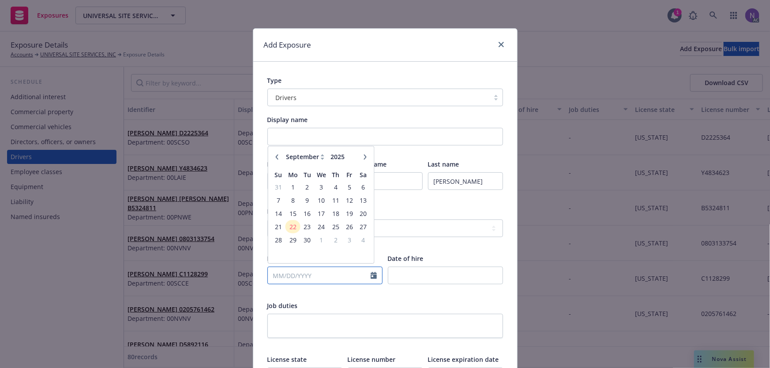
click at [315, 273] on input "text" at bounding box center [319, 275] width 103 height 17
click at [305, 274] on input "text" at bounding box center [319, 275] width 103 height 17
paste input "03/05/1964"
type input "03/05/1964"
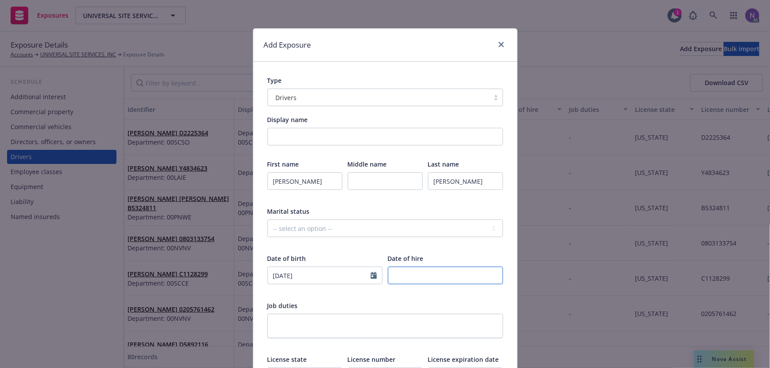
click at [407, 277] on input "number" at bounding box center [445, 276] width 115 height 18
type input "2025"
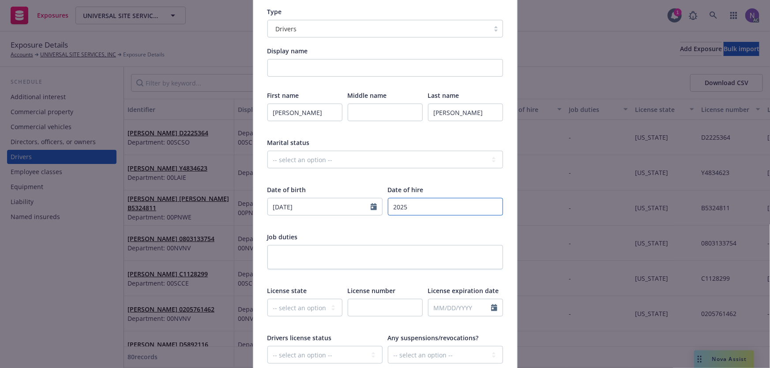
scroll to position [80, 0]
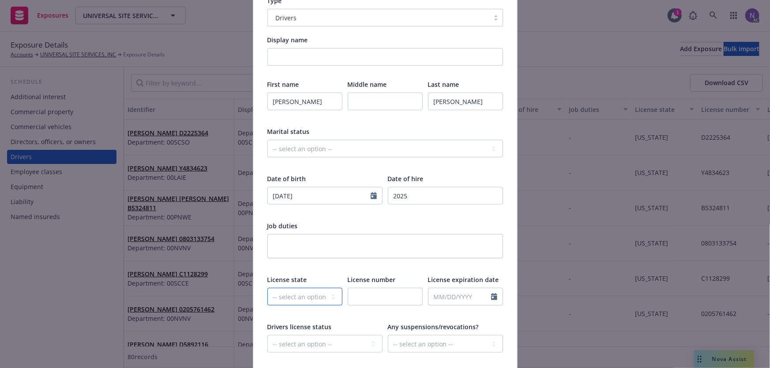
click at [290, 300] on select "-- select an option -- Alaska Alabama Arkansas American Samoa Arizona Californi…" at bounding box center [304, 297] width 75 height 18
select select "CA"
click at [371, 294] on input "text" at bounding box center [385, 297] width 75 height 18
paste input "A4628659"
type input "A4628659"
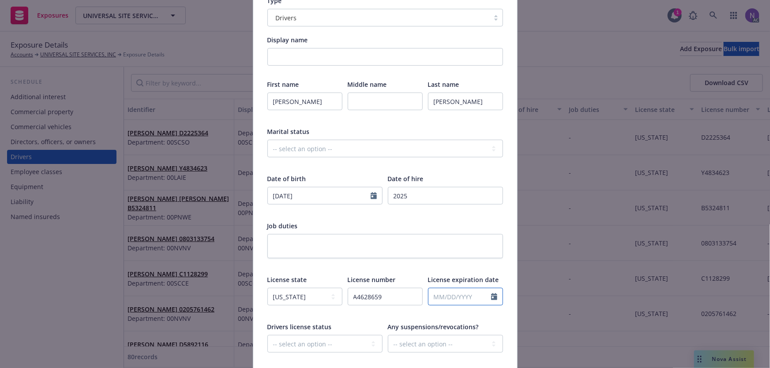
click at [452, 295] on input "text" at bounding box center [459, 297] width 63 height 17
select select "9"
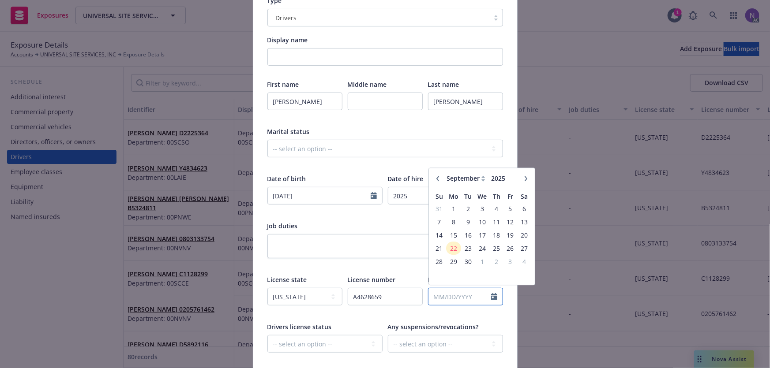
paste input "03/05/2026"
type input "03/05/2026"
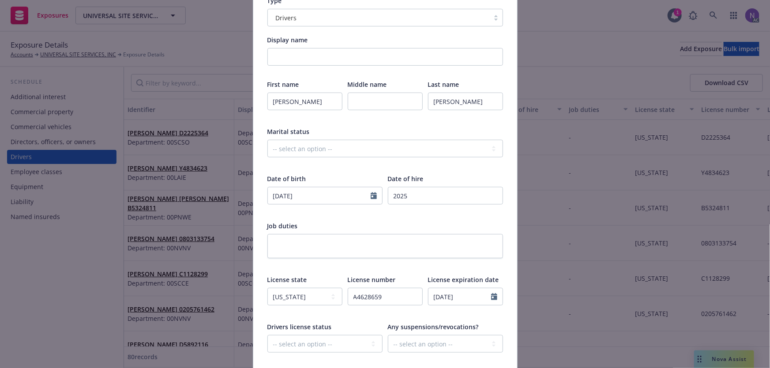
click at [343, 353] on div "-- select an option -- Cancelled Denied Disqualified Expired Invalid Limited No…" at bounding box center [324, 349] width 115 height 29
click at [341, 345] on select "-- select an option -- Cancelled Denied Disqualified Expired Invalid Limited No…" at bounding box center [324, 344] width 115 height 18
select select "VALID"
click at [267, 335] on select "-- select an option -- Cancelled Denied Disqualified Expired Invalid Limited No…" at bounding box center [324, 344] width 115 height 18
click at [424, 348] on select "-- select an option -- Unknown Yes No" at bounding box center [445, 344] width 115 height 18
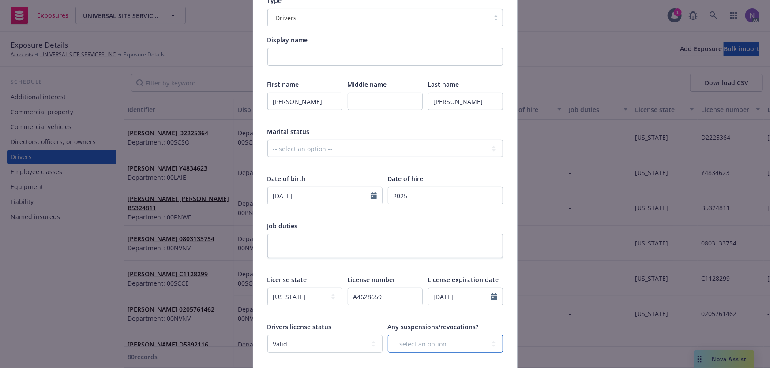
select select "NO"
click at [388, 335] on select "-- select an option -- Unknown Yes No" at bounding box center [445, 344] width 115 height 18
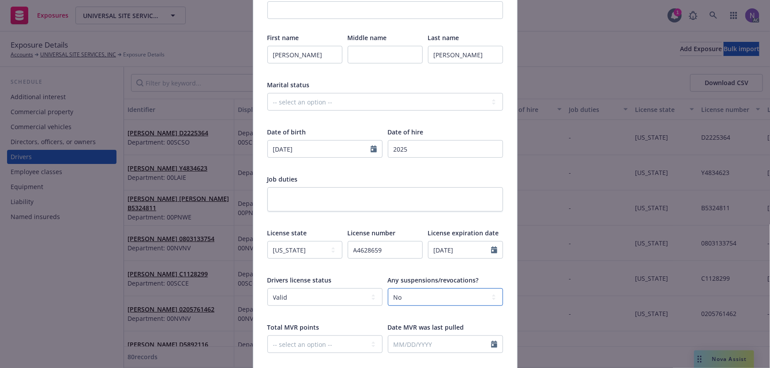
scroll to position [248, 0]
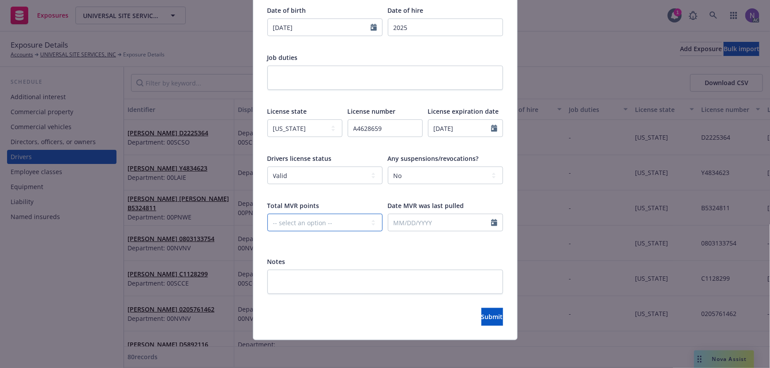
click at [312, 220] on select "-- select an option -- 0 1 2 3 4 5+ N/A" at bounding box center [324, 223] width 115 height 18
select select "ZERO"
click at [267, 214] on select "-- select an option -- 0 1 2 3 4 5+ N/A" at bounding box center [324, 223] width 115 height 18
click at [417, 219] on input "text" at bounding box center [439, 222] width 103 height 17
select select "9"
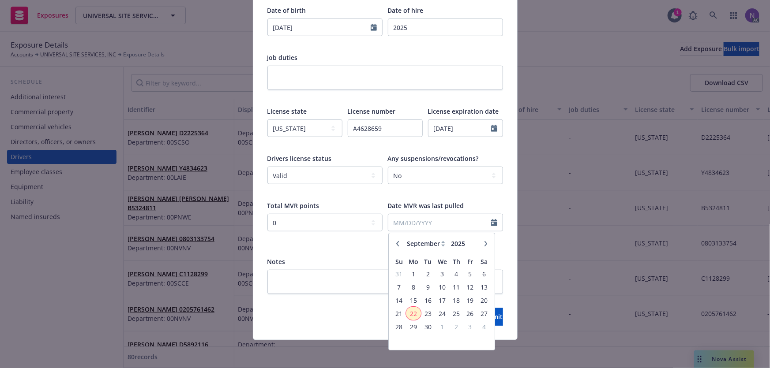
click at [409, 312] on span "22" at bounding box center [413, 313] width 13 height 11
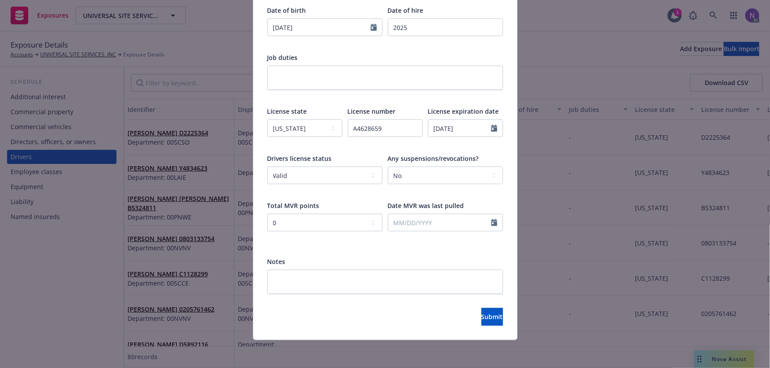
type input "09/22/2025"
click at [312, 271] on textarea at bounding box center [385, 282] width 236 height 24
paste textarea "Effective: 10/06/2025"
type textarea "Effective: 10/06/2025"
type textarea "x"
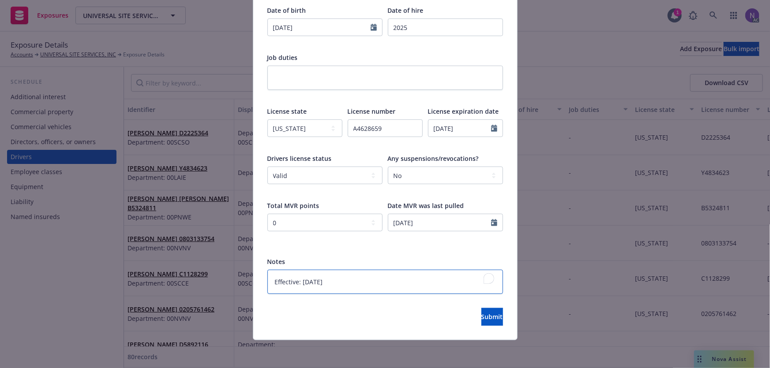
type textarea "Effective: 10/06/2025"
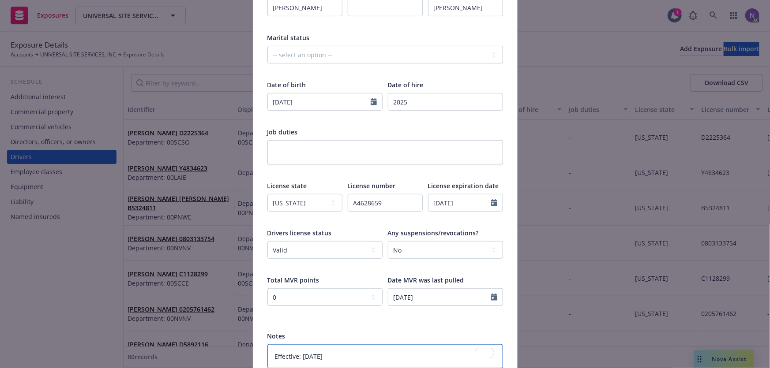
scroll to position [48, 0]
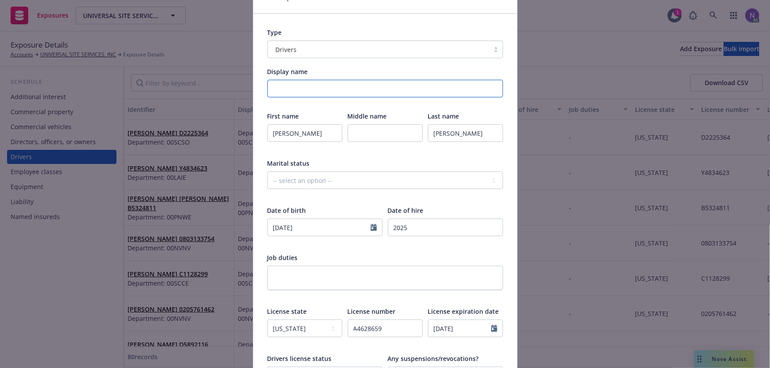
click at [335, 94] on input "Display name" at bounding box center [385, 89] width 236 height 18
paste input "Department: Corporate"
type input "Department: Corporate"
type textarea "x"
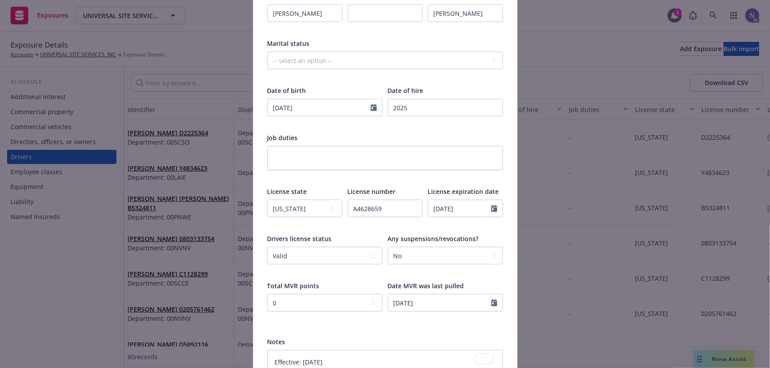
scroll to position [248, 0]
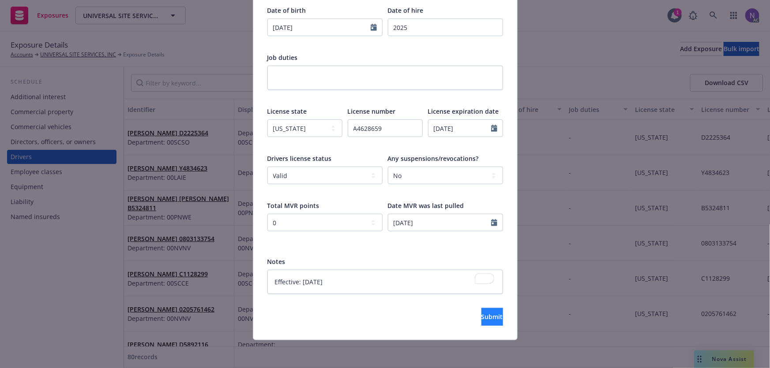
type input "Department: Corporate"
click at [481, 315] on span "Submit" at bounding box center [492, 317] width 22 height 8
type textarea "x"
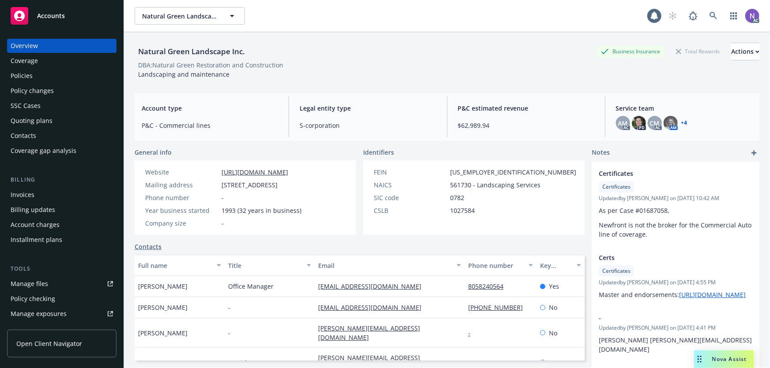
click at [60, 95] on div "Policy changes" at bounding box center [62, 91] width 102 height 14
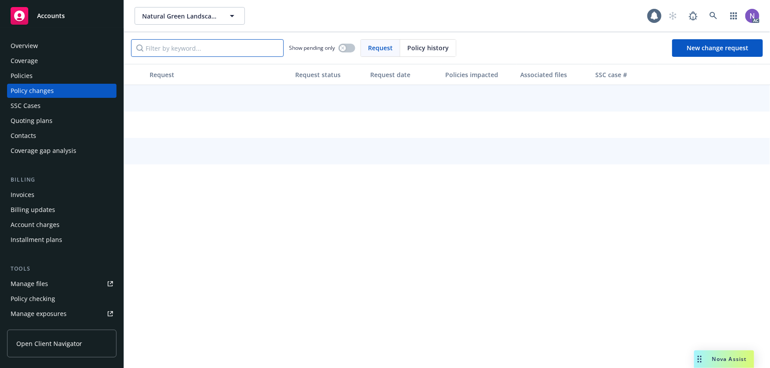
click at [206, 49] on input "Filter by keyword..." at bounding box center [207, 48] width 153 height 18
paste input "418711162 & 418711163"
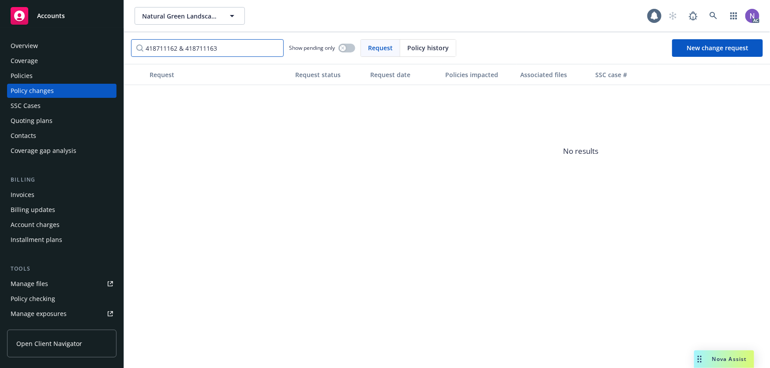
drag, startPoint x: 225, startPoint y: 49, endPoint x: 179, endPoint y: 53, distance: 46.1
click at [179, 53] on input "418711162 & 418711163" at bounding box center [207, 48] width 153 height 18
drag, startPoint x: 211, startPoint y: 40, endPoint x: 72, endPoint y: 36, distance: 138.6
click at [72, 36] on div "Accounts Overview Coverage Policies Policy changes SSC Cases Quoting plans Cont…" at bounding box center [385, 184] width 770 height 368
paste input "3"
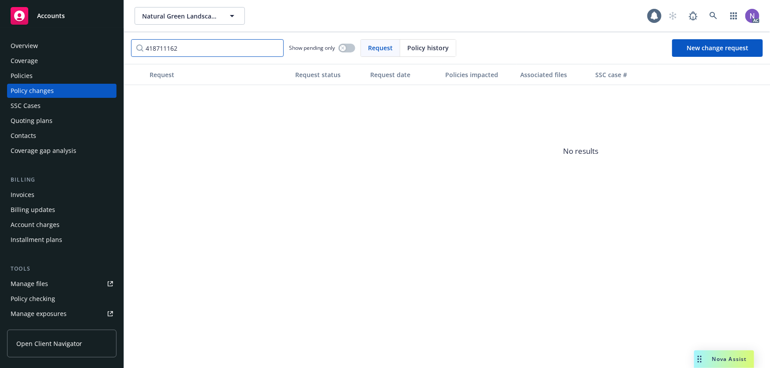
type input "418711163"
click at [276, 48] on input "418711163" at bounding box center [207, 48] width 153 height 18
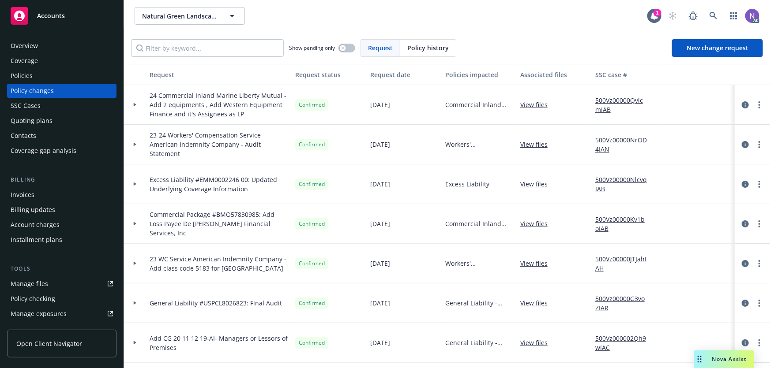
click at [71, 48] on div "Overview" at bounding box center [62, 46] width 102 height 14
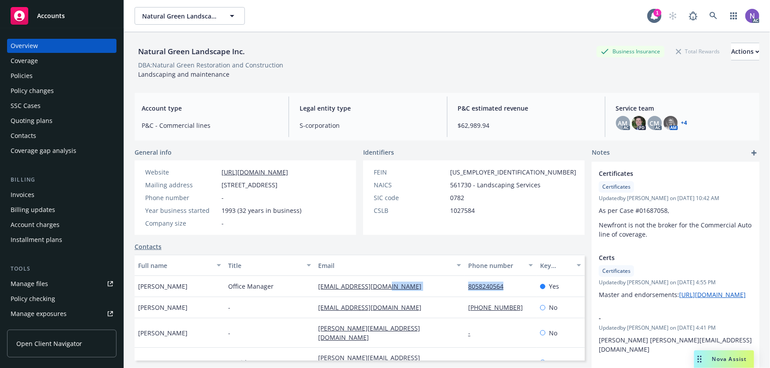
drag, startPoint x: 443, startPoint y: 284, endPoint x: 511, endPoint y: 287, distance: 68.4
click at [511, 288] on div "Denice Michel Office Manager dmichel@ntlgreen.com 8058240564 Yes" at bounding box center [360, 286] width 450 height 21
copy div "8058240564"
click at [71, 77] on div "Policies" at bounding box center [62, 76] width 102 height 14
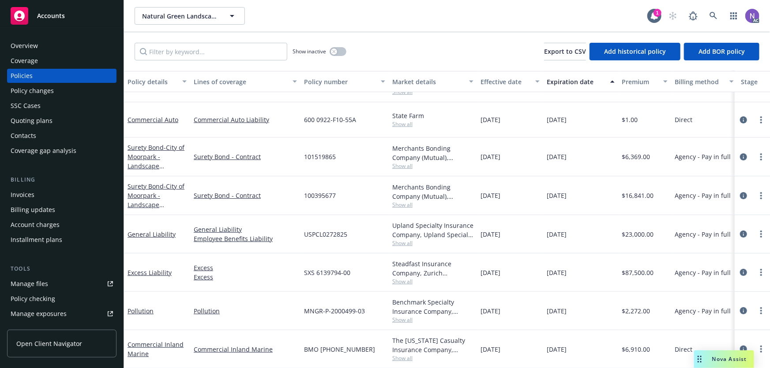
scroll to position [69, 0]
click at [740, 231] on icon "circleInformation" at bounding box center [743, 234] width 7 height 7
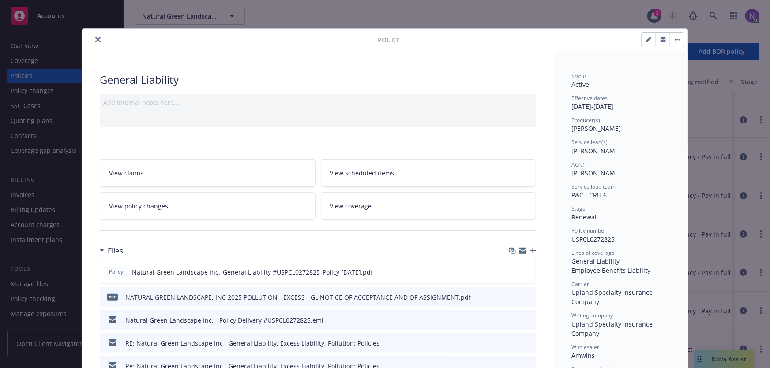
click at [530, 249] on icon "button" at bounding box center [533, 251] width 6 height 6
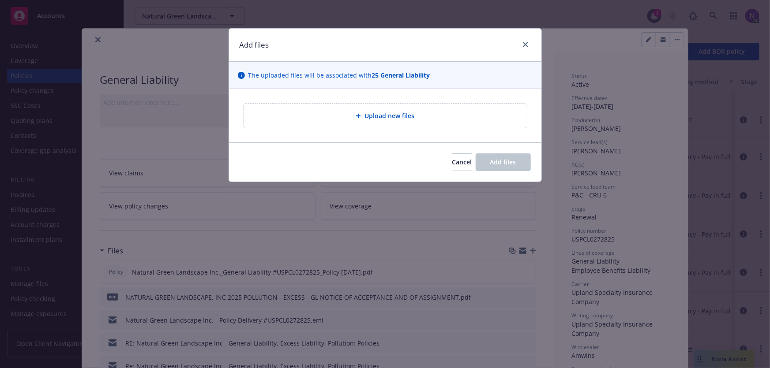
click at [398, 134] on div "Upload new files" at bounding box center [385, 115] width 312 height 53
click at [392, 119] on span "Upload new files" at bounding box center [389, 115] width 50 height 9
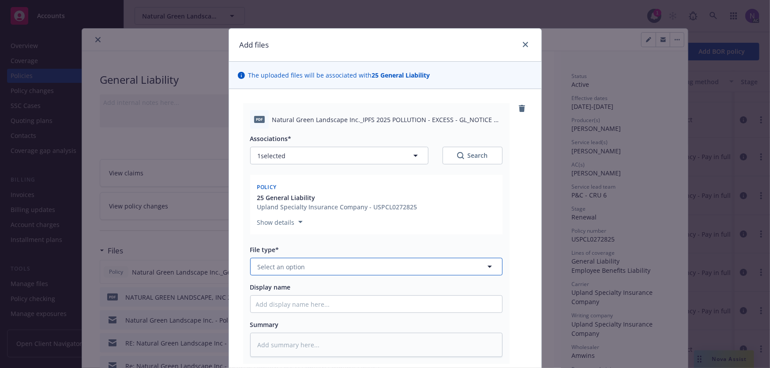
click at [311, 270] on button "Select an option" at bounding box center [376, 267] width 252 height 18
type input "notice of"
click at [335, 293] on div "Notice of Cancellation" at bounding box center [376, 291] width 241 height 13
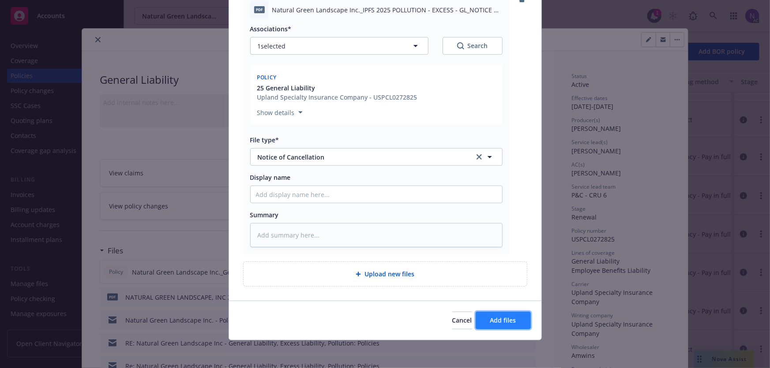
click at [500, 315] on button "Add files" at bounding box center [503, 321] width 55 height 18
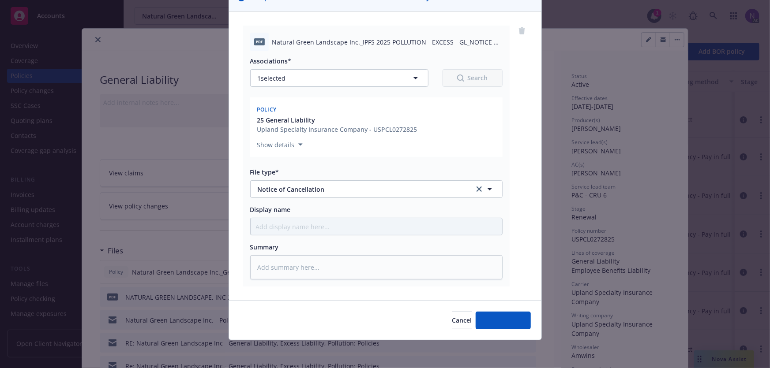
type textarea "x"
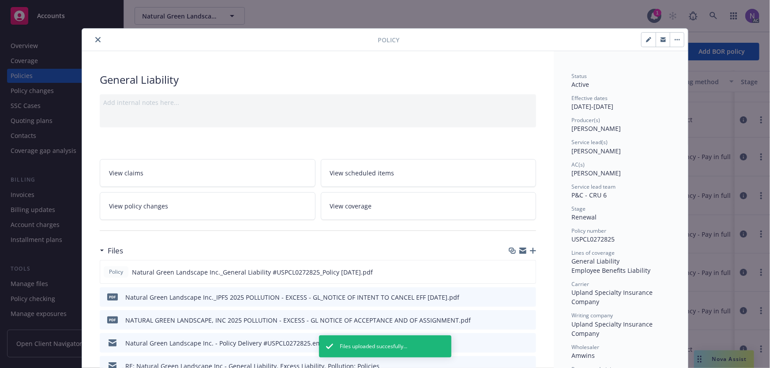
click at [95, 41] on icon "close" at bounding box center [97, 39] width 5 height 5
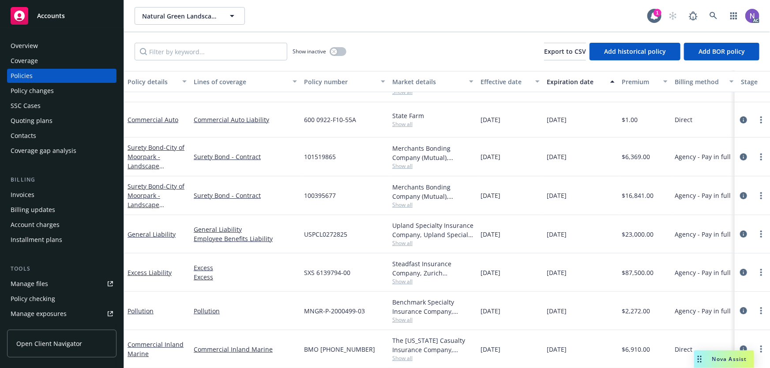
scroll to position [69, 0]
click at [758, 229] on link "more" at bounding box center [761, 234] width 11 height 11
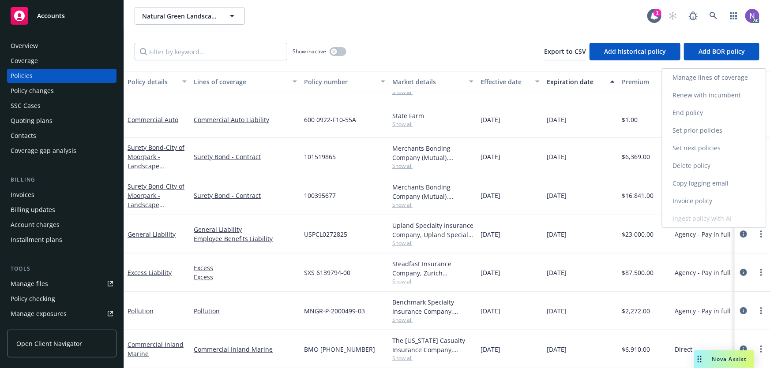
click at [695, 187] on link "Copy logging email" at bounding box center [714, 184] width 104 height 18
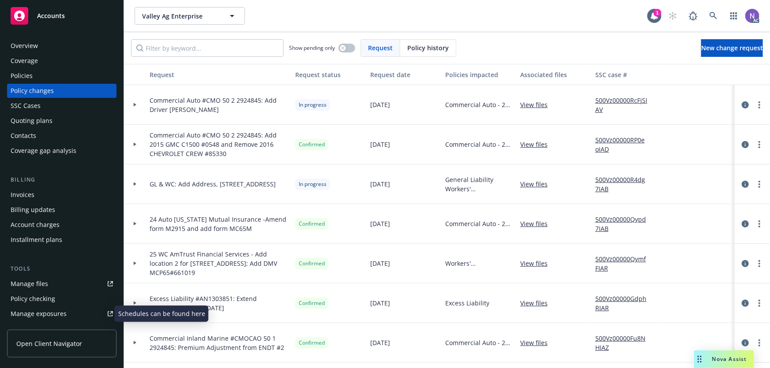
click at [62, 313] on div "Manage exposures" at bounding box center [39, 314] width 56 height 14
click at [755, 104] on link "more" at bounding box center [759, 105] width 11 height 11
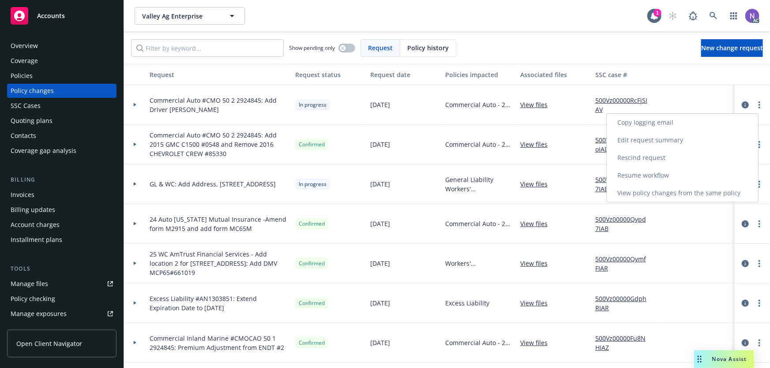
click at [654, 176] on link "Resume workflow" at bounding box center [682, 176] width 151 height 18
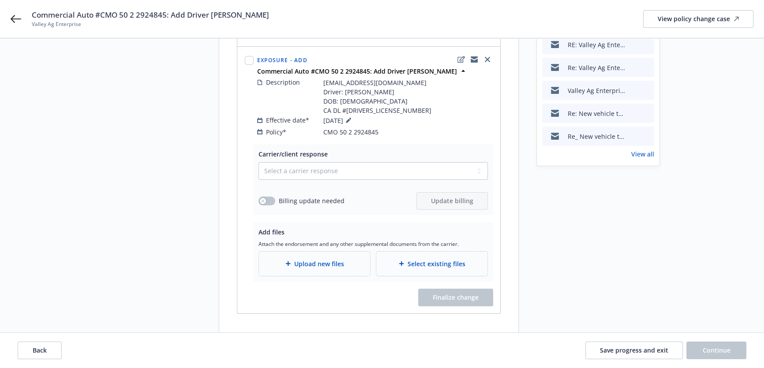
scroll to position [119, 0]
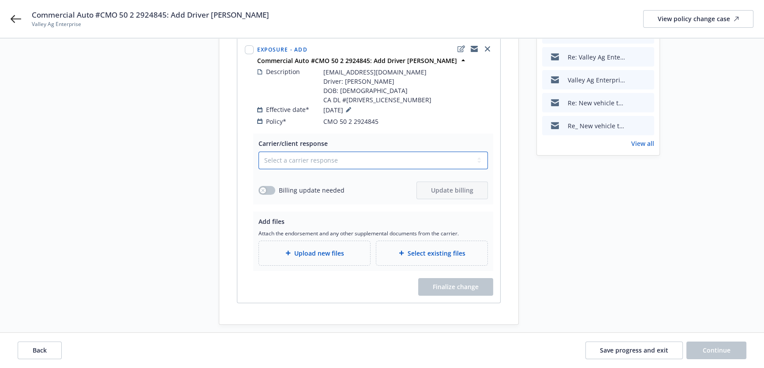
click at [388, 152] on select "Select a carrier response Accepted Accepted with revision No endorsement needed…" at bounding box center [373, 161] width 229 height 18
select select "NO_ENDORSEMENT_NEEDED"
click at [259, 169] on select "Select a carrier response Accepted Accepted with revision No endorsement needed…" at bounding box center [373, 161] width 229 height 18
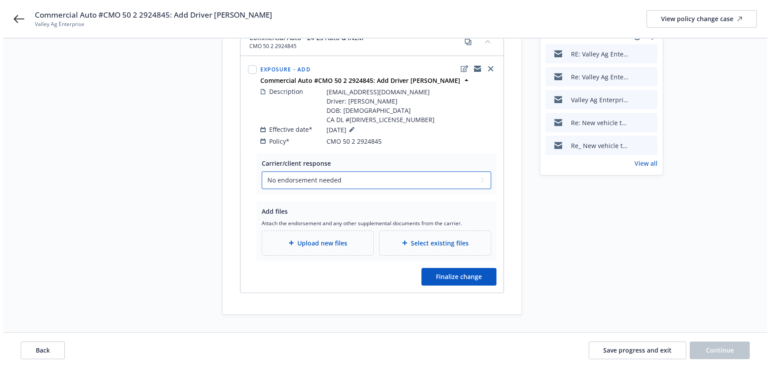
scroll to position [89, 0]
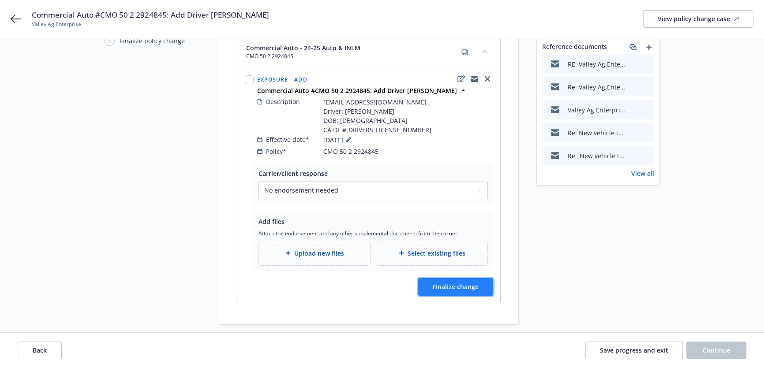
click at [457, 278] on button "Finalize change" at bounding box center [455, 287] width 75 height 18
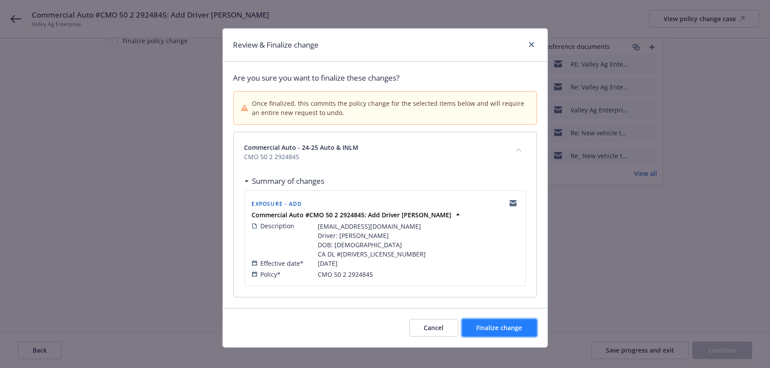
drag, startPoint x: 510, startPoint y: 329, endPoint x: 515, endPoint y: 322, distance: 8.8
click at [510, 329] on span "Finalize change" at bounding box center [500, 328] width 46 height 8
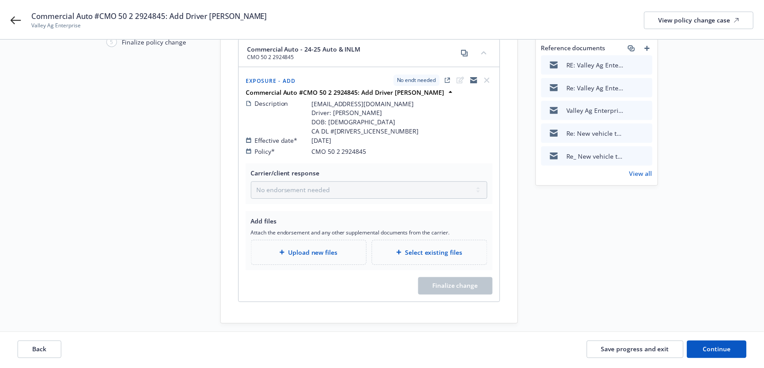
scroll to position [89, 0]
click at [702, 348] on button "Continue" at bounding box center [717, 351] width 60 height 18
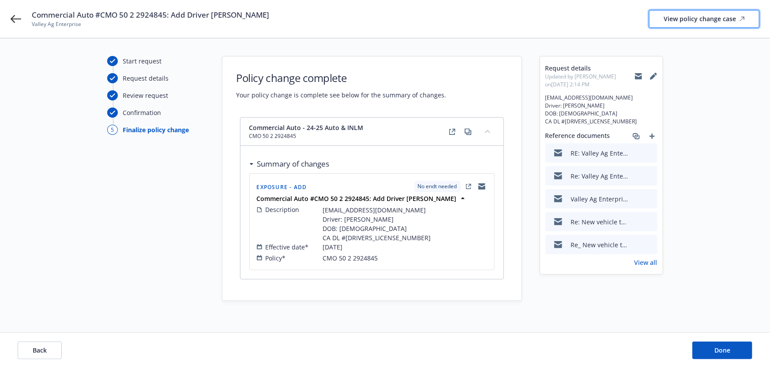
click at [659, 24] on link "View policy change case" at bounding box center [704, 19] width 110 height 18
click at [720, 350] on span "Done" at bounding box center [722, 350] width 16 height 8
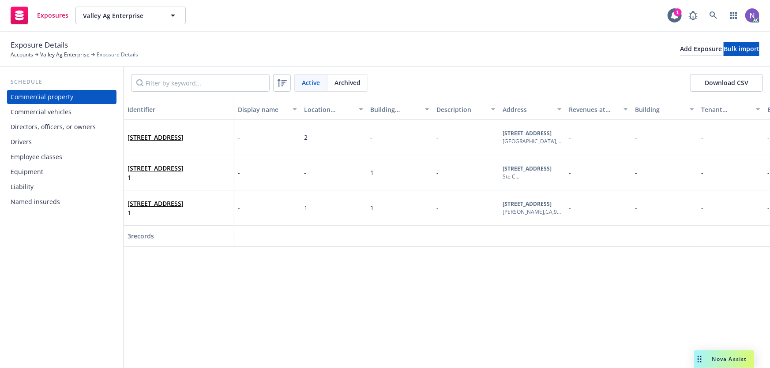
click at [66, 141] on div "Drivers" at bounding box center [62, 142] width 102 height 14
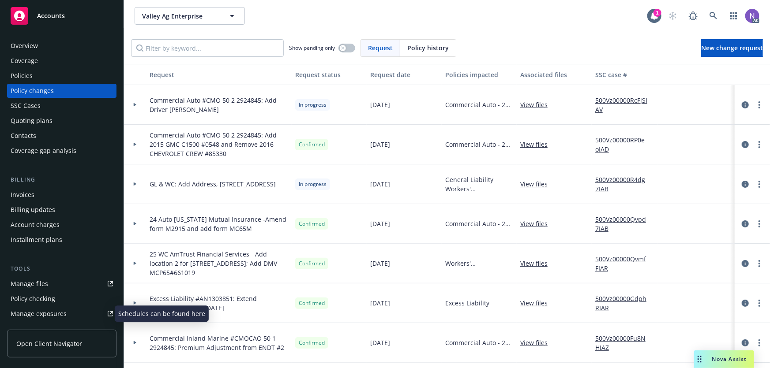
click at [50, 314] on div "Manage exposures" at bounding box center [39, 314] width 56 height 14
click at [206, 145] on span "Commercial Auto #CMO 50 2 2924845: Add 2015 GMC C1500 #0548 and Remove 2016 CHE…" at bounding box center [219, 145] width 139 height 28
click at [207, 145] on span "Commercial Auto #CMO 50 2 2924845: Add 2015 GMC C1500 #0548 and Remove 2016 CHE…" at bounding box center [219, 145] width 139 height 28
copy span "0548"
click at [216, 152] on span "Commercial Auto #CMO 50 2 2924845: Add 2015 GMC C1500 #0548 and Remove 2016 CHE…" at bounding box center [219, 145] width 139 height 28
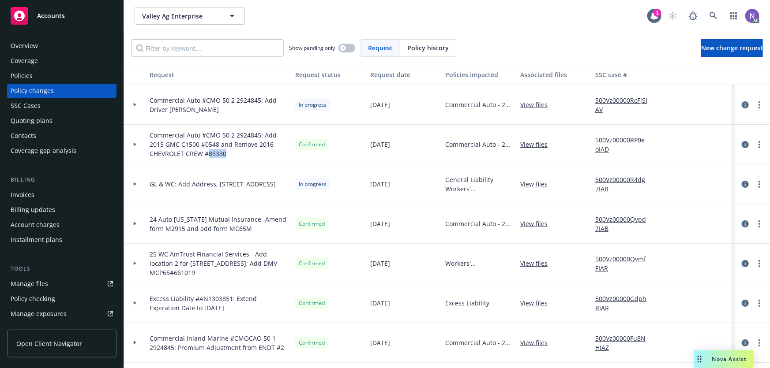
click at [218, 153] on span "Commercial Auto #CMO 50 2 2924845: Add 2015 GMC C1500 #0548 and Remove 2016 CHE…" at bounding box center [219, 145] width 139 height 28
copy span "85330"
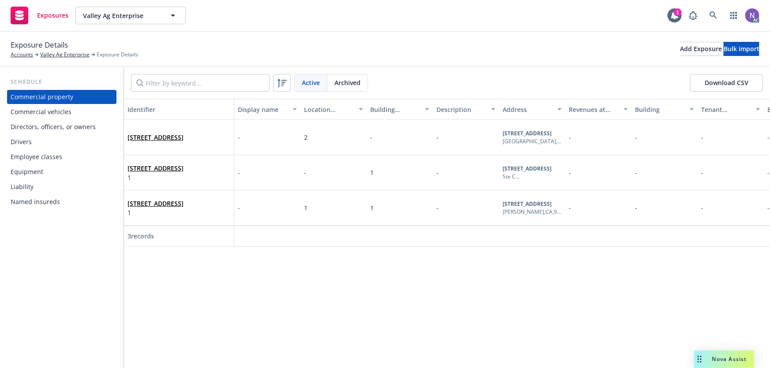
click at [54, 114] on div "Commercial vehicles" at bounding box center [41, 112] width 61 height 14
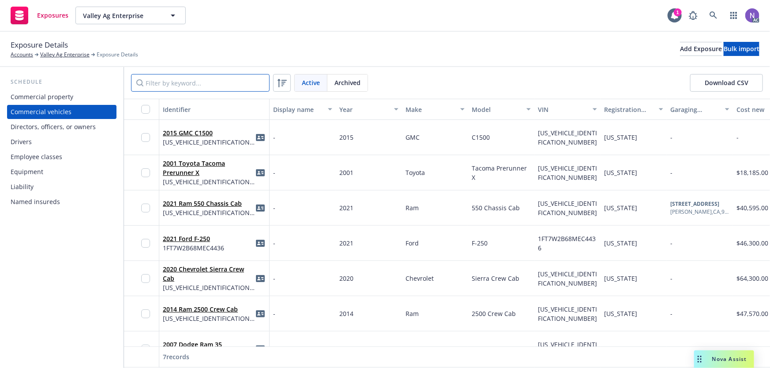
click at [196, 85] on input "Filter by keyword..." at bounding box center [200, 83] width 139 height 18
paste input "0548"
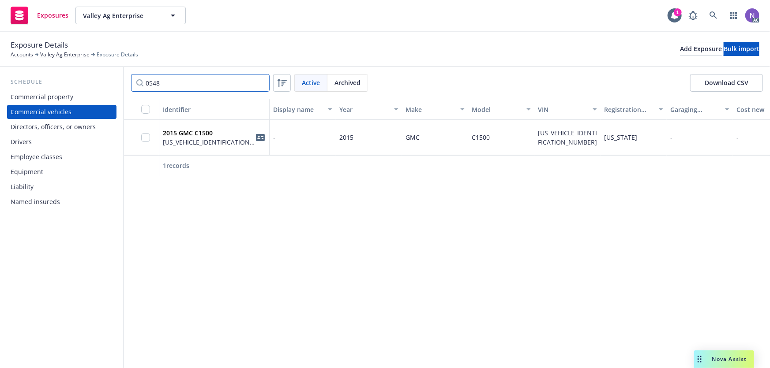
click at [216, 89] on input "0548" at bounding box center [200, 83] width 139 height 18
paste input "85330"
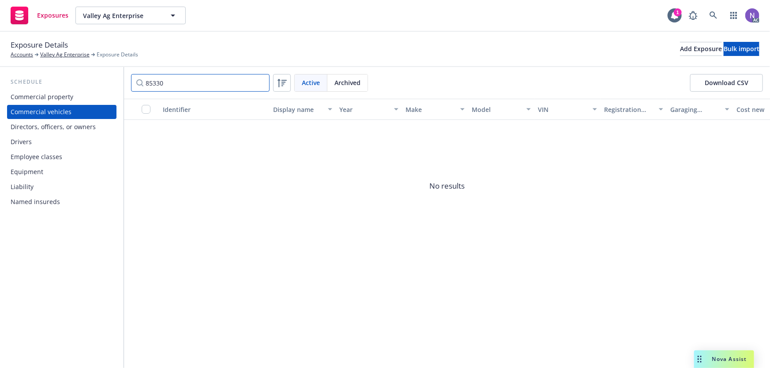
type input "85330"
click at [348, 80] on span "Archived" at bounding box center [347, 82] width 26 height 9
